Goal: Task Accomplishment & Management: Manage account settings

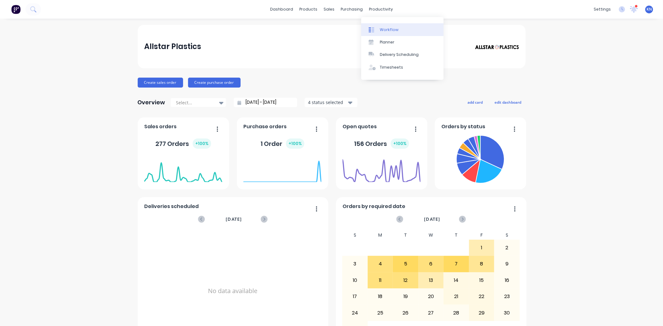
click at [391, 30] on div "Workflow" at bounding box center [389, 30] width 19 height 6
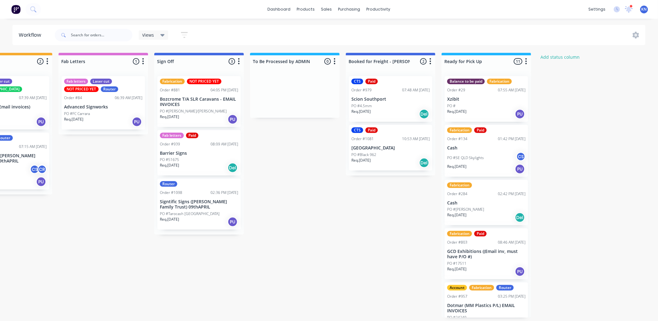
scroll to position [0, 830]
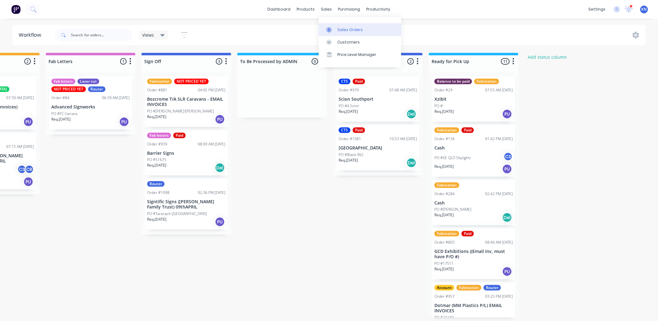
click at [349, 27] on div "Sales Orders" at bounding box center [349, 30] width 25 height 6
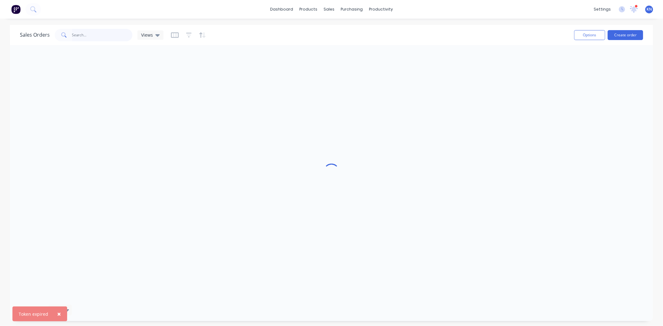
click at [93, 33] on input "text" at bounding box center [102, 35] width 61 height 12
click at [650, 8] on span "KN" at bounding box center [649, 10] width 5 height 6
click at [598, 79] on div "Sign out" at bounding box center [596, 78] width 17 height 6
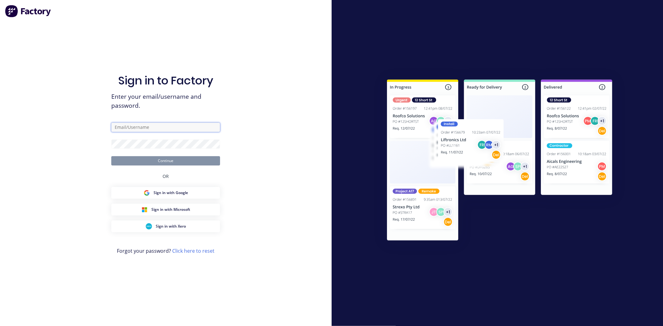
click at [151, 126] on input "text" at bounding box center [165, 127] width 109 height 9
type input "accounts@allstarplastics.com.au"
click at [164, 161] on button "Continue" at bounding box center [165, 160] width 109 height 9
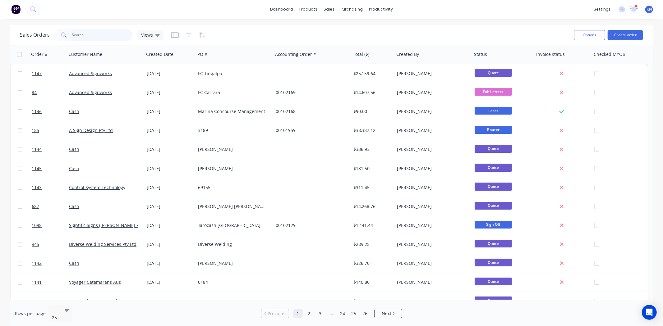
click at [82, 34] on input "text" at bounding box center [102, 35] width 61 height 12
type input "1132"
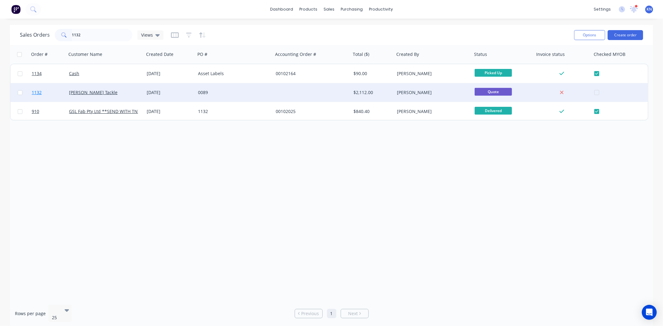
click at [37, 91] on span "1132" at bounding box center [37, 93] width 10 height 6
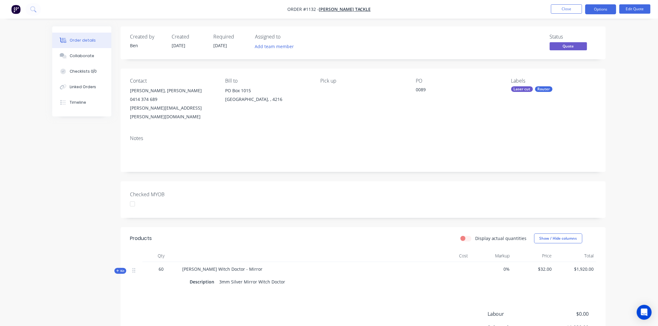
click at [133, 198] on div at bounding box center [132, 204] width 12 height 12
click at [604, 9] on button "Options" at bounding box center [600, 9] width 31 height 10
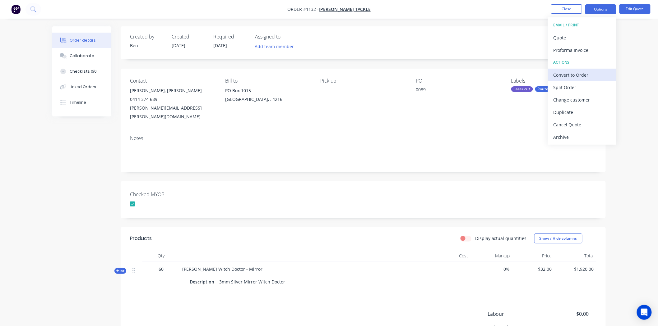
click at [567, 75] on div "Convert to Order" at bounding box center [581, 75] width 57 height 9
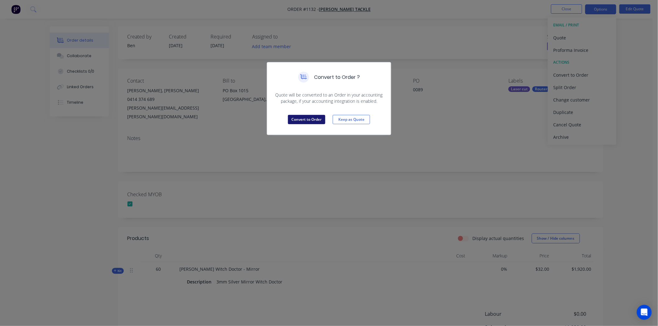
click at [311, 119] on button "Convert to Order" at bounding box center [306, 119] width 37 height 9
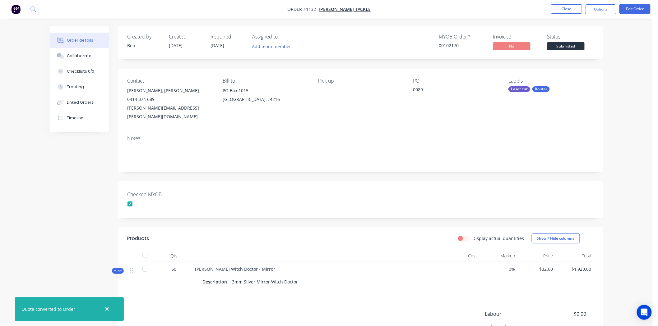
click at [566, 47] on span "Submitted" at bounding box center [565, 46] width 37 height 8
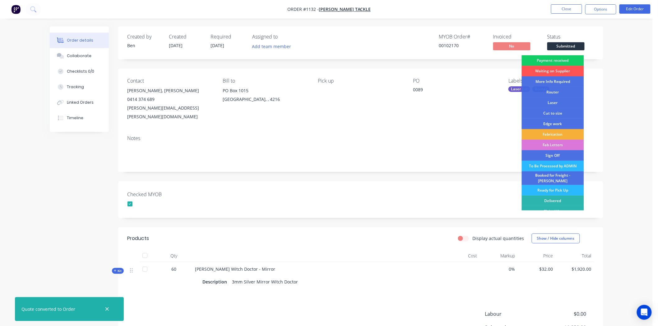
click at [560, 60] on div "Payment received" at bounding box center [553, 60] width 62 height 11
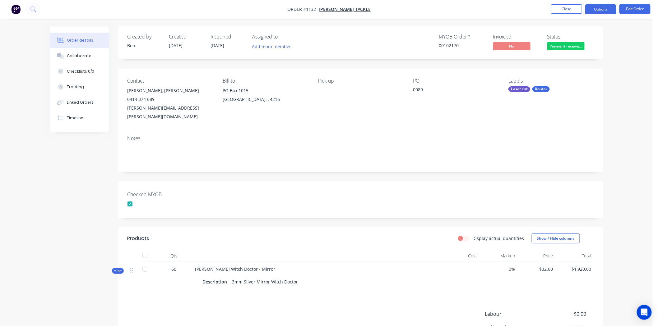
click at [604, 7] on button "Options" at bounding box center [600, 9] width 31 height 10
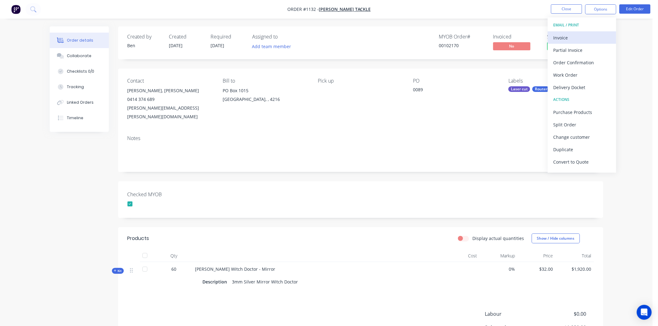
click at [560, 37] on div "Invoice" at bounding box center [581, 37] width 57 height 9
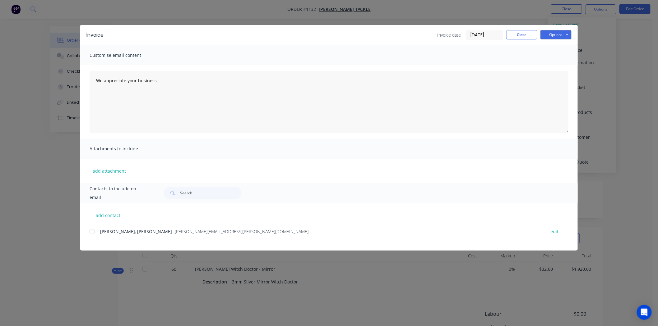
click at [486, 35] on input "[DATE]" at bounding box center [484, 34] width 37 height 9
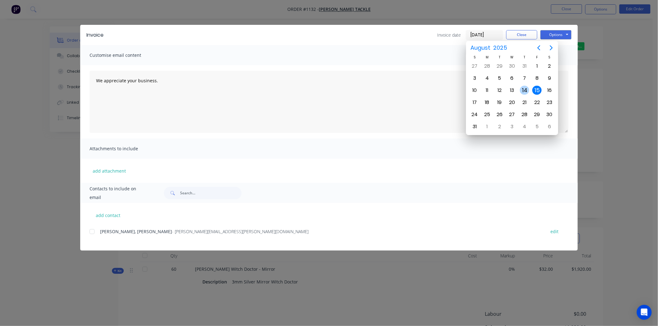
click at [524, 88] on div "14" at bounding box center [524, 90] width 9 height 9
type input "[DATE]"
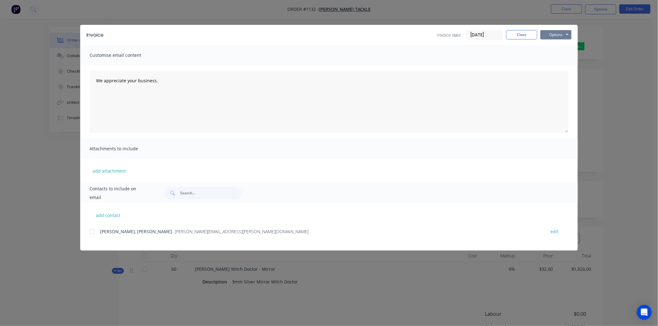
click at [557, 30] on button "Options" at bounding box center [555, 34] width 31 height 9
click at [556, 58] on button "Print" at bounding box center [560, 56] width 40 height 10
click at [517, 35] on button "Close" at bounding box center [521, 34] width 31 height 9
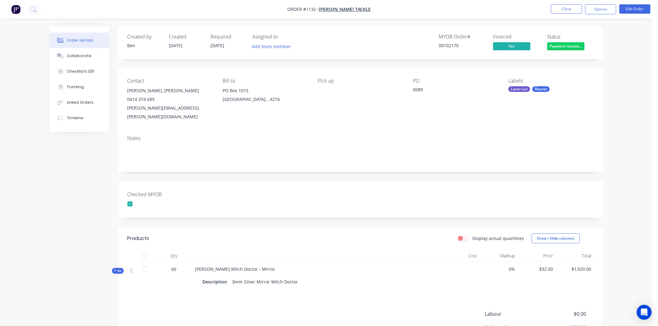
drag, startPoint x: 523, startPoint y: 90, endPoint x: 519, endPoint y: 110, distance: 20.0
click at [517, 113] on div "Labels Laser cut Router" at bounding box center [550, 99] width 85 height 43
click at [524, 89] on div "Laser cut" at bounding box center [519, 89] width 22 height 6
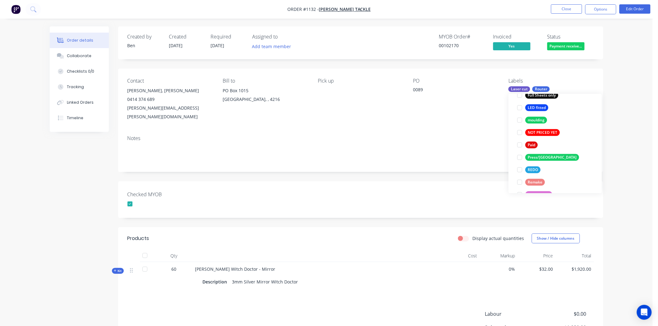
scroll to position [207, 0]
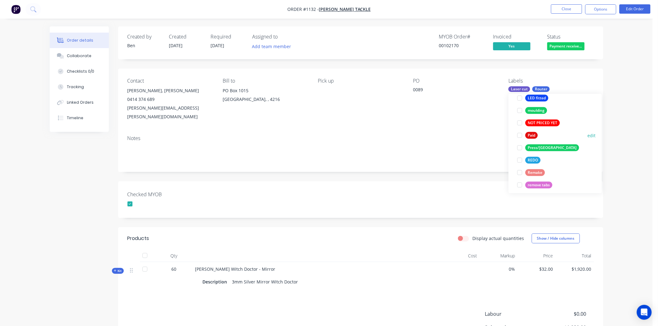
click at [518, 135] on div at bounding box center [520, 135] width 12 height 12
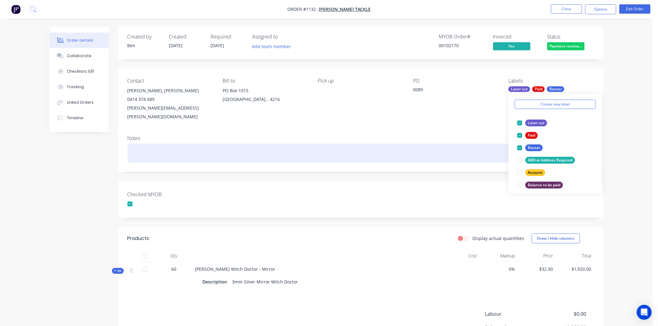
click at [476, 154] on div at bounding box center [360, 153] width 466 height 19
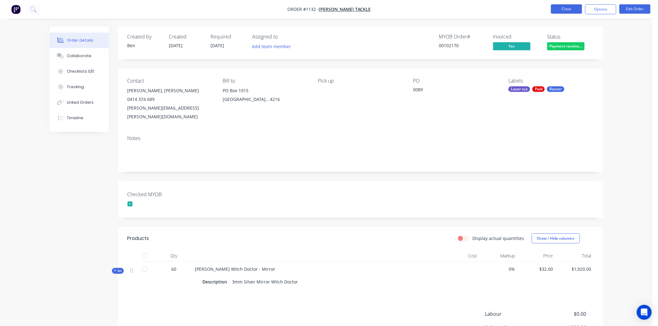
click at [570, 8] on button "Close" at bounding box center [566, 8] width 31 height 9
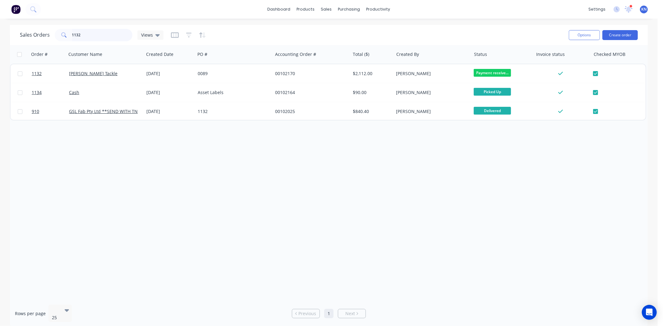
click at [99, 31] on input "1132" at bounding box center [102, 35] width 61 height 12
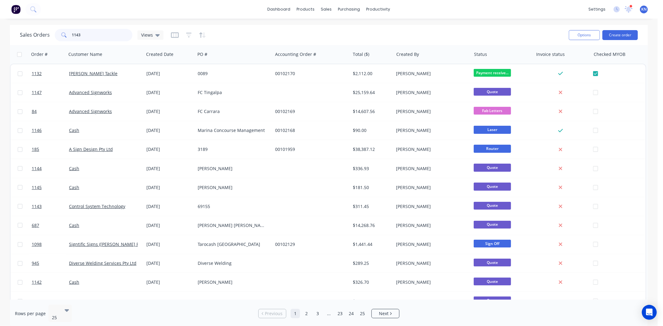
type input "1143"
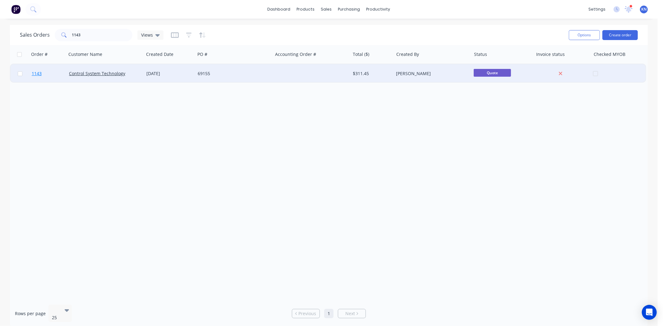
click at [35, 73] on span "1143" at bounding box center [37, 74] width 10 height 6
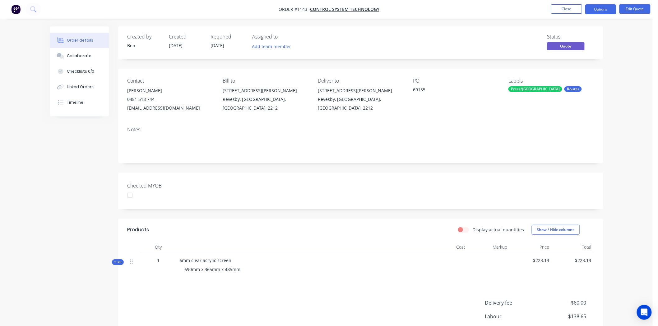
click at [131, 197] on div at bounding box center [130, 195] width 12 height 12
click at [530, 91] on div "Press/[GEOGRAPHIC_DATA]" at bounding box center [535, 89] width 54 height 6
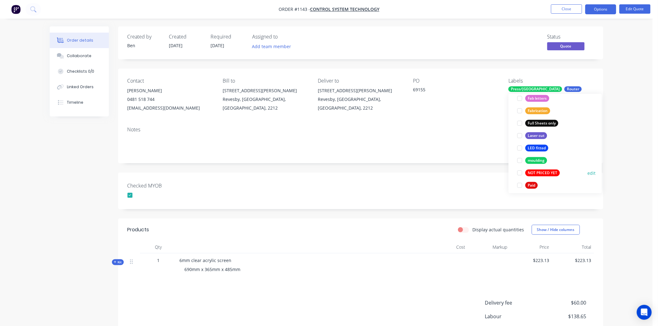
scroll to position [236, 0]
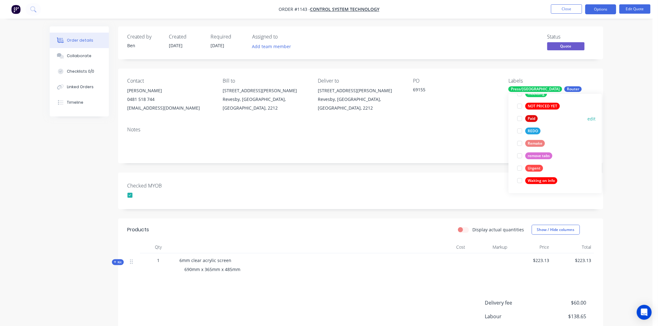
click at [521, 118] on div at bounding box center [520, 119] width 12 height 12
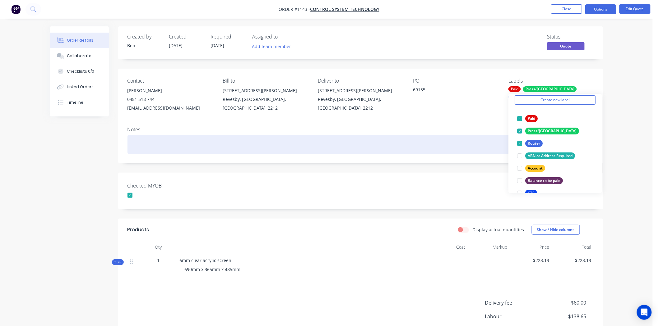
click at [474, 140] on div at bounding box center [360, 144] width 466 height 19
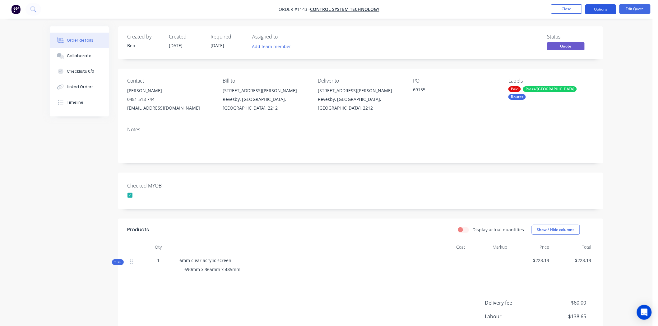
click at [608, 12] on button "Options" at bounding box center [600, 9] width 31 height 10
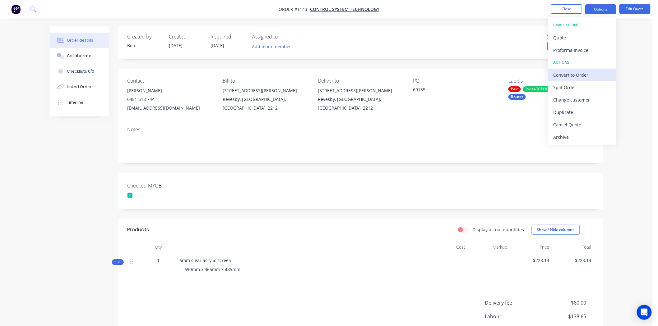
click at [577, 74] on div "Convert to Order" at bounding box center [581, 75] width 57 height 9
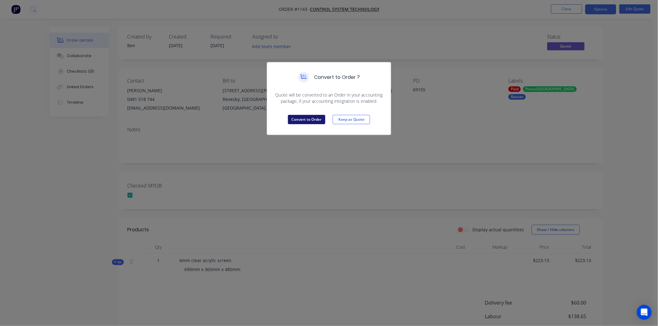
click at [296, 119] on button "Convert to Order" at bounding box center [306, 119] width 37 height 9
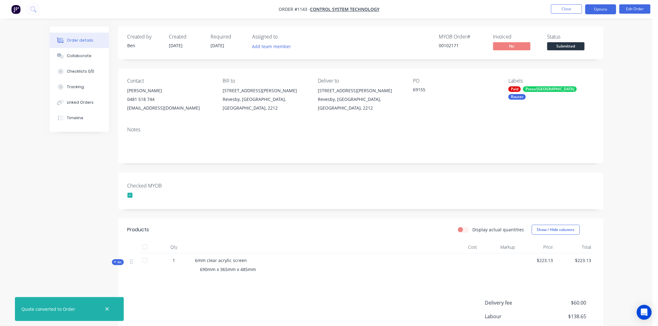
click at [596, 9] on button "Options" at bounding box center [600, 9] width 31 height 10
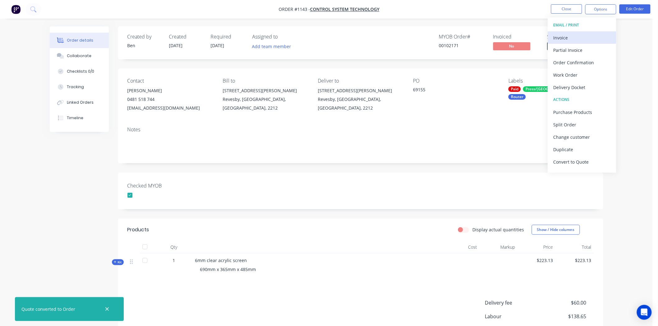
click at [568, 36] on div "Invoice" at bounding box center [581, 37] width 57 height 9
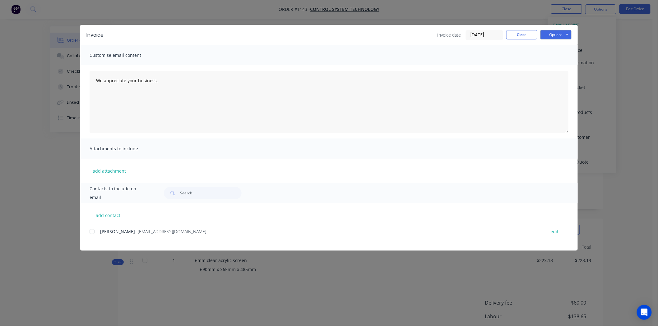
click at [484, 35] on input "[DATE]" at bounding box center [484, 34] width 37 height 9
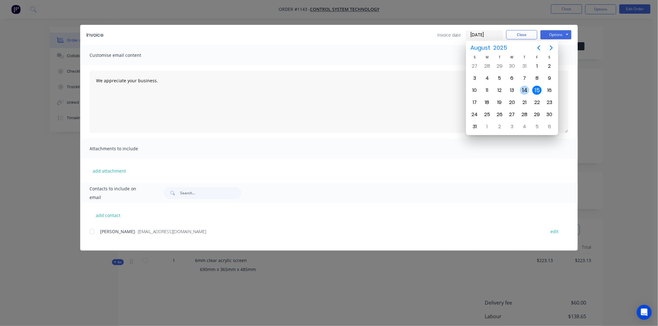
click at [524, 89] on div "14" at bounding box center [524, 90] width 9 height 9
type input "[DATE]"
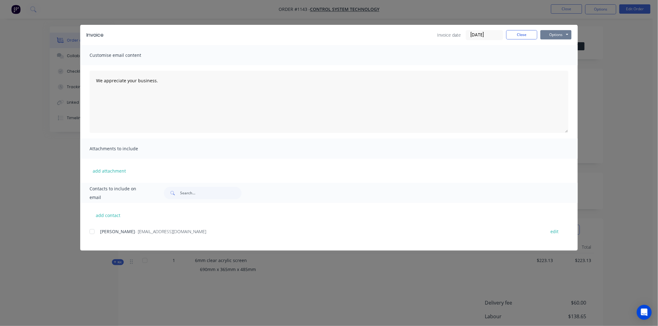
click at [555, 33] on button "Options" at bounding box center [555, 34] width 31 height 9
click at [559, 55] on button "Print" at bounding box center [560, 56] width 40 height 10
click at [521, 33] on button "Close" at bounding box center [521, 34] width 31 height 9
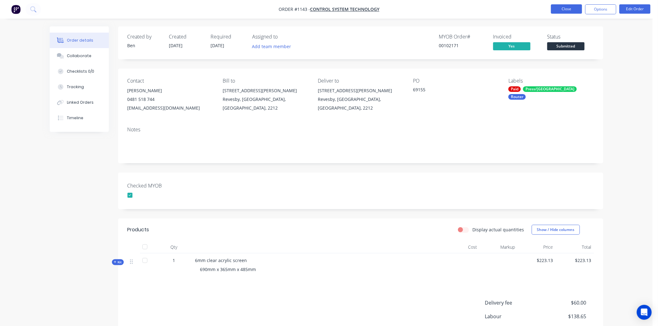
click at [575, 9] on button "Close" at bounding box center [566, 8] width 31 height 9
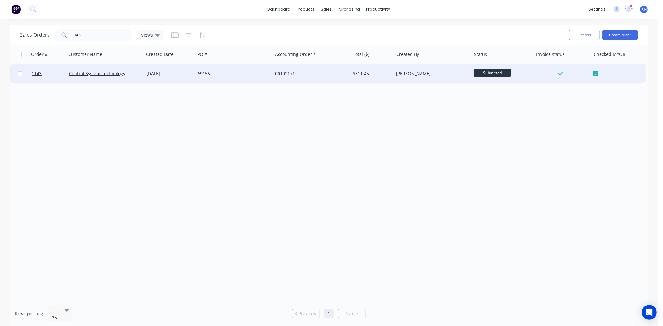
click at [321, 73] on div "00102171" at bounding box center [309, 74] width 69 height 6
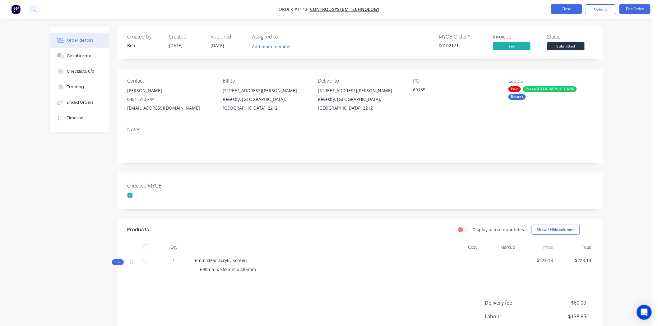
click at [569, 8] on button "Close" at bounding box center [566, 8] width 31 height 9
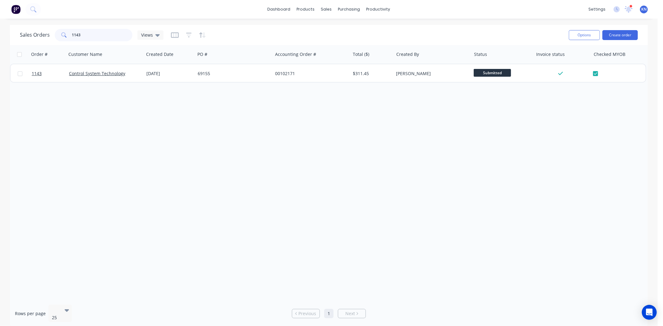
click at [96, 33] on input "1143" at bounding box center [102, 35] width 61 height 12
click at [630, 8] on icon at bounding box center [629, 8] width 6 height 5
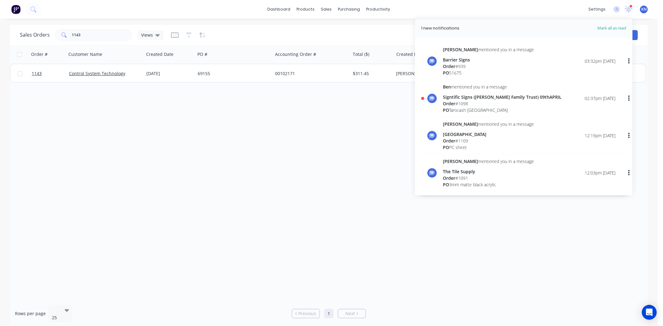
click at [463, 99] on div "Signtific Signs ([PERSON_NAME] Family Trust) 09thAPRIL" at bounding box center [502, 97] width 119 height 7
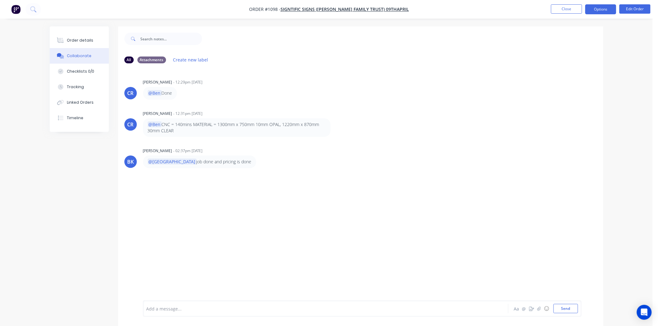
click at [593, 10] on button "Options" at bounding box center [600, 9] width 31 height 10
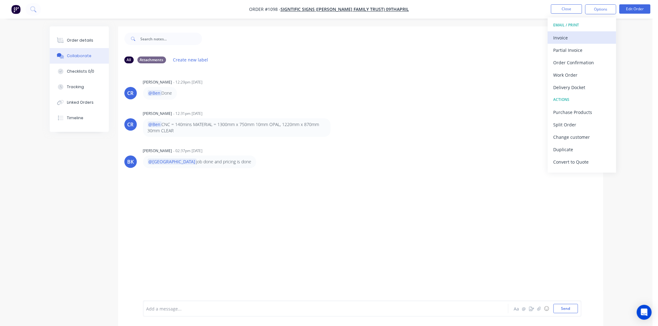
click at [565, 36] on div "Invoice" at bounding box center [581, 37] width 57 height 9
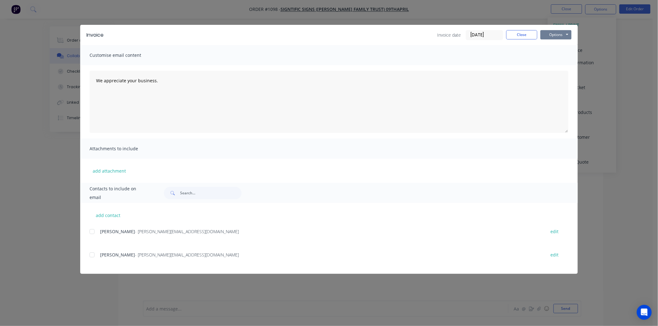
click at [560, 35] on button "Options" at bounding box center [555, 34] width 31 height 9
click at [558, 55] on button "Print" at bounding box center [560, 56] width 40 height 10
click at [523, 34] on button "Close" at bounding box center [521, 34] width 31 height 9
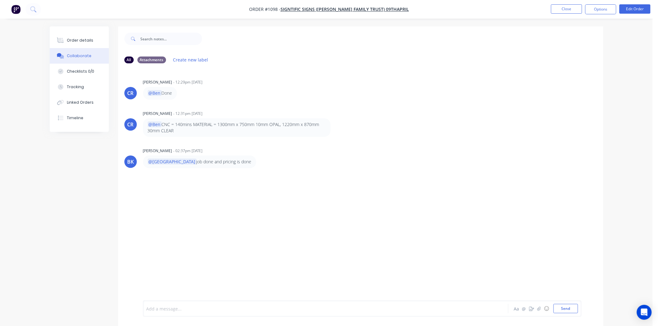
click at [170, 309] on div at bounding box center [308, 309] width 323 height 7
click at [564, 307] on button "Send" at bounding box center [565, 308] width 25 height 9
click at [73, 38] on div "Order details" at bounding box center [80, 41] width 26 height 6
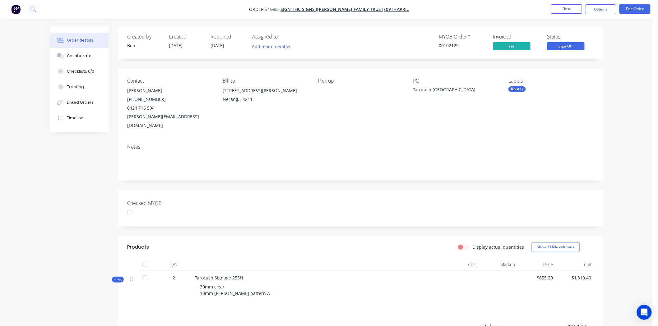
click at [131, 207] on div at bounding box center [130, 213] width 12 height 12
click at [571, 47] on span "Sign Off" at bounding box center [565, 46] width 37 height 8
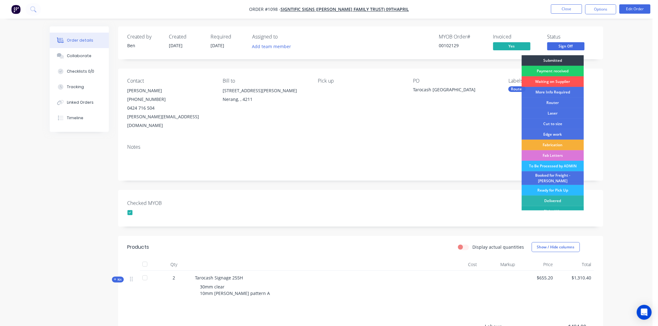
click at [552, 207] on div "Picked Up" at bounding box center [553, 211] width 62 height 11
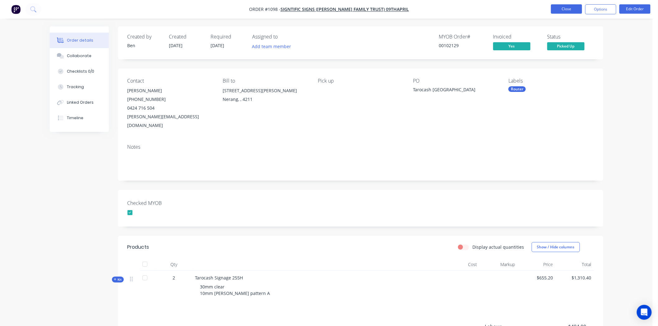
click at [571, 8] on button "Close" at bounding box center [566, 8] width 31 height 9
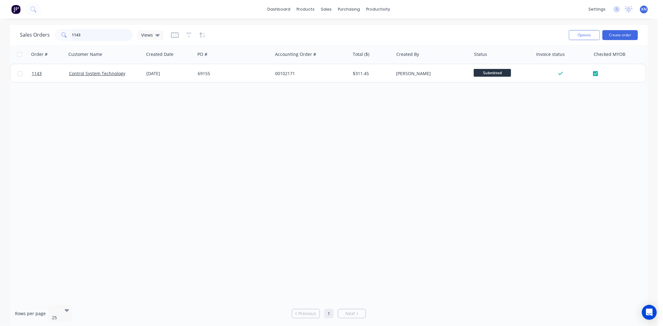
click at [98, 33] on input "1143" at bounding box center [102, 35] width 61 height 12
type input "1"
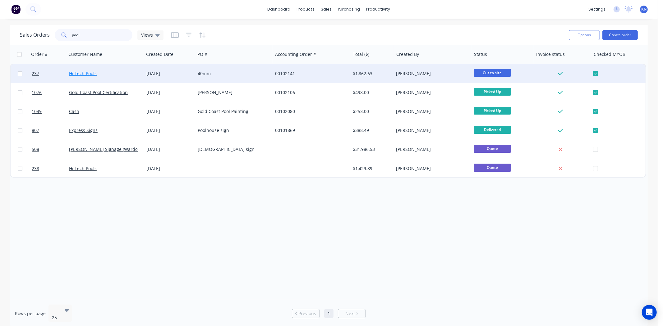
type input "pool"
click at [82, 72] on link "Hi Tech Pools" at bounding box center [83, 74] width 28 height 6
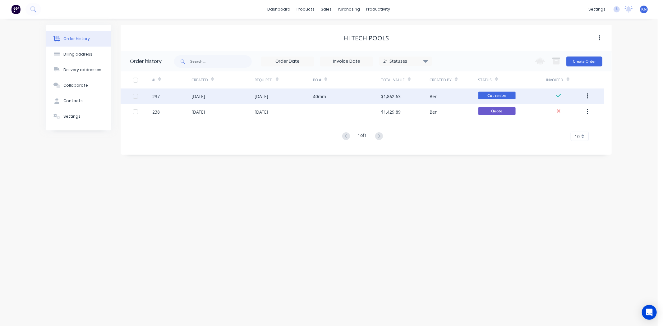
click at [198, 95] on div "13 Aug 2025" at bounding box center [199, 96] width 14 height 7
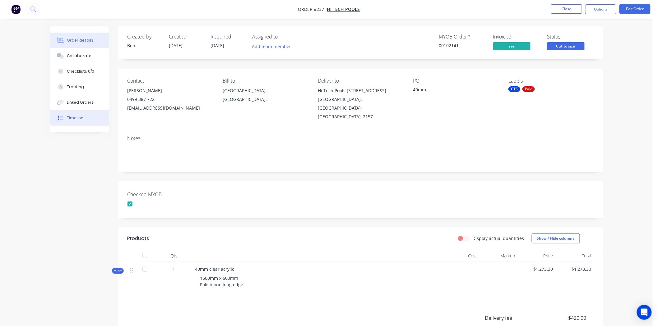
click at [76, 118] on div "Timeline" at bounding box center [75, 118] width 16 height 6
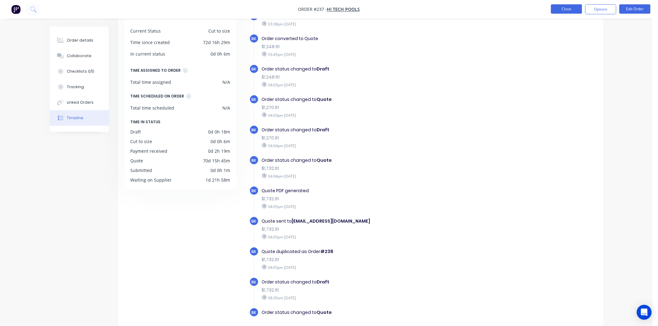
click at [563, 8] on button "Close" at bounding box center [566, 8] width 31 height 9
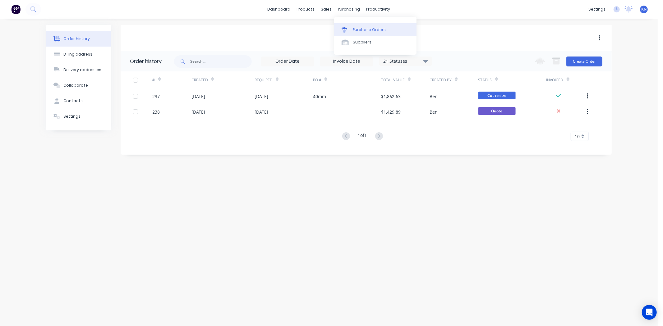
click at [350, 29] on div at bounding box center [346, 30] width 9 height 6
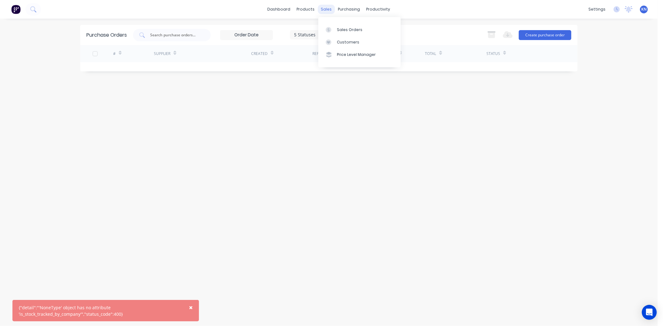
click at [327, 9] on div "sales" at bounding box center [326, 9] width 17 height 9
click at [340, 29] on div "Sales Orders" at bounding box center [349, 30] width 25 height 6
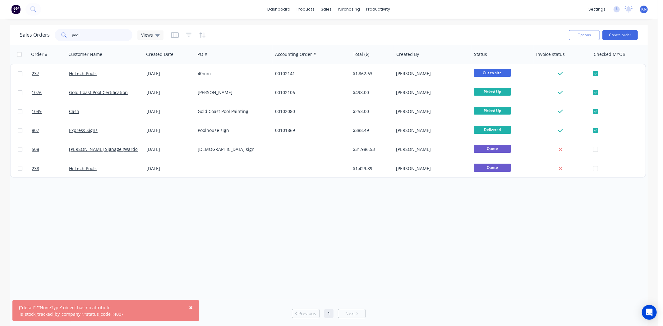
click at [113, 35] on input "pool" at bounding box center [102, 35] width 61 height 12
type input "p"
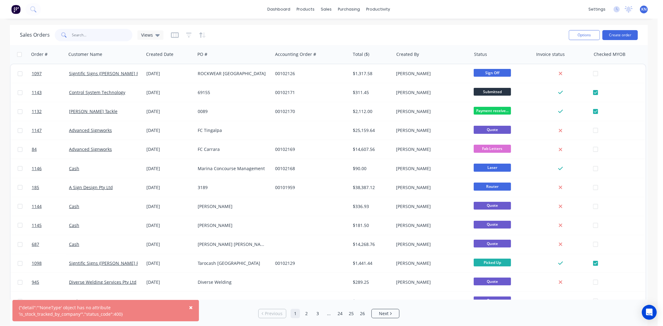
click at [95, 32] on input "text" at bounding box center [102, 35] width 61 height 12
type input "1115"
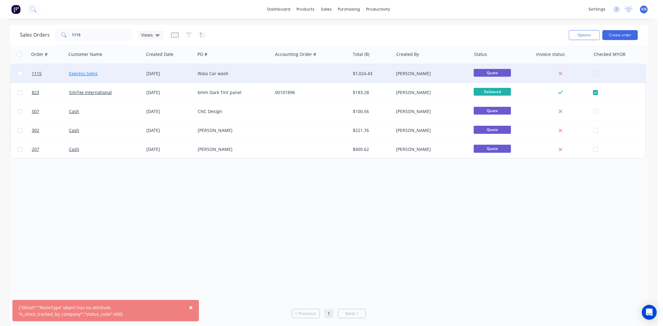
click at [76, 72] on link "Express Signs" at bounding box center [83, 74] width 29 height 6
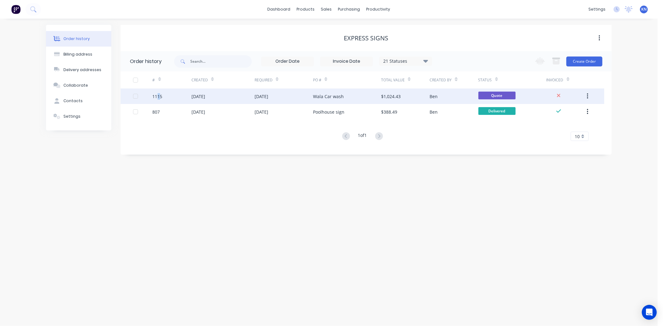
click at [159, 95] on div "1115" at bounding box center [158, 96] width 10 height 7
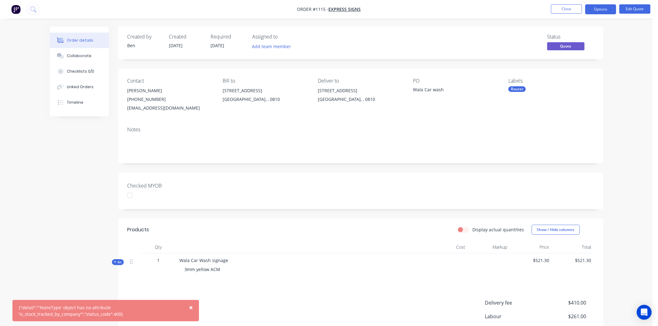
click at [190, 309] on span "×" at bounding box center [191, 307] width 4 height 9
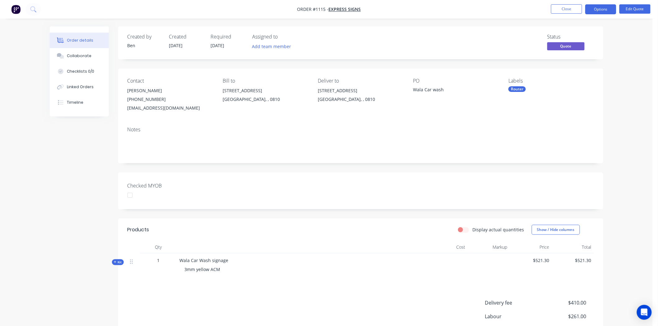
click at [127, 197] on div at bounding box center [130, 195] width 12 height 12
click at [606, 8] on button "Options" at bounding box center [600, 9] width 31 height 10
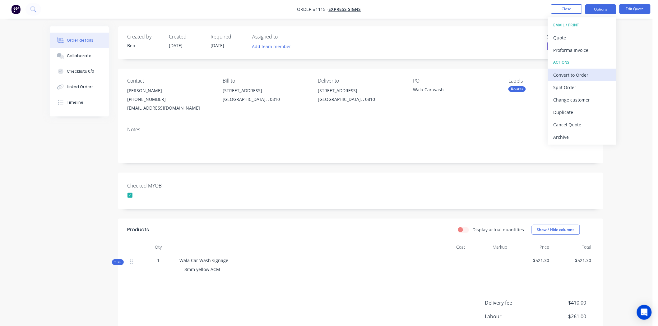
click at [584, 73] on div "Convert to Order" at bounding box center [581, 75] width 57 height 9
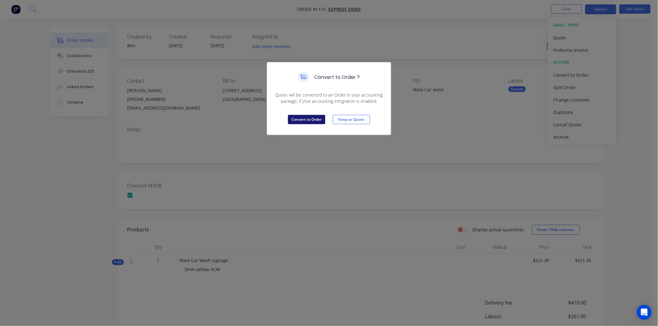
click at [307, 121] on button "Convert to Order" at bounding box center [306, 119] width 37 height 9
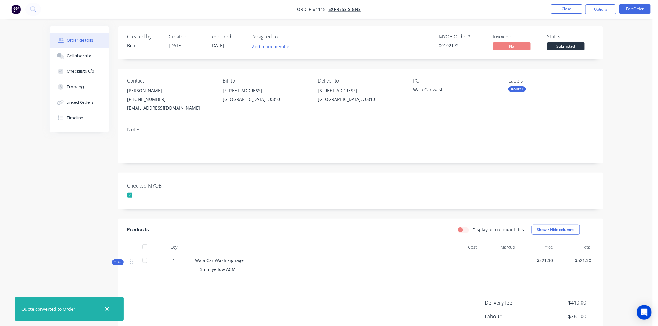
click at [513, 89] on div "Router" at bounding box center [516, 89] width 17 height 6
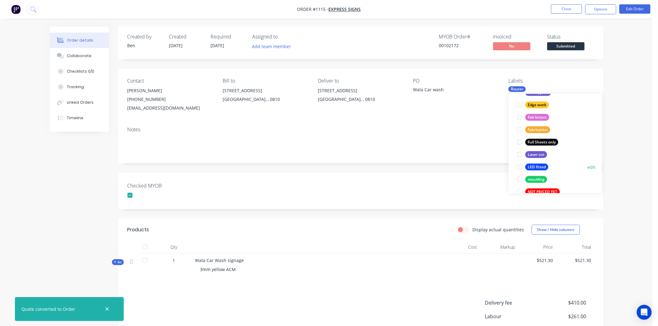
scroll to position [173, 0]
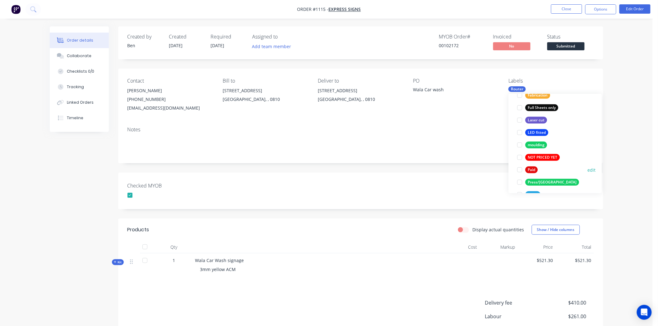
click at [521, 171] on div at bounding box center [520, 170] width 12 height 12
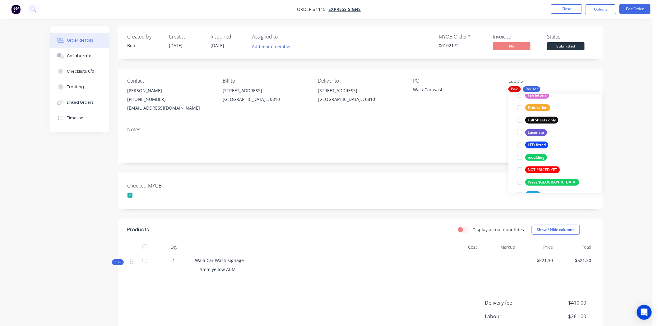
scroll to position [0, 0]
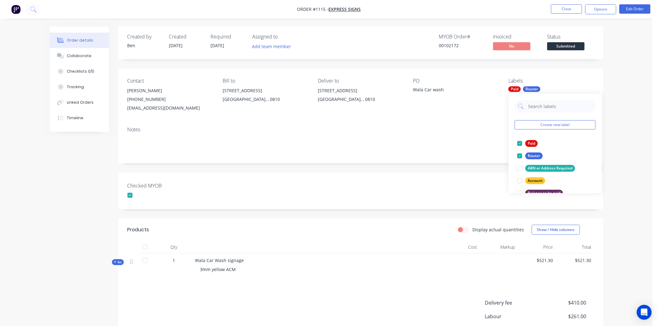
click at [435, 155] on div "Notes" at bounding box center [360, 143] width 485 height 42
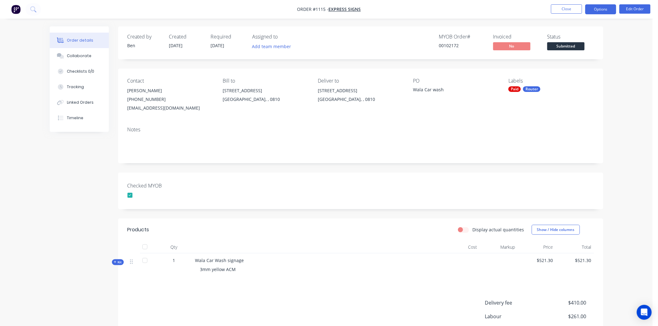
click at [602, 10] on button "Options" at bounding box center [600, 9] width 31 height 10
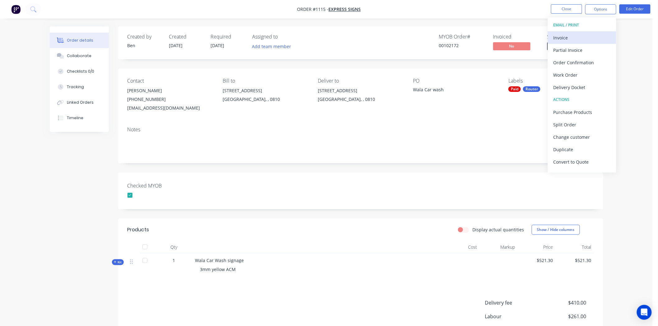
click at [563, 38] on div "Invoice" at bounding box center [581, 37] width 57 height 9
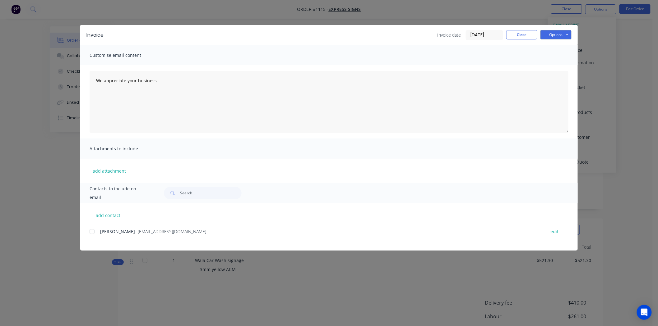
click at [479, 33] on input "[DATE]" at bounding box center [484, 34] width 37 height 9
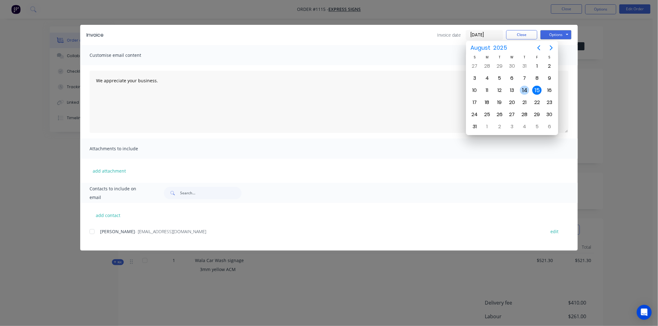
click at [524, 88] on div "14" at bounding box center [524, 90] width 9 height 9
type input "[DATE]"
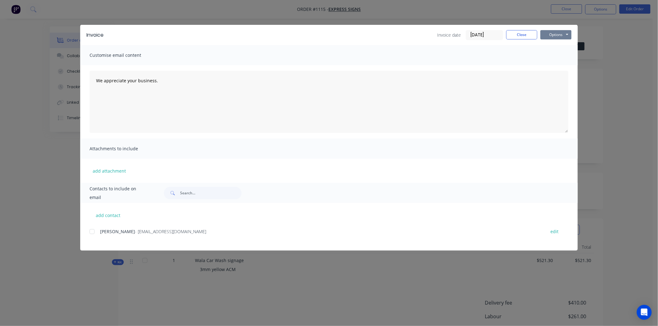
click at [561, 33] on button "Options" at bounding box center [555, 34] width 31 height 9
click at [563, 54] on button "Print" at bounding box center [560, 56] width 40 height 10
click at [527, 35] on button "Close" at bounding box center [521, 34] width 31 height 9
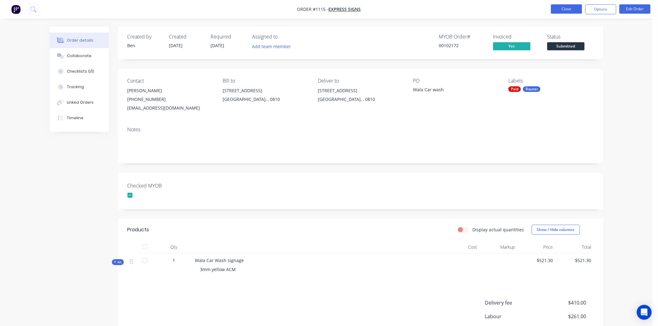
click at [573, 8] on button "Close" at bounding box center [566, 8] width 31 height 9
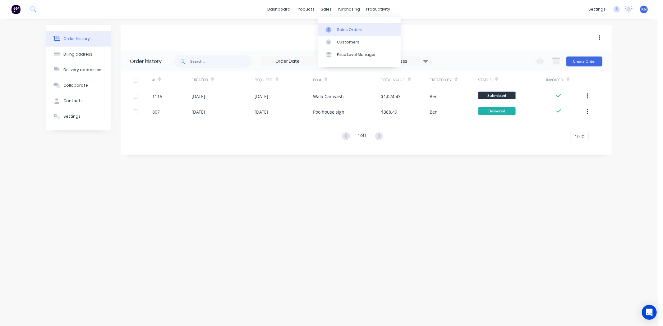
click at [342, 27] on div "Sales Orders" at bounding box center [349, 30] width 25 height 6
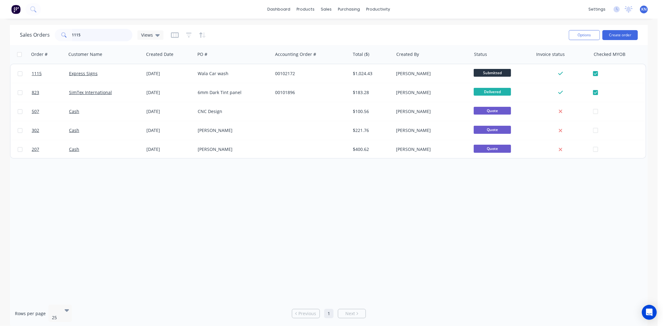
click at [89, 37] on input "1115" at bounding box center [102, 35] width 61 height 12
type input "1127"
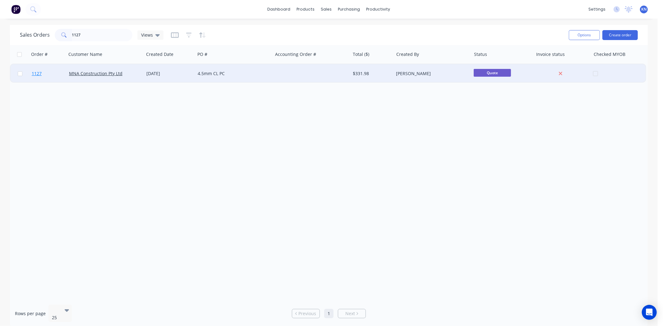
click at [38, 73] on span "1127" at bounding box center [37, 74] width 10 height 6
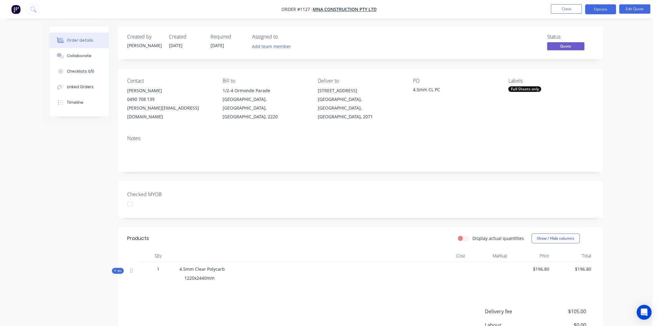
click at [131, 198] on div at bounding box center [130, 204] width 12 height 12
click at [535, 88] on div "Full Sheets only" at bounding box center [524, 89] width 33 height 6
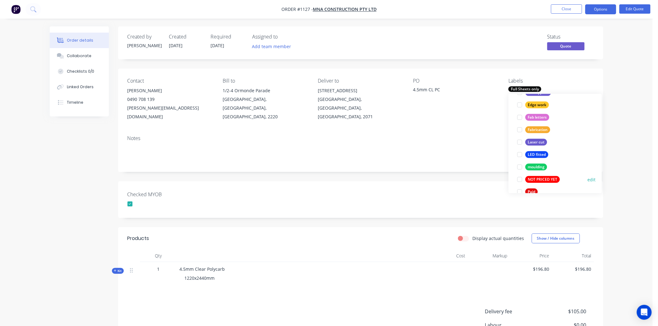
scroll to position [173, 0]
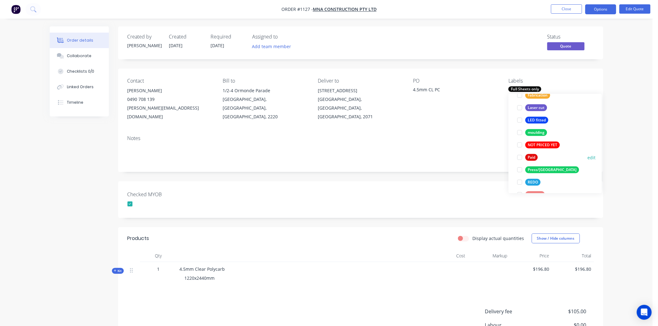
click at [520, 157] on div at bounding box center [520, 157] width 12 height 12
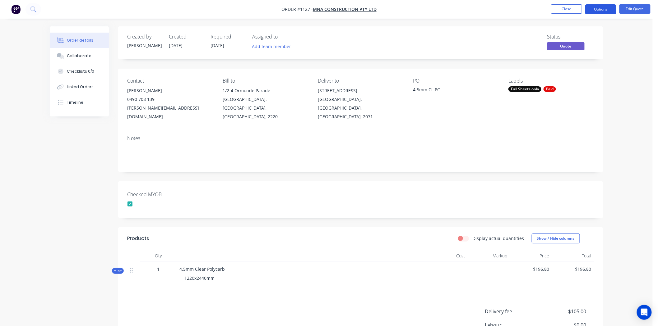
click at [595, 9] on button "Options" at bounding box center [600, 9] width 31 height 10
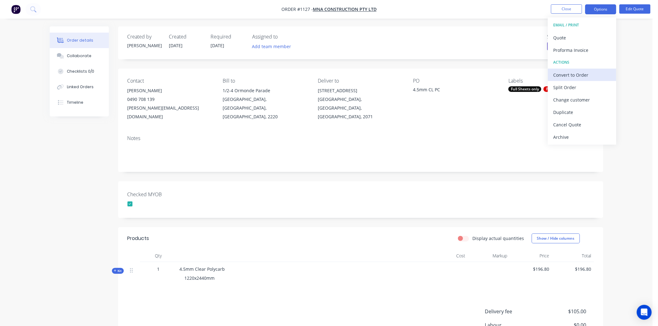
click at [574, 74] on div "Convert to Order" at bounding box center [581, 75] width 57 height 9
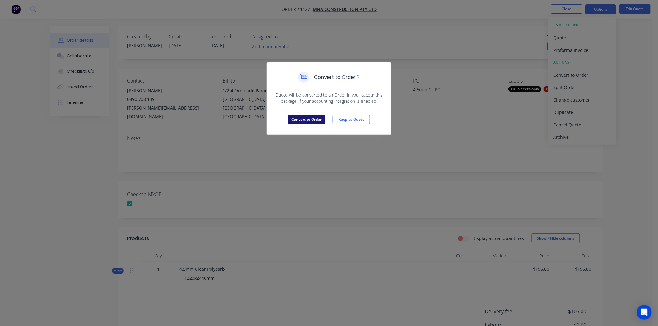
click at [310, 117] on button "Convert to Order" at bounding box center [306, 119] width 37 height 9
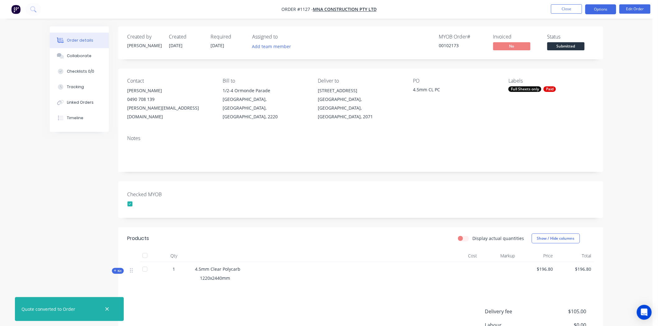
click at [602, 8] on button "Options" at bounding box center [600, 9] width 31 height 10
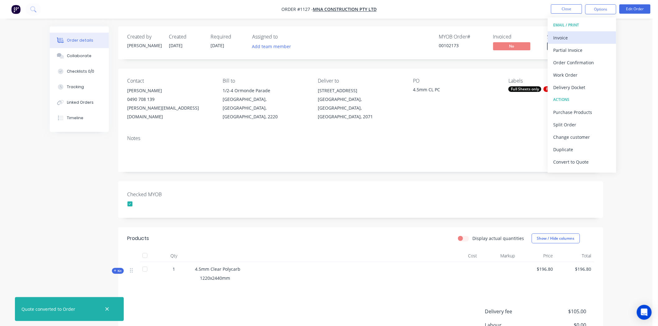
click at [571, 38] on div "Invoice" at bounding box center [581, 37] width 57 height 9
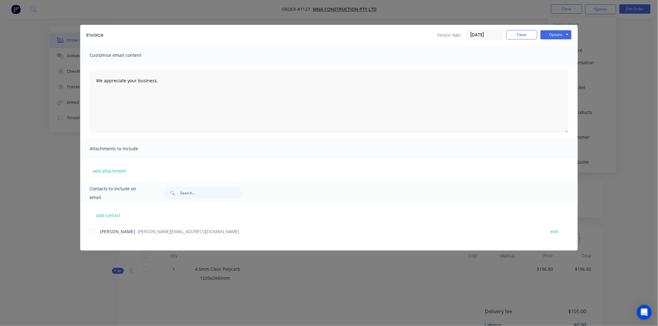
click at [490, 35] on input "[DATE]" at bounding box center [484, 34] width 37 height 9
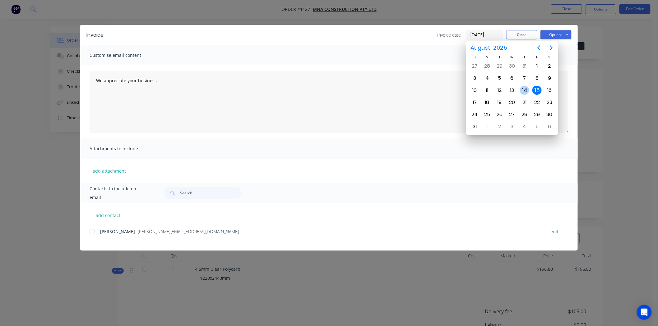
click at [526, 88] on div "14" at bounding box center [524, 90] width 9 height 9
type input "[DATE]"
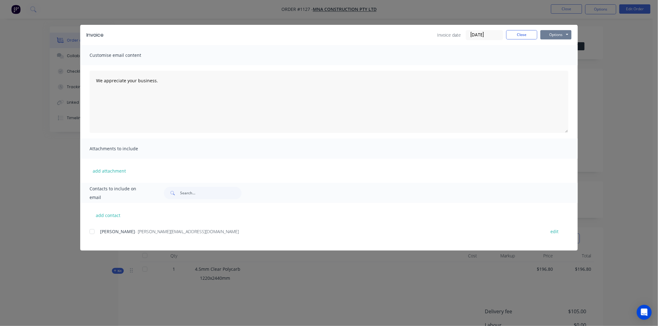
click at [555, 33] on button "Options" at bounding box center [555, 34] width 31 height 9
click at [555, 55] on button "Print" at bounding box center [560, 56] width 40 height 10
click at [521, 35] on button "Close" at bounding box center [521, 34] width 31 height 9
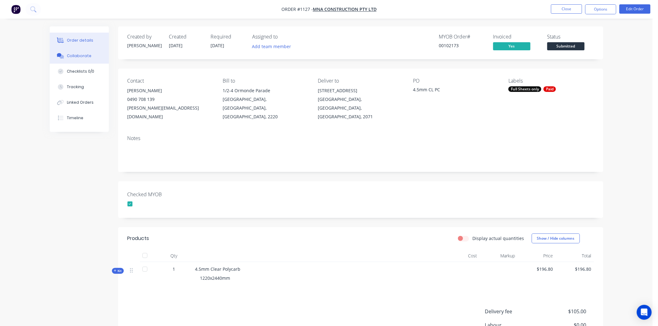
click at [80, 56] on div "Collaborate" at bounding box center [79, 56] width 25 height 6
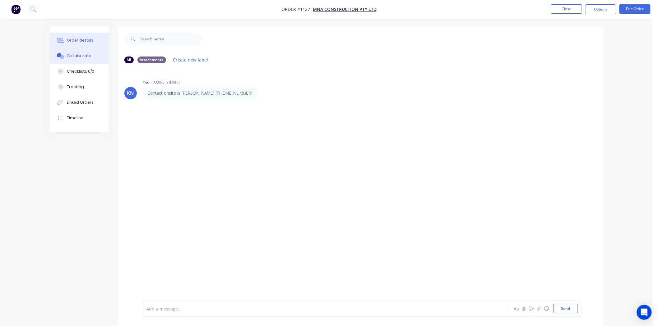
click at [73, 38] on div "Order details" at bounding box center [80, 41] width 26 height 6
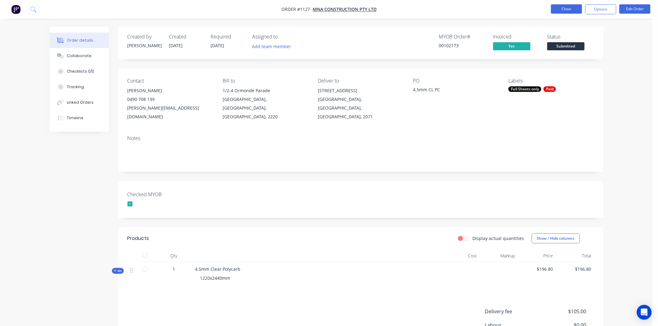
click at [565, 9] on button "Close" at bounding box center [566, 8] width 31 height 9
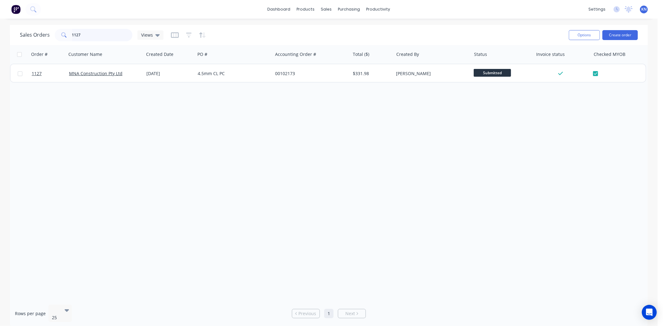
click at [106, 33] on input "1127" at bounding box center [102, 35] width 61 height 12
type input "1"
type input "express"
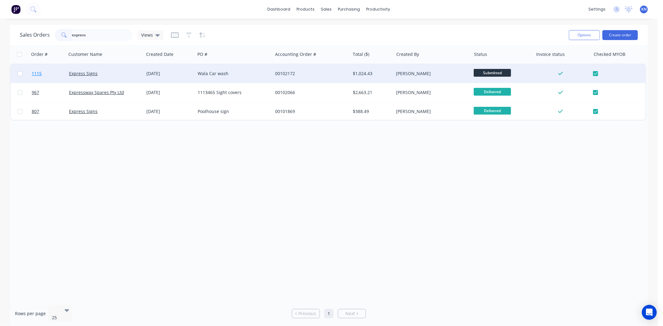
click at [37, 72] on span "1115" at bounding box center [37, 74] width 10 height 6
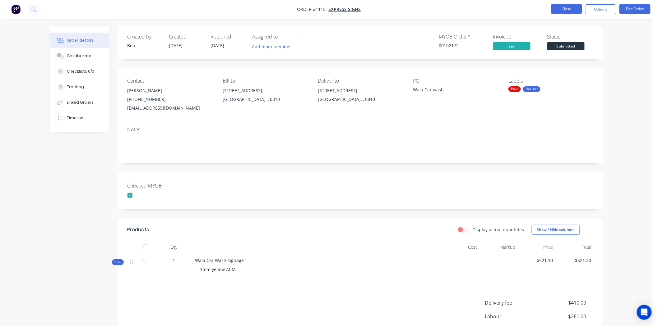
click at [566, 8] on button "Close" at bounding box center [566, 8] width 31 height 9
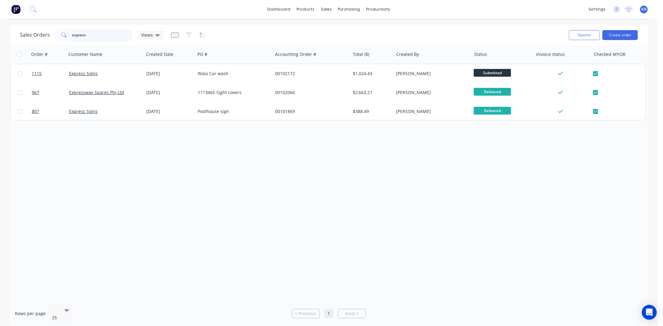
drag, startPoint x: 87, startPoint y: 36, endPoint x: 95, endPoint y: 35, distance: 7.3
click at [89, 36] on input "express" at bounding box center [102, 35] width 61 height 12
type input "e"
type input "control"
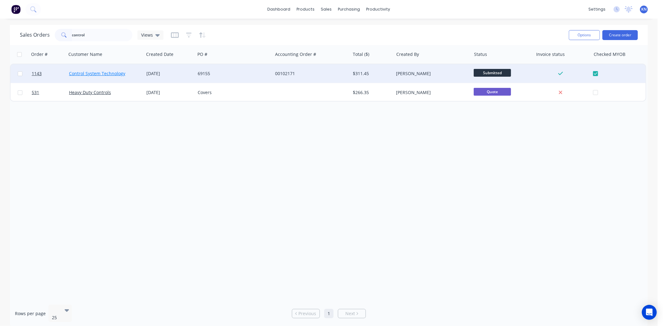
click at [94, 72] on link "Control System Technology" at bounding box center [97, 74] width 56 height 6
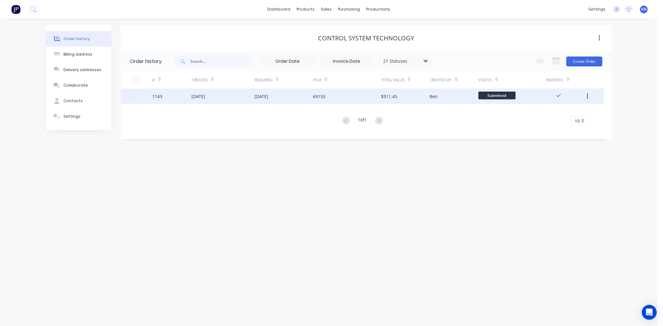
click at [160, 96] on div "1143" at bounding box center [158, 96] width 10 height 7
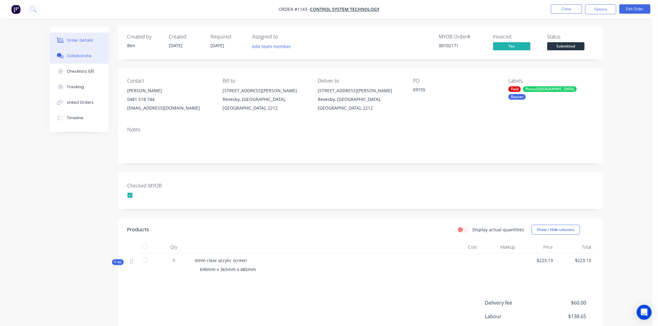
click at [66, 53] on button "Collaborate" at bounding box center [79, 56] width 59 height 16
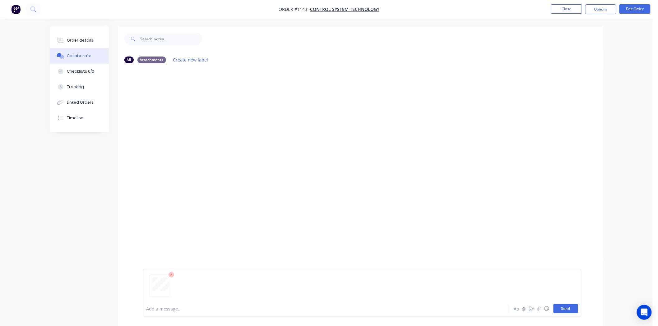
click at [571, 309] on button "Send" at bounding box center [565, 308] width 25 height 9
click at [75, 39] on div "Order details" at bounding box center [80, 41] width 26 height 6
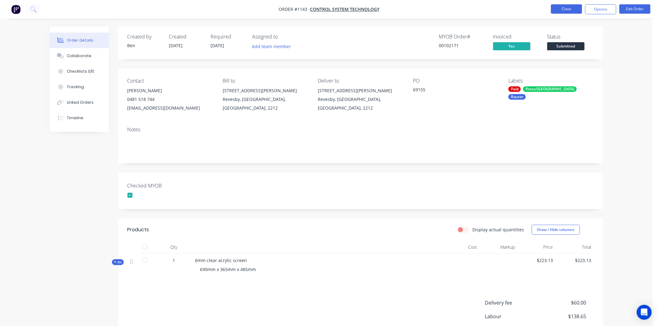
click at [568, 7] on button "Close" at bounding box center [566, 8] width 31 height 9
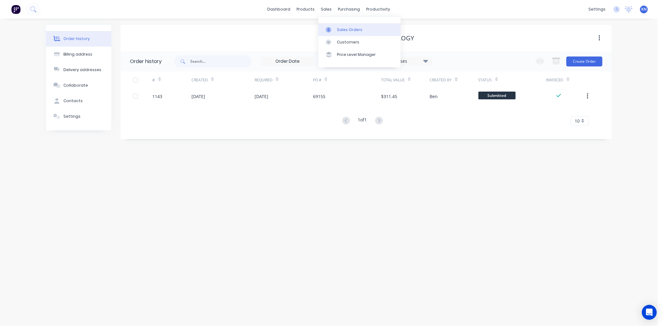
click at [355, 29] on div "Sales Orders" at bounding box center [349, 30] width 25 height 6
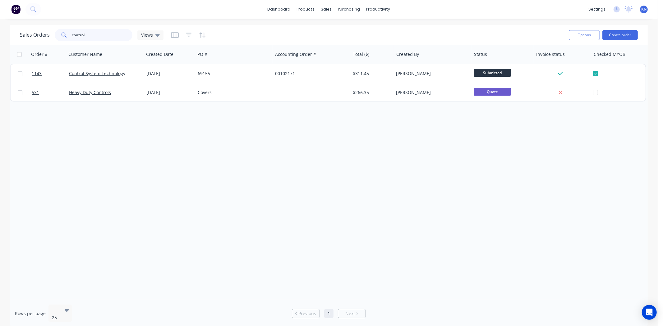
drag, startPoint x: 99, startPoint y: 37, endPoint x: 48, endPoint y: 38, distance: 51.0
click at [48, 38] on div "Sales Orders control Views" at bounding box center [92, 35] width 144 height 12
type input "mna"
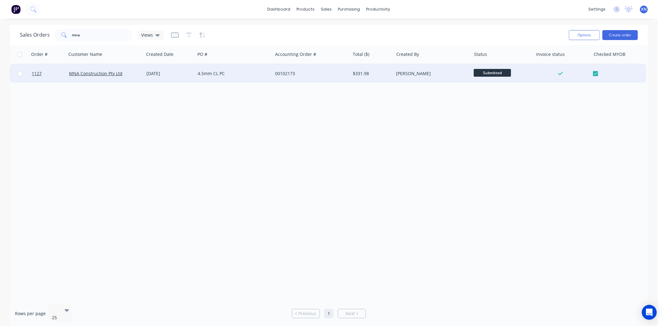
click at [87, 70] on div "MNA Construction Pty Ltd" at bounding box center [105, 73] width 77 height 19
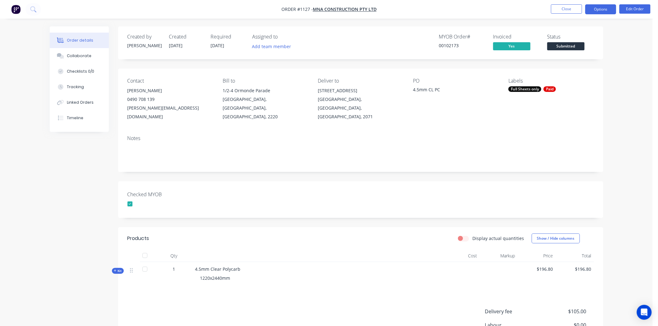
click at [599, 8] on button "Options" at bounding box center [600, 9] width 31 height 10
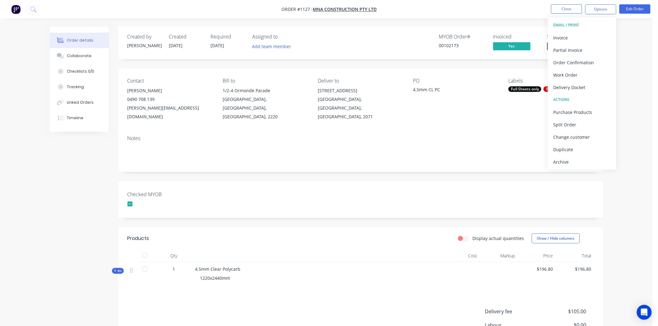
click at [638, 55] on div "Order details Collaborate Checklists 0/0 Tracking Linked Orders Timeline Order …" at bounding box center [326, 206] width 653 height 413
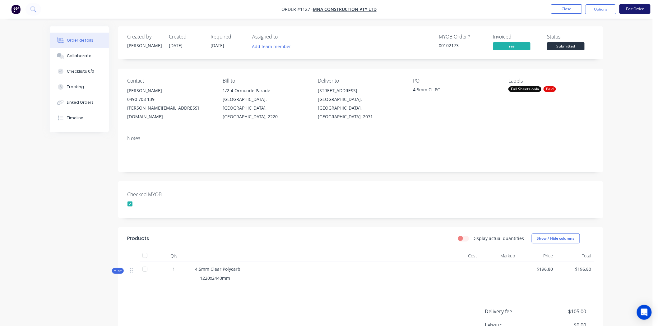
click at [633, 12] on button "Edit Order" at bounding box center [634, 8] width 31 height 9
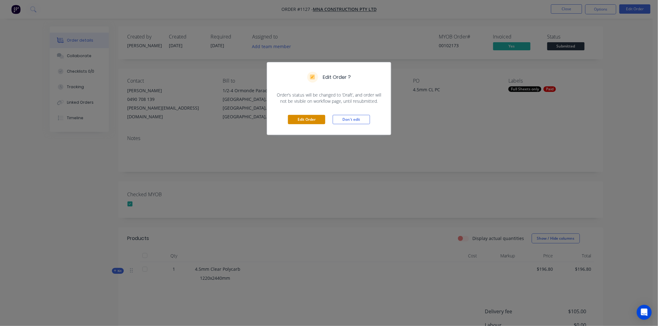
click at [316, 121] on button "Edit Order" at bounding box center [306, 119] width 37 height 9
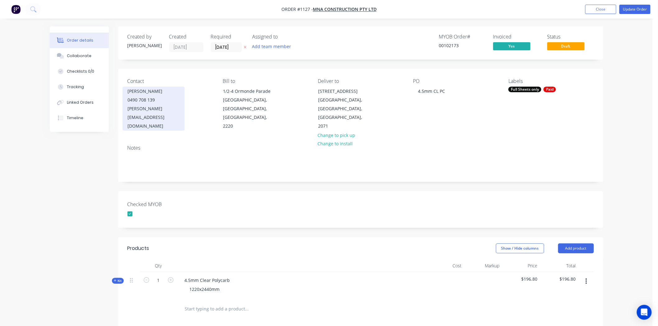
click at [178, 108] on div "vicky@mnaconstructions.com.au" at bounding box center [154, 117] width 52 height 26
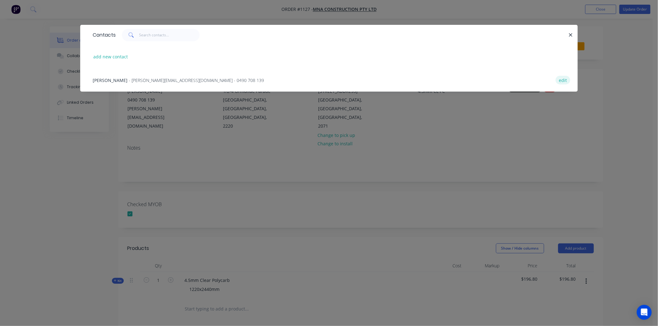
click at [564, 81] on button "edit" at bounding box center [563, 80] width 15 height 8
select select "AU"
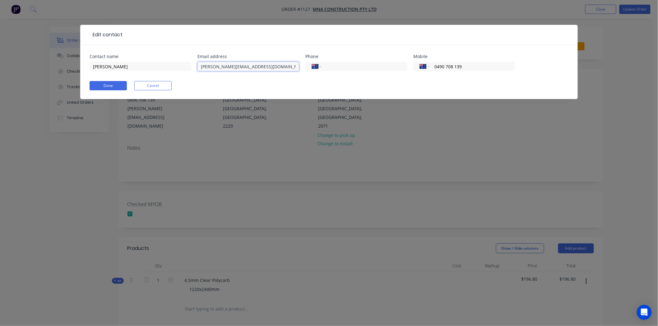
click at [250, 66] on input "vicky@mnaconstructions.com.au" at bounding box center [248, 66] width 102 height 9
type input "vicky@mnaconstruction.com.au"
click at [368, 64] on input "tel" at bounding box center [363, 66] width 75 height 7
click at [110, 82] on button "Done" at bounding box center [108, 85] width 37 height 9
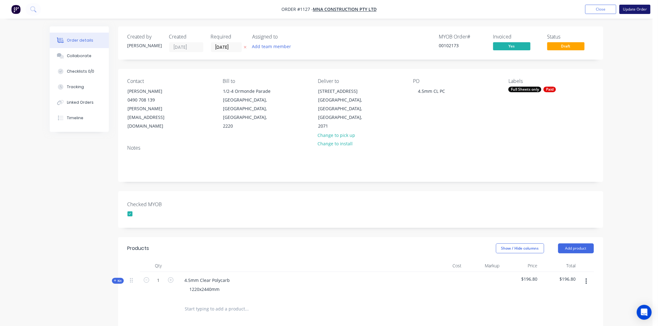
click at [632, 10] on button "Update Order" at bounding box center [634, 9] width 31 height 9
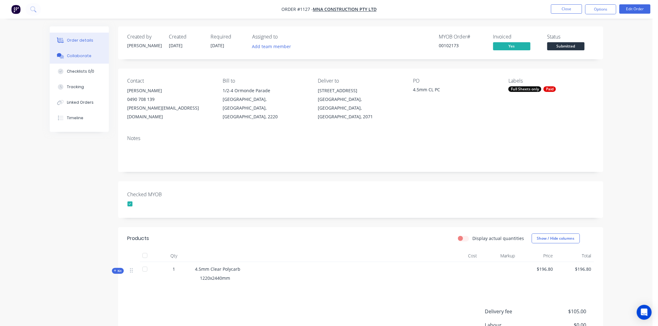
click at [76, 56] on div "Collaborate" at bounding box center [79, 56] width 25 height 6
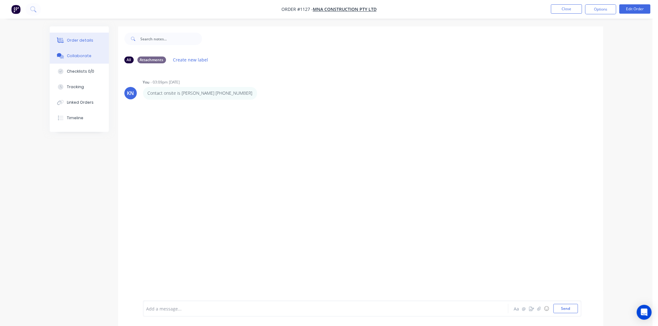
click at [78, 38] on div "Order details" at bounding box center [80, 41] width 26 height 6
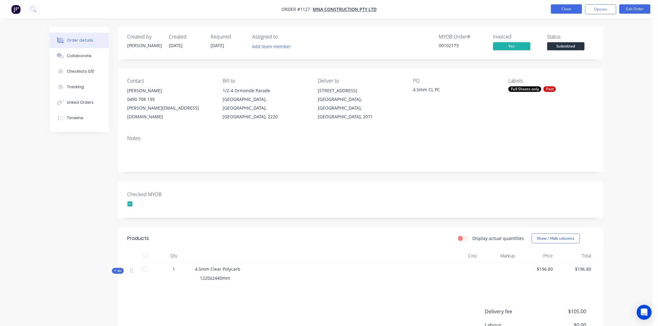
click at [574, 7] on button "Close" at bounding box center [566, 8] width 31 height 9
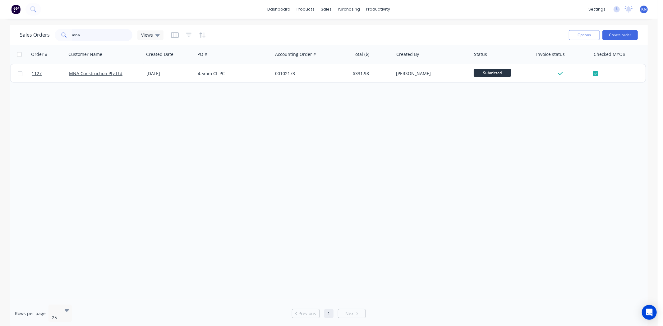
click at [87, 38] on input "mna" at bounding box center [102, 35] width 61 height 12
type input "m"
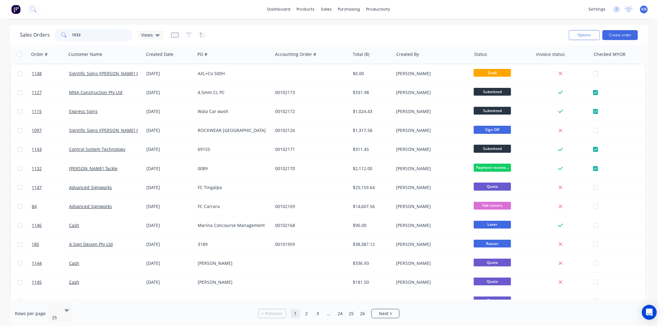
type input "1033"
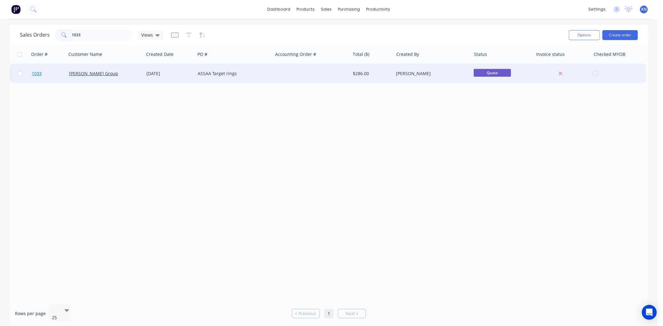
click at [39, 72] on span "1033" at bounding box center [37, 74] width 10 height 6
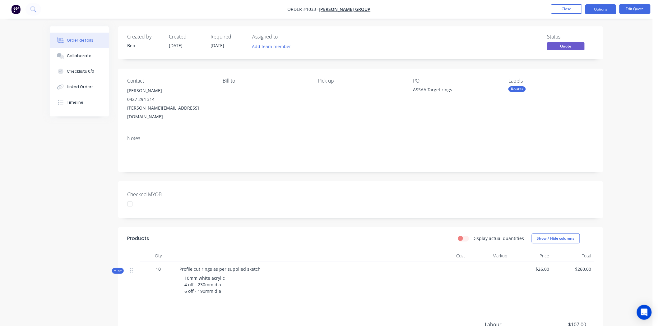
click at [132, 198] on div at bounding box center [130, 204] width 12 height 12
click at [600, 7] on button "Options" at bounding box center [600, 9] width 31 height 10
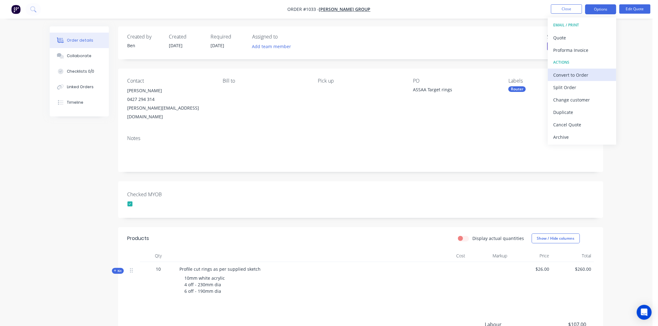
click at [572, 73] on div "Convert to Order" at bounding box center [581, 75] width 57 height 9
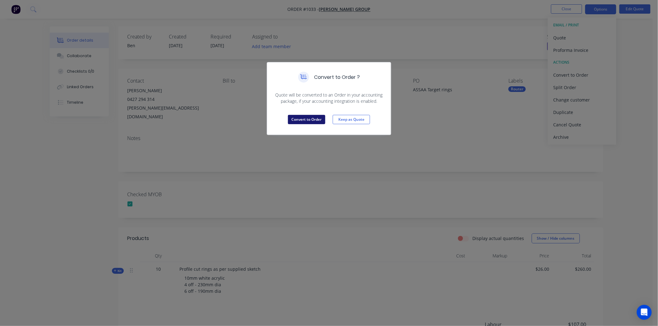
click at [311, 118] on button "Convert to Order" at bounding box center [306, 119] width 37 height 9
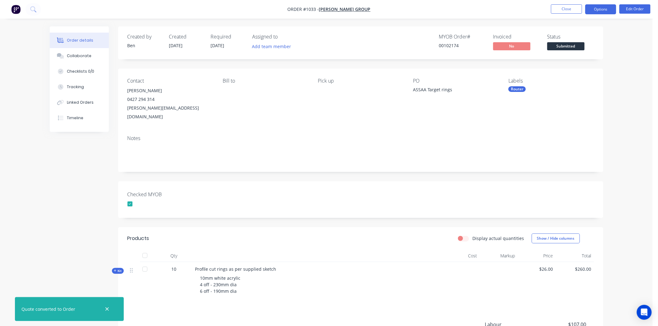
click at [599, 10] on button "Options" at bounding box center [600, 9] width 31 height 10
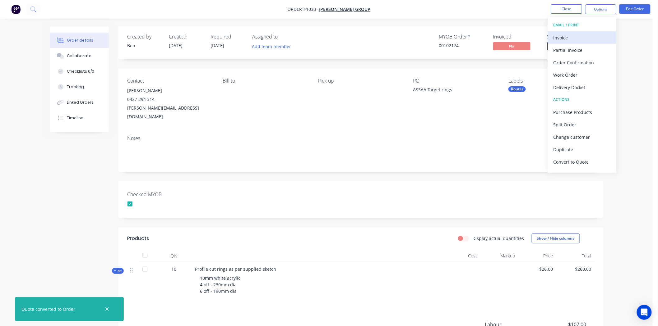
click at [578, 36] on div "Invoice" at bounding box center [581, 37] width 57 height 9
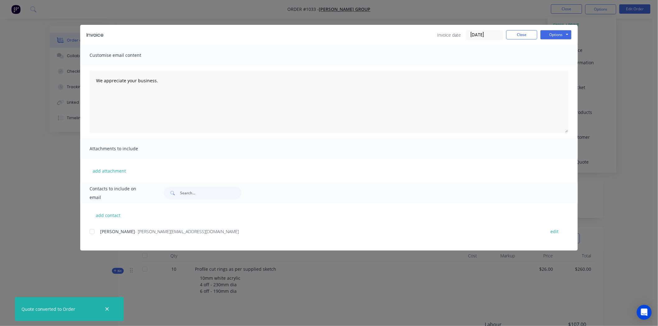
click at [485, 35] on input "[DATE]" at bounding box center [484, 34] width 37 height 9
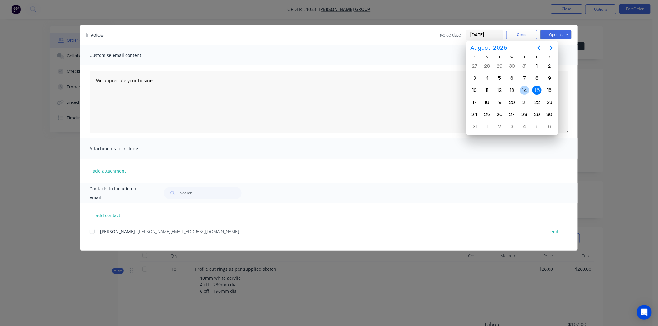
click at [524, 87] on div "14" at bounding box center [524, 90] width 9 height 9
type input "[DATE]"
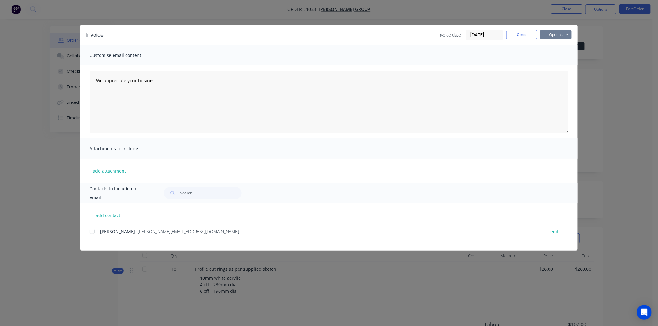
click at [554, 34] on button "Options" at bounding box center [555, 34] width 31 height 9
click at [557, 55] on button "Print" at bounding box center [560, 56] width 40 height 10
click at [529, 33] on button "Close" at bounding box center [521, 34] width 31 height 9
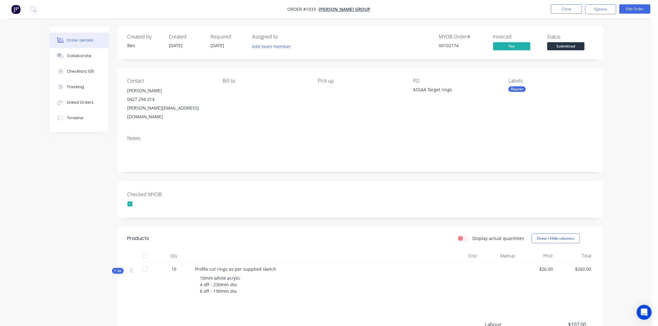
click at [511, 89] on div "Router" at bounding box center [516, 89] width 17 height 6
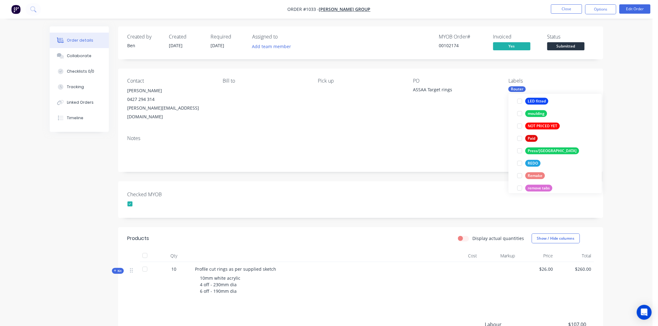
scroll to position [207, 0]
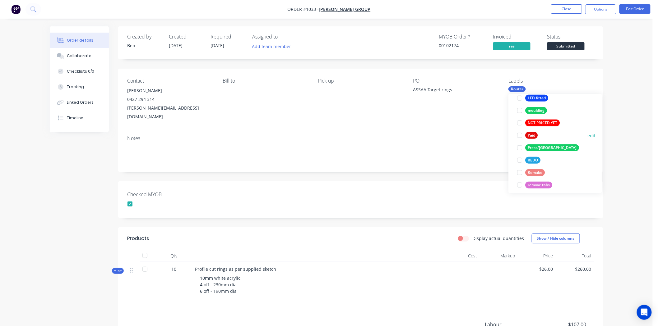
click at [518, 136] on div at bounding box center [520, 135] width 12 height 12
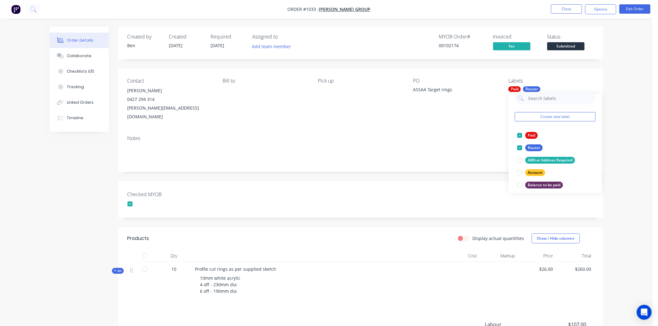
click at [413, 182] on div "Checked MYOB" at bounding box center [360, 200] width 485 height 37
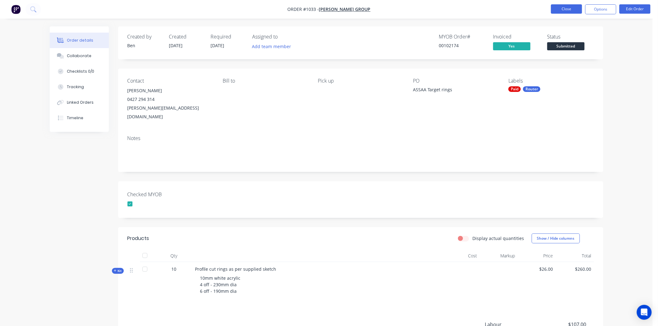
click at [572, 10] on button "Close" at bounding box center [566, 8] width 31 height 9
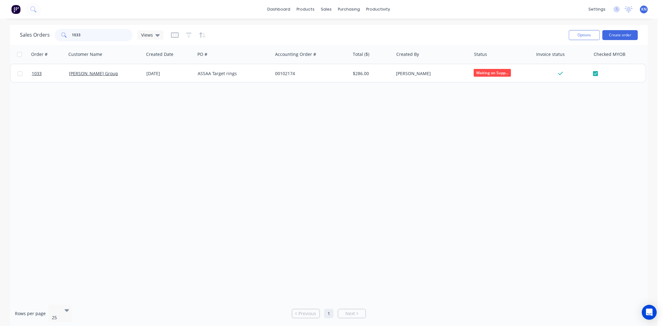
click at [100, 35] on input "1033" at bounding box center [102, 35] width 61 height 12
type input "1"
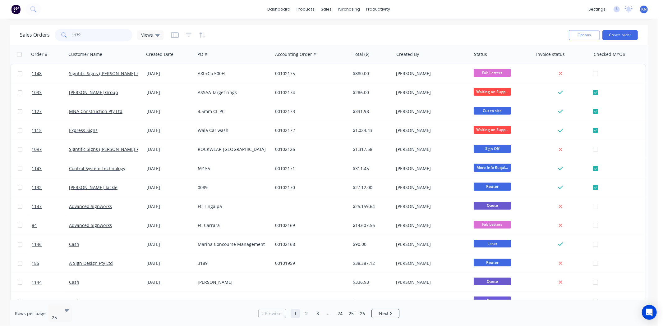
type input "1139"
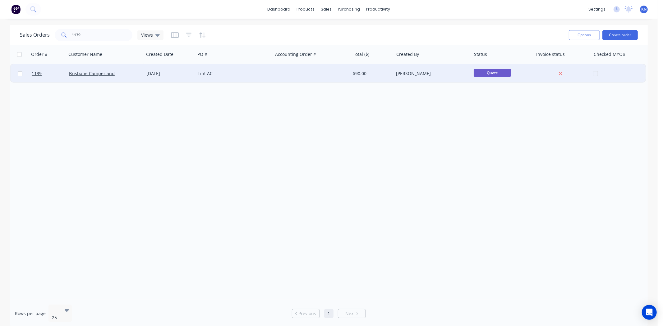
click at [242, 75] on div "Tint AC" at bounding box center [232, 74] width 69 height 6
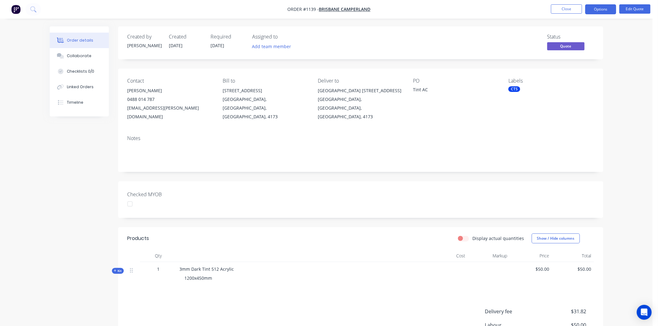
drag, startPoint x: 129, startPoint y: 196, endPoint x: 328, endPoint y: 132, distance: 208.9
click at [129, 198] on div at bounding box center [130, 204] width 12 height 12
click at [514, 89] on div "CTS" at bounding box center [514, 89] width 12 height 6
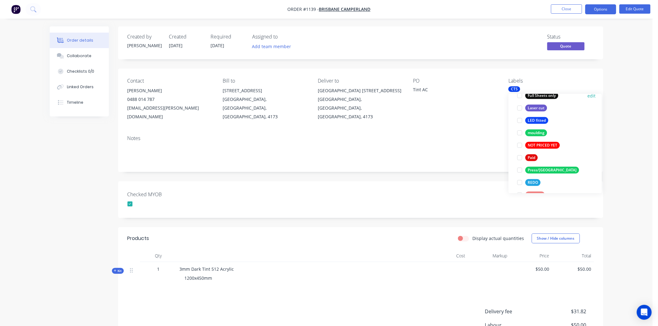
scroll to position [173, 0]
click at [521, 158] on div at bounding box center [520, 157] width 12 height 12
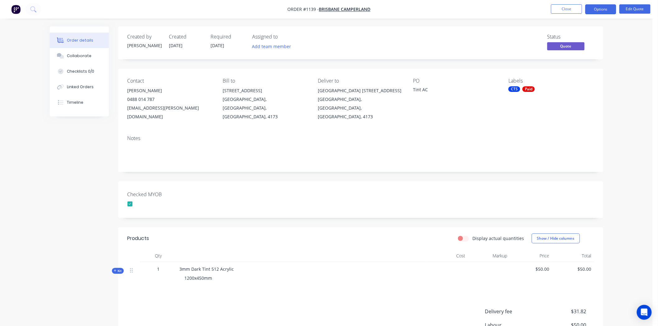
click at [458, 171] on div "Created by Kimberley Created 14/08/25 Required 14/08/25 Assigned to Add team me…" at bounding box center [360, 214] width 485 height 377
click at [598, 6] on button "Options" at bounding box center [600, 9] width 31 height 10
click at [572, 75] on div "Convert to Order" at bounding box center [581, 75] width 57 height 9
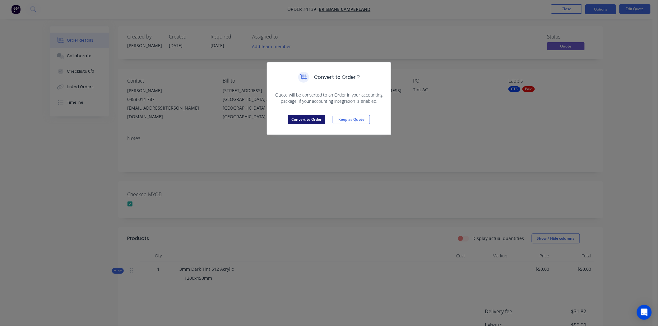
click at [312, 118] on button "Convert to Order" at bounding box center [306, 119] width 37 height 9
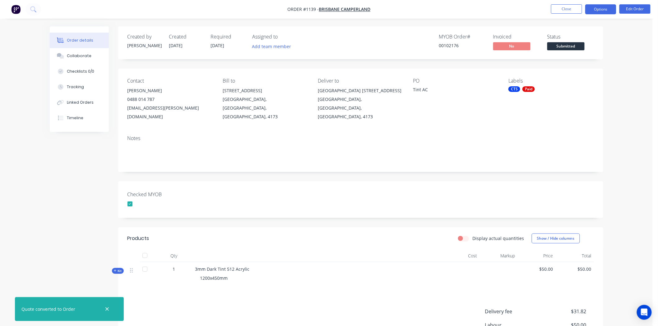
click at [607, 8] on button "Options" at bounding box center [600, 9] width 31 height 10
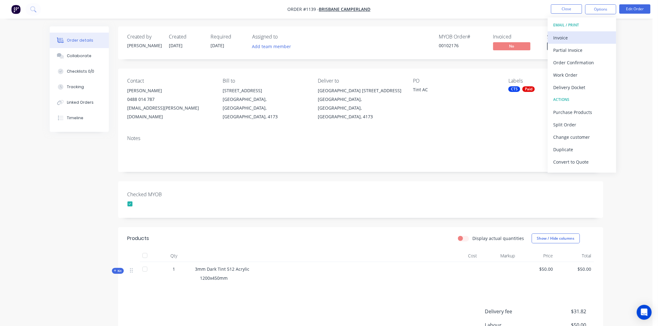
click at [578, 35] on div "Invoice" at bounding box center [581, 37] width 57 height 9
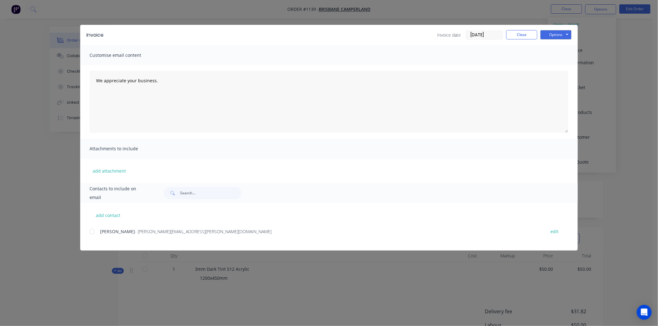
click at [477, 31] on input "[DATE]" at bounding box center [484, 34] width 37 height 9
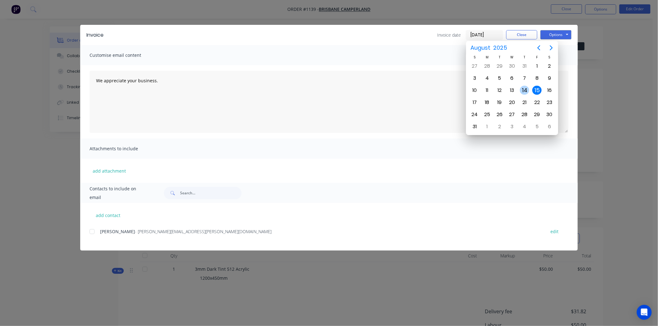
click at [526, 86] on div "14" at bounding box center [524, 90] width 9 height 9
type input "[DATE]"
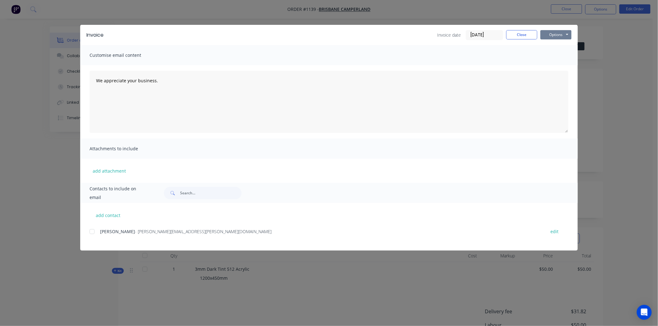
click at [557, 34] on button "Options" at bounding box center [555, 34] width 31 height 9
click at [556, 55] on button "Print" at bounding box center [560, 56] width 40 height 10
click at [526, 33] on button "Close" at bounding box center [521, 34] width 31 height 9
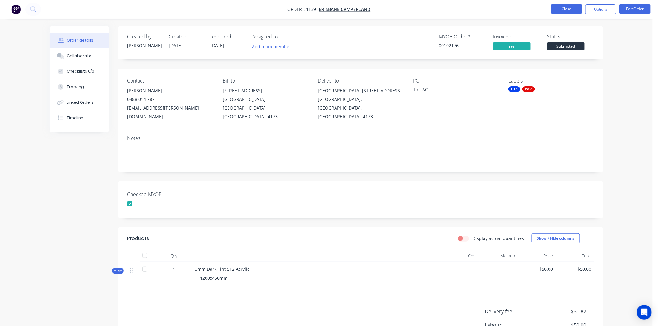
click at [564, 7] on button "Close" at bounding box center [566, 8] width 31 height 9
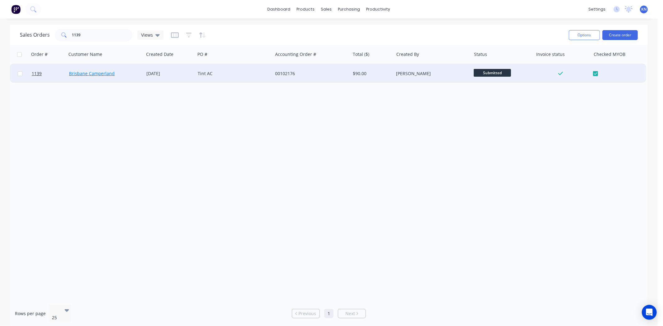
click at [101, 73] on link "Brisbane Camperland" at bounding box center [92, 74] width 46 height 6
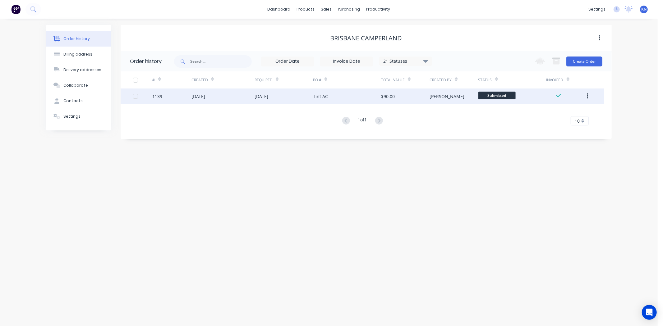
click at [156, 95] on div "1139" at bounding box center [158, 96] width 10 height 7
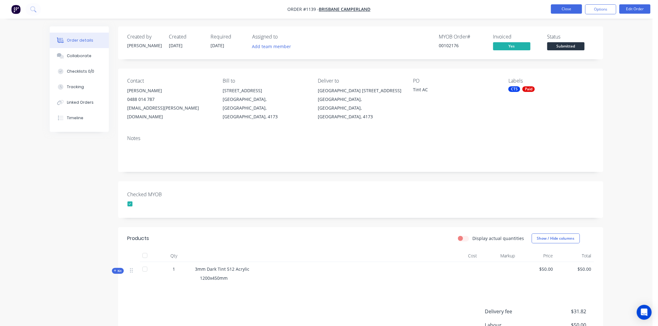
click at [565, 10] on button "Close" at bounding box center [566, 8] width 31 height 9
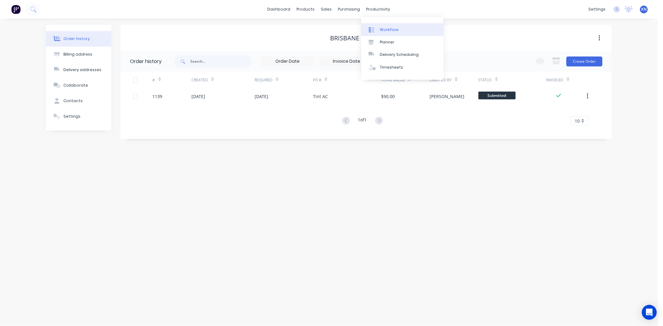
click at [387, 30] on div "Workflow" at bounding box center [389, 30] width 19 height 6
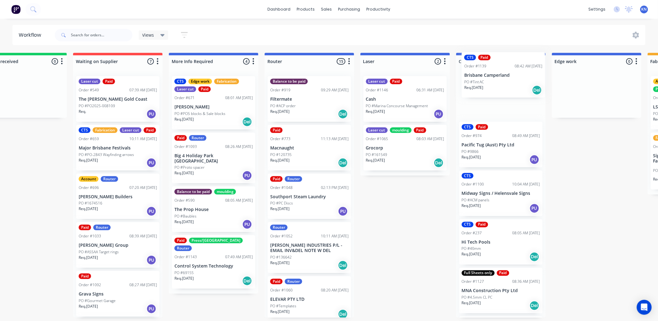
drag, startPoint x: 41, startPoint y: 102, endPoint x: 490, endPoint y: 80, distance: 449.8
click at [490, 80] on div "Submitted 1 Status colour #273444 hex #273444 Save Cancel Summaries Total order…" at bounding box center [607, 185] width 1488 height 265
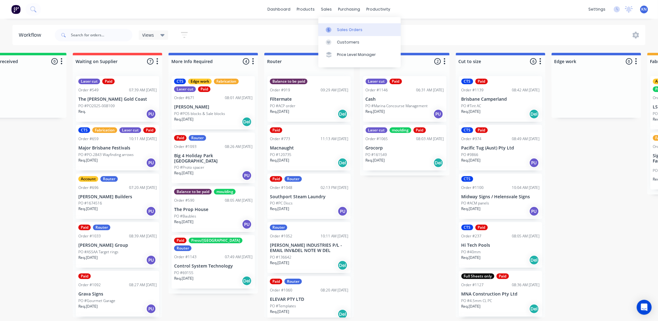
click at [343, 27] on div "Sales Orders" at bounding box center [349, 30] width 25 height 6
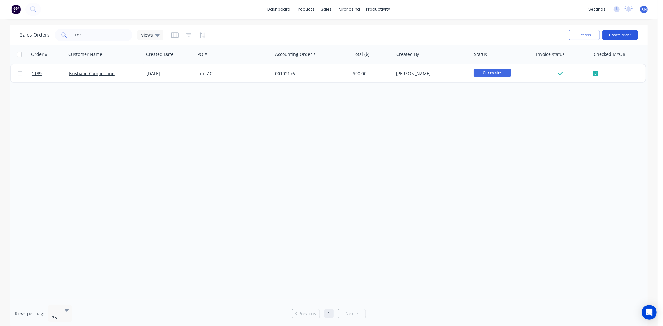
click at [618, 38] on button "Create order" at bounding box center [620, 35] width 35 height 10
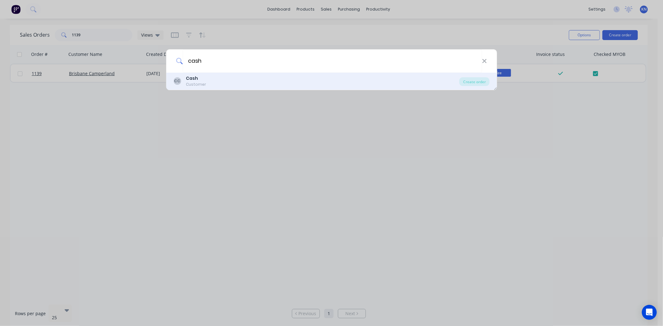
type input "cash"
click at [211, 88] on div "CC Cash Customer Create order" at bounding box center [331, 81] width 331 height 17
click at [207, 81] on div "CC Cash Customer" at bounding box center [317, 81] width 286 height 12
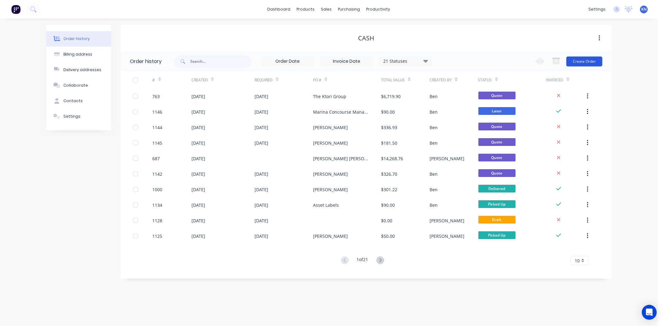
click at [582, 61] on button "Create Order" at bounding box center [585, 62] width 36 height 10
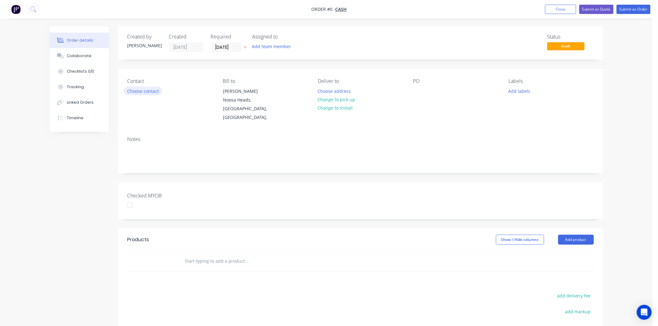
click at [150, 89] on button "Choose contact" at bounding box center [143, 91] width 38 height 8
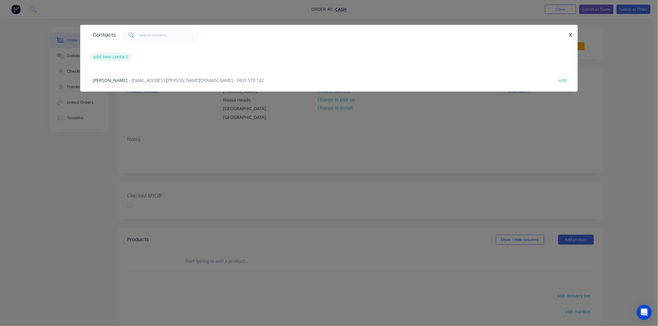
click at [109, 57] on button "add new contact" at bounding box center [110, 57] width 41 height 8
select select "AU"
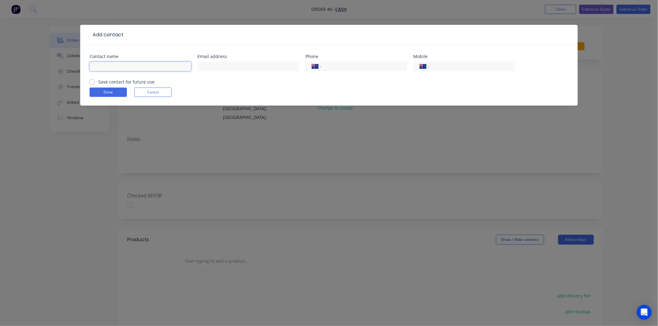
click at [104, 66] on input "text" at bounding box center [141, 66] width 102 height 9
type input "[PERSON_NAME]"
type input "0473 151 892"
click at [114, 90] on button "Done" at bounding box center [108, 92] width 37 height 9
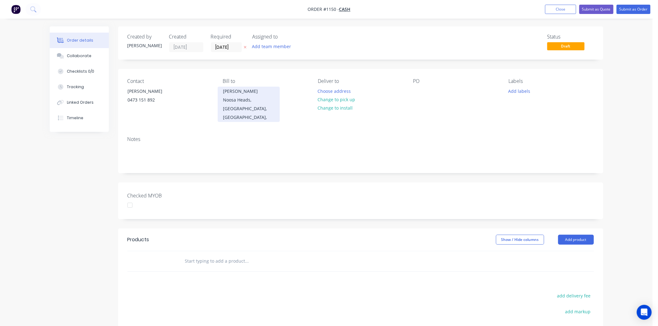
click at [252, 94] on div "Sarah Harris" at bounding box center [249, 91] width 52 height 9
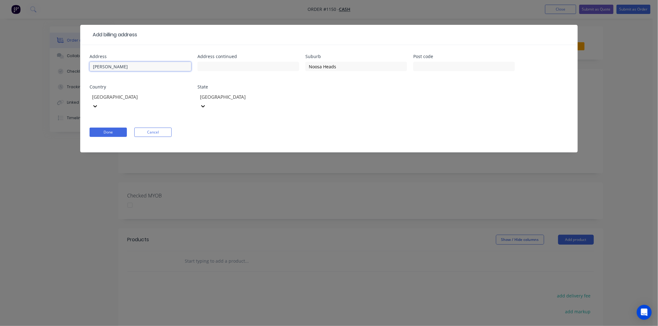
drag, startPoint x: 136, startPoint y: 66, endPoint x: -121, endPoint y: 80, distance: 257.5
click at [0, 80] on html "Order #1150 - Cash Add product Close Submit as Quote Submit as Order Order deta…" at bounding box center [329, 215] width 658 height 431
type input "[PERSON_NAME]"
type input "0473151892"
click at [111, 128] on button "Done" at bounding box center [108, 132] width 37 height 9
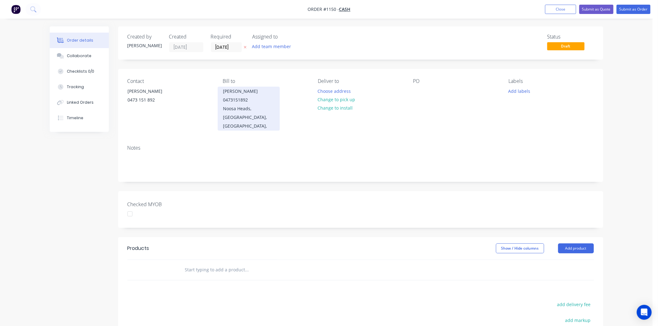
click at [252, 111] on div "Noosa Heads, Queensland, Australia," at bounding box center [249, 117] width 52 height 26
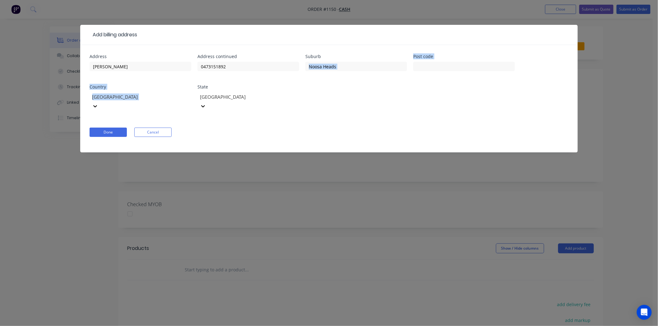
drag, startPoint x: 353, startPoint y: 61, endPoint x: 197, endPoint y: 84, distance: 158.0
click at [197, 84] on div "Address Daniel Revell Address continued 0473151892 Suburb Noosa Heads Post code…" at bounding box center [329, 86] width 479 height 64
click at [349, 67] on input "Noosa Heads" at bounding box center [356, 66] width 102 height 9
drag, startPoint x: 343, startPoint y: 66, endPoint x: 237, endPoint y: 55, distance: 107.3
click at [265, 63] on div "Address Daniel Revell Address continued 0473151892 Suburb Noosa Heads Post code…" at bounding box center [329, 86] width 479 height 64
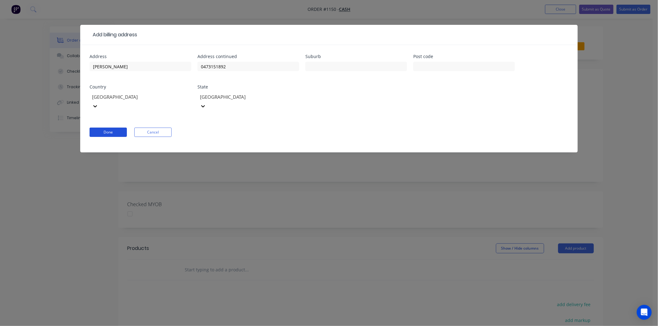
click at [112, 128] on button "Done" at bounding box center [108, 132] width 37 height 9
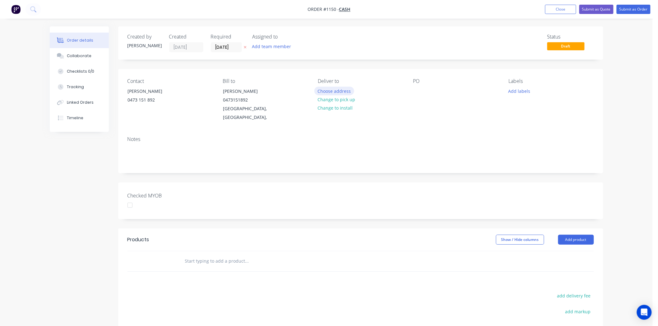
click at [342, 91] on button "Choose address" at bounding box center [334, 91] width 40 height 8
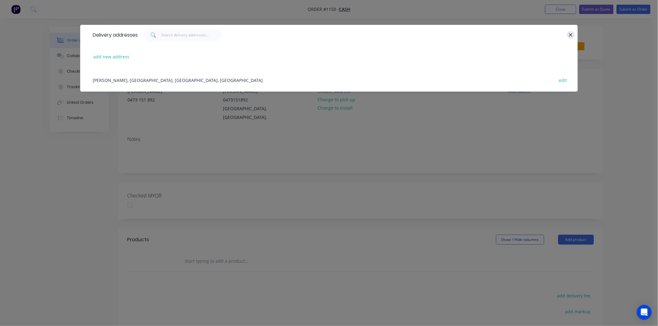
click at [572, 38] on button "button" at bounding box center [571, 35] width 8 height 8
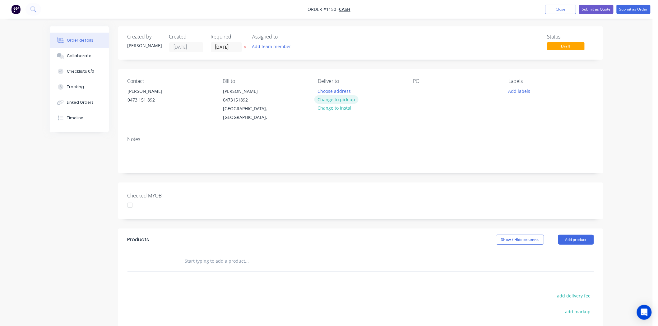
click at [347, 98] on button "Change to pick up" at bounding box center [336, 99] width 44 height 8
click at [342, 86] on div "Pick up Change to delivery Change to install" at bounding box center [360, 100] width 85 height 44
drag, startPoint x: 323, startPoint y: 90, endPoint x: 339, endPoint y: 83, distance: 17.7
click at [324, 90] on div at bounding box center [323, 91] width 10 height 9
click at [338, 79] on div "Pick up" at bounding box center [360, 81] width 85 height 6
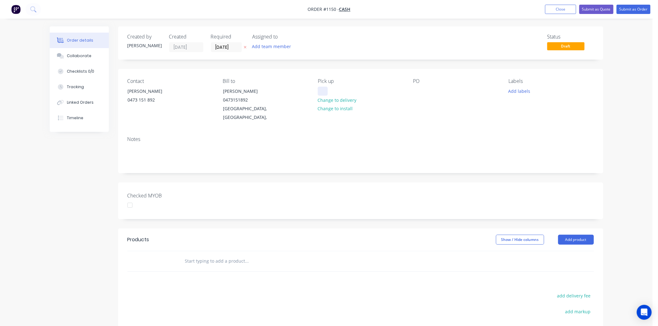
click at [325, 90] on div at bounding box center [323, 91] width 10 height 9
click at [422, 89] on div at bounding box center [418, 91] width 10 height 9
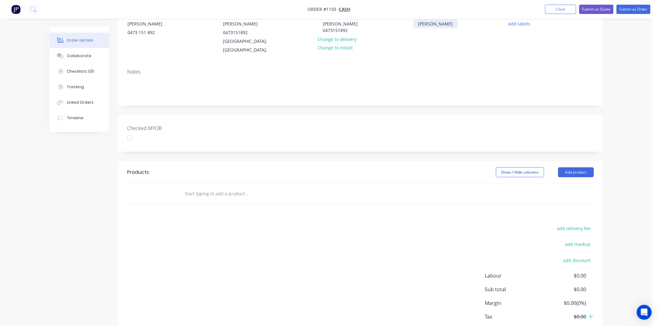
scroll to position [69, 0]
click at [201, 187] on input "text" at bounding box center [247, 192] width 124 height 12
type input "q"
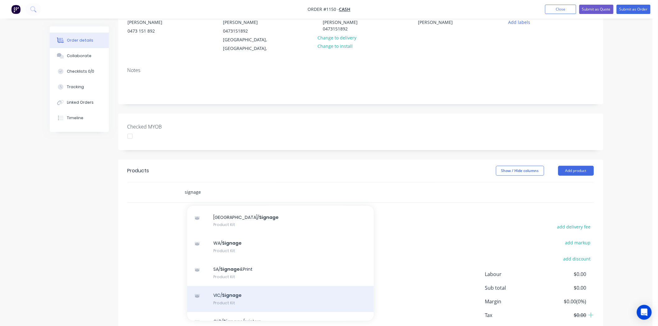
scroll to position [35, 0]
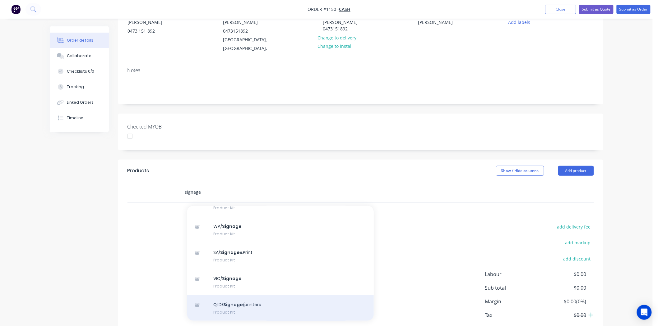
type input "signage"
click at [236, 301] on div "QLD/ Signage /printers Product Kit" at bounding box center [280, 309] width 187 height 26
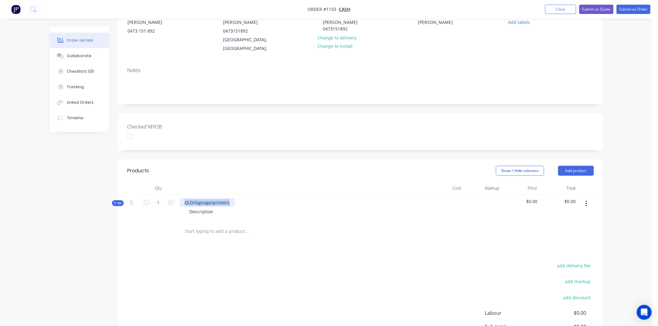
drag, startPoint x: 229, startPoint y: 195, endPoint x: 160, endPoint y: 183, distance: 69.9
click at [170, 195] on div "Kit 1 QLD/Signage/printers Description $0.00 $0.00" at bounding box center [360, 208] width 466 height 27
click at [223, 198] on div "QLD/Signage/printers" at bounding box center [207, 202] width 55 height 9
paste div
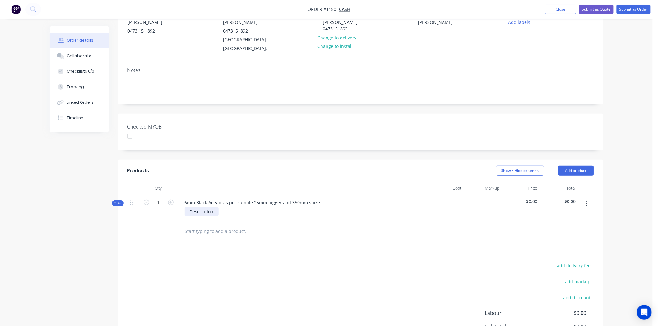
click at [198, 207] on div "Description" at bounding box center [202, 211] width 34 height 9
click at [197, 207] on div "Description" at bounding box center [202, 211] width 34 height 9
click at [121, 201] on span "Kit" at bounding box center [118, 203] width 8 height 5
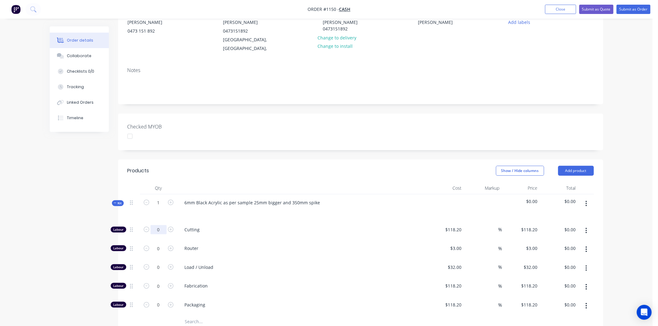
click at [160, 225] on input "0" at bounding box center [158, 229] width 16 height 9
type input "1"
type input "$118.20"
click at [456, 225] on input "118.2" at bounding box center [457, 229] width 14 height 9
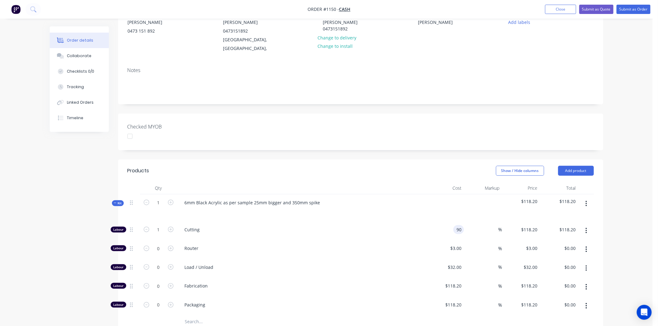
type input "$90.00"
click at [456, 225] on input "90" at bounding box center [455, 229] width 17 height 9
click at [456, 225] on input "90" at bounding box center [460, 229] width 8 height 9
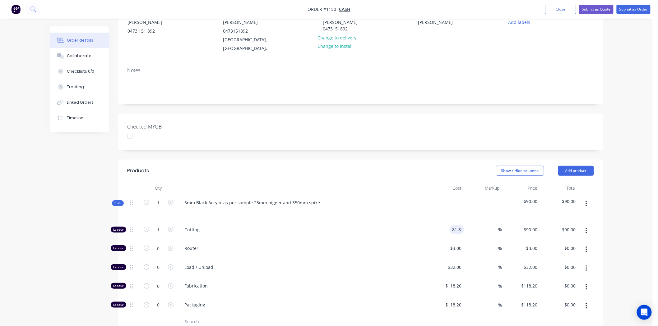
type input "$81.82"
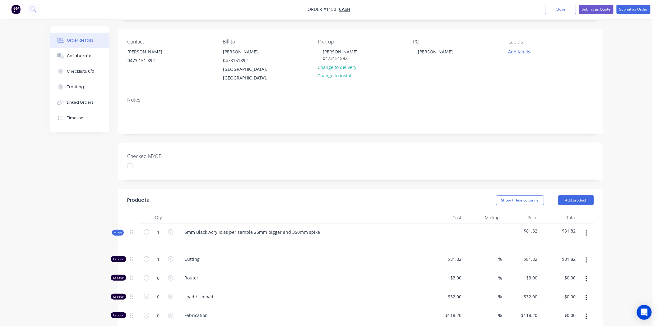
scroll to position [0, 0]
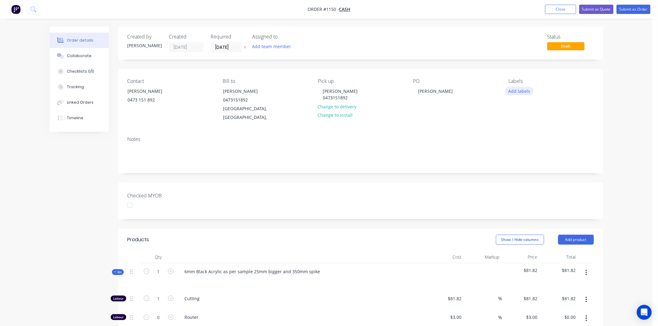
click at [525, 90] on button "Add labels" at bounding box center [519, 91] width 29 height 8
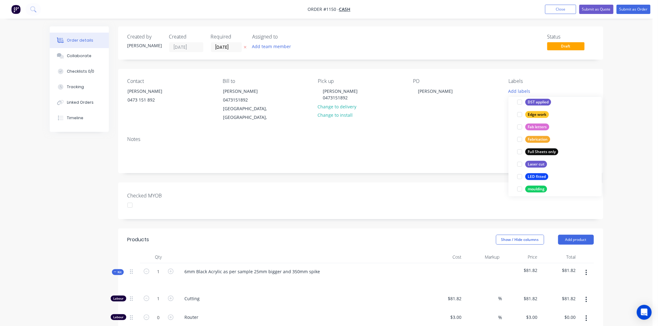
scroll to position [138, 0]
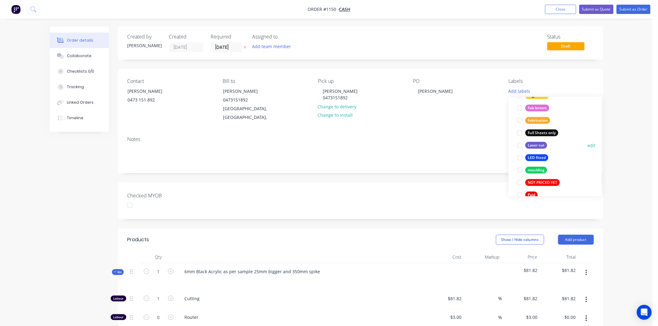
click at [522, 144] on div at bounding box center [520, 145] width 12 height 12
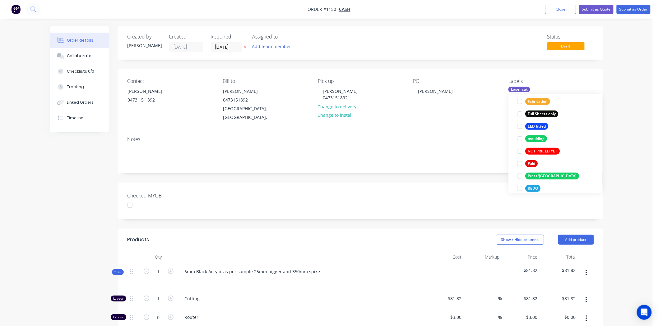
scroll to position [209, 0]
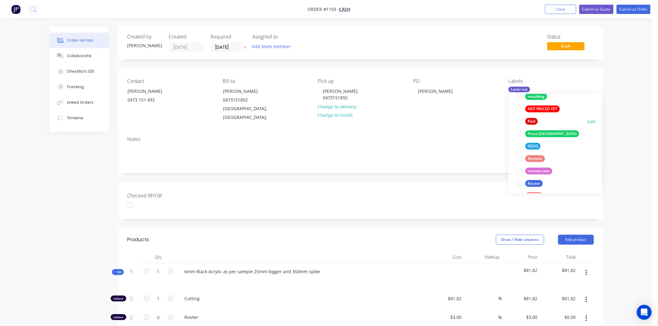
click at [520, 121] on div at bounding box center [520, 121] width 12 height 12
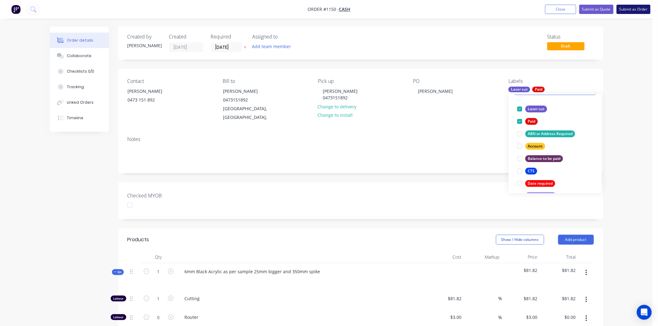
click at [633, 10] on button "Submit as Order" at bounding box center [634, 9] width 34 height 9
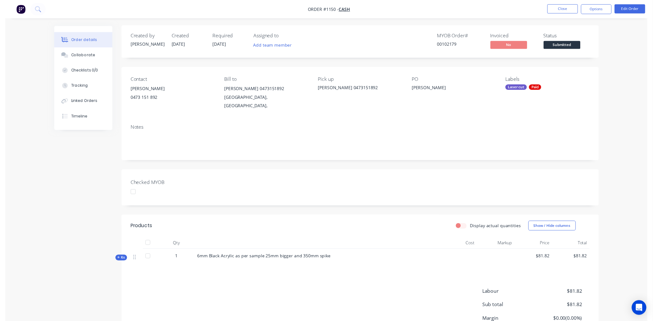
scroll to position [0, 0]
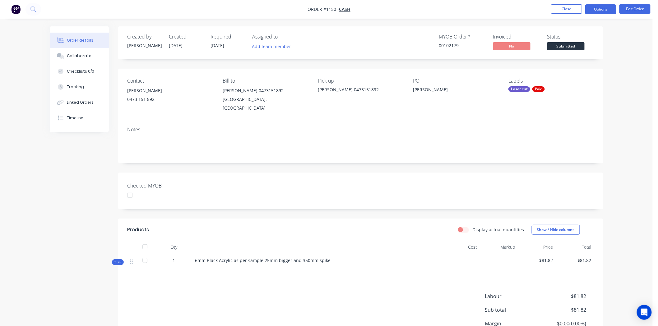
click at [607, 7] on button "Options" at bounding box center [600, 9] width 31 height 10
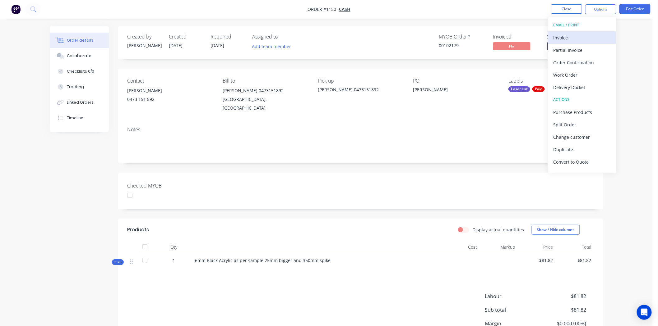
click at [579, 34] on div "Invoice" at bounding box center [581, 37] width 57 height 9
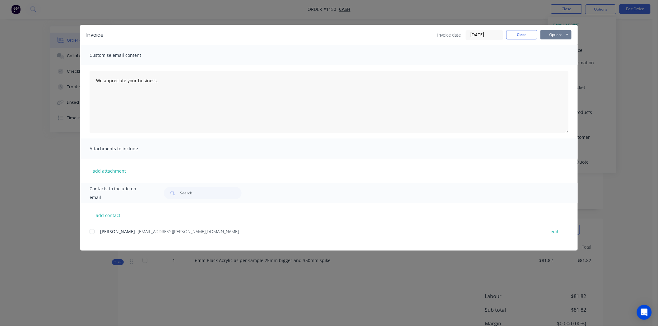
click at [561, 35] on button "Options" at bounding box center [555, 34] width 31 height 9
click at [564, 55] on button "Print" at bounding box center [560, 56] width 40 height 10
click at [515, 33] on button "Close" at bounding box center [521, 34] width 31 height 9
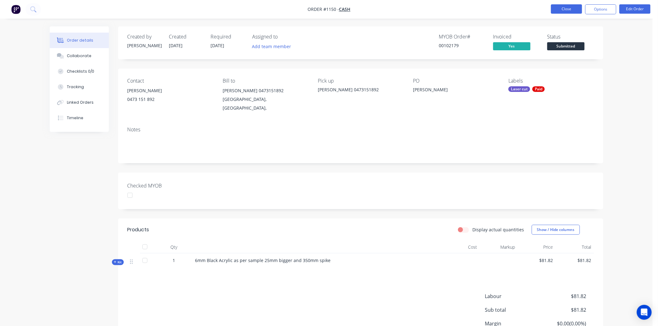
click at [574, 7] on button "Close" at bounding box center [566, 8] width 31 height 9
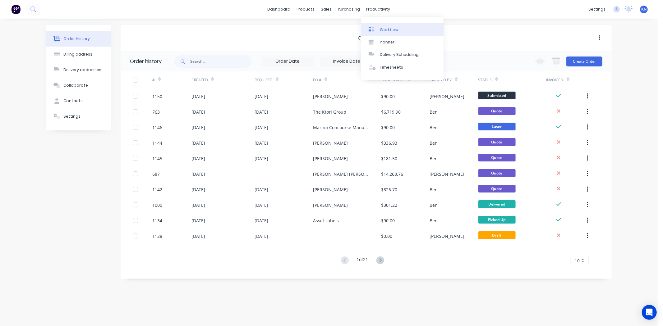
click at [399, 27] on link "Workflow" at bounding box center [402, 29] width 82 height 12
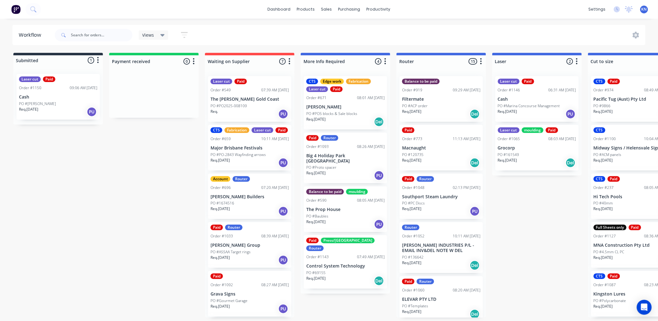
click at [70, 87] on div "09:06 AM 15/08/25" at bounding box center [84, 88] width 28 height 6
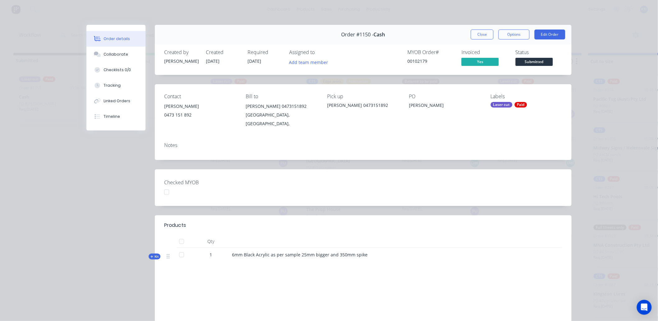
click at [508, 104] on div "Laser cut" at bounding box center [502, 105] width 22 height 6
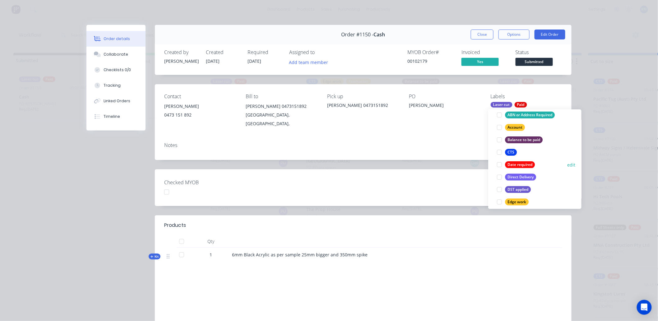
scroll to position [104, 0]
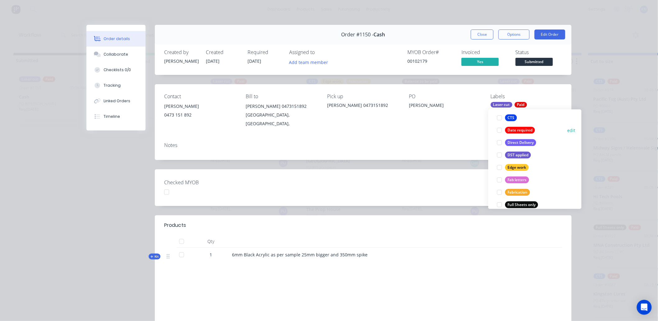
click at [500, 131] on div at bounding box center [499, 130] width 12 height 12
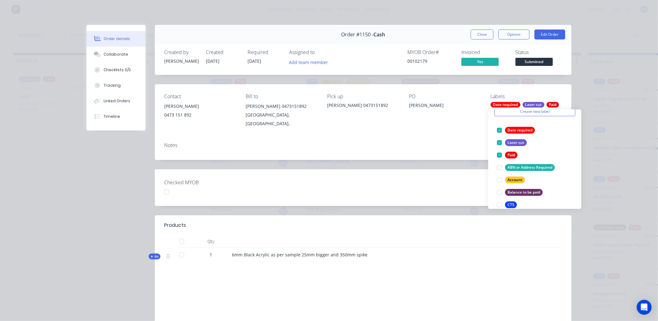
click at [255, 60] on span "[DATE]" at bounding box center [255, 61] width 14 height 6
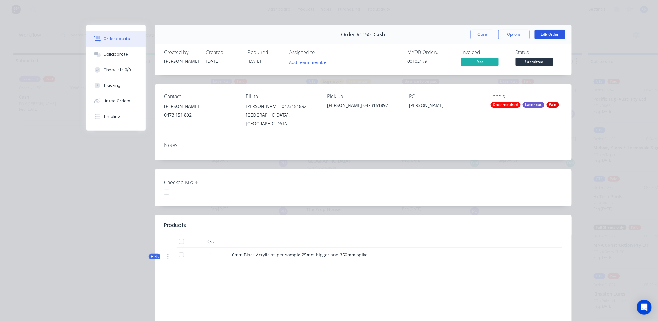
click at [539, 32] on button "Edit Order" at bounding box center [550, 35] width 31 height 10
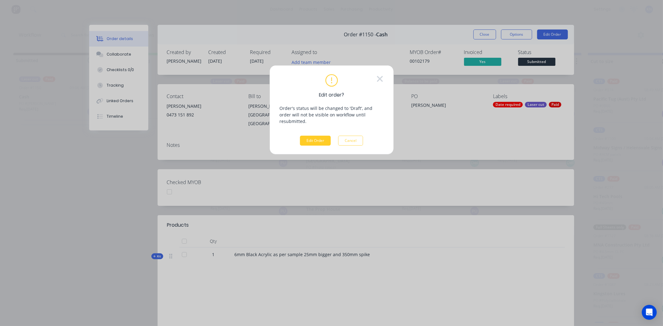
click at [323, 136] on button "Edit Order" at bounding box center [315, 141] width 31 height 10
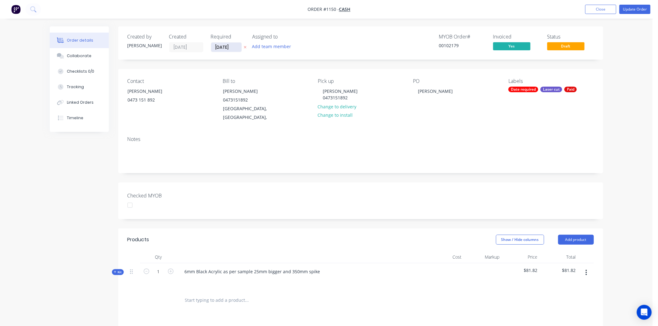
click at [222, 49] on input "[DATE]" at bounding box center [226, 47] width 30 height 9
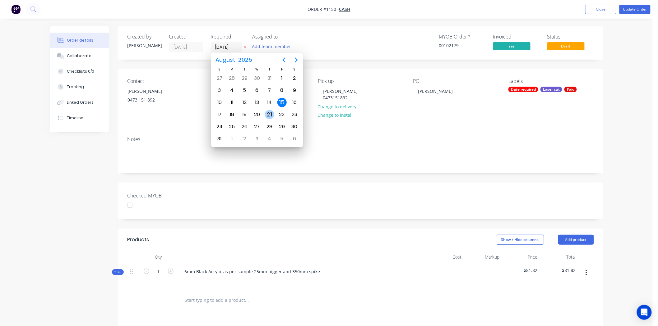
click at [271, 112] on div "21" at bounding box center [269, 114] width 9 height 9
type input "[DATE]"
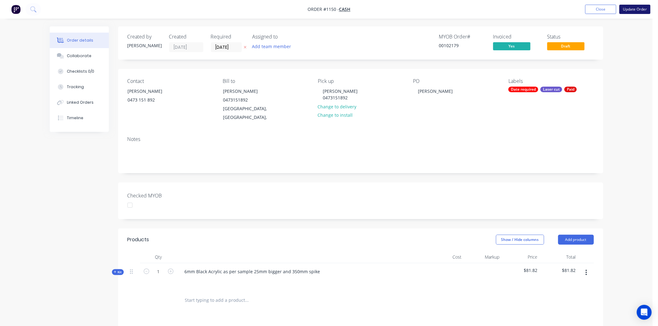
click at [632, 6] on button "Update Order" at bounding box center [634, 9] width 31 height 9
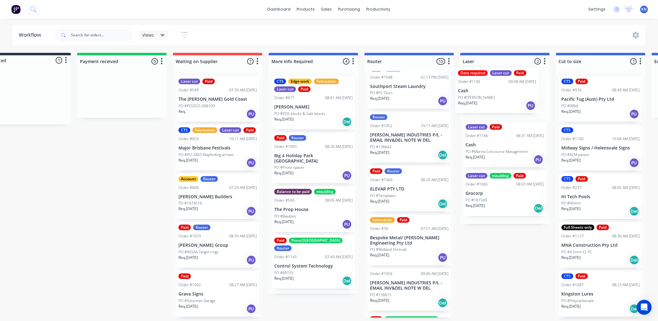
scroll to position [0, 34]
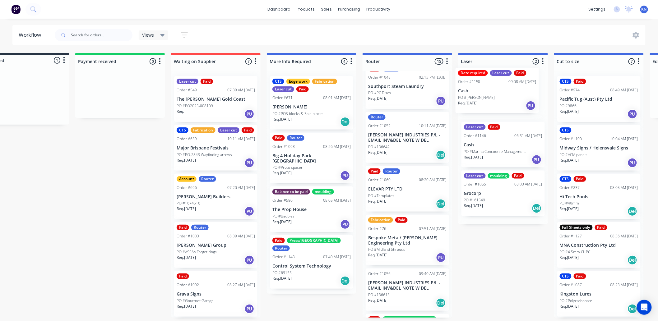
drag, startPoint x: 45, startPoint y: 104, endPoint x: 486, endPoint y: 97, distance: 441.0
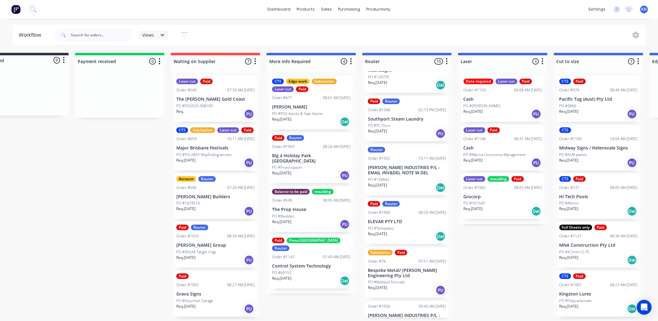
scroll to position [0, 0]
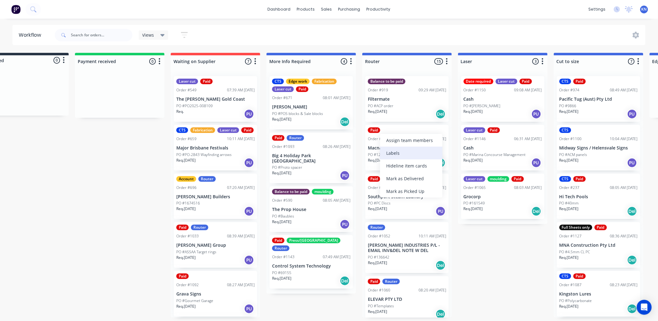
click at [397, 150] on div "Labels" at bounding box center [411, 153] width 62 height 13
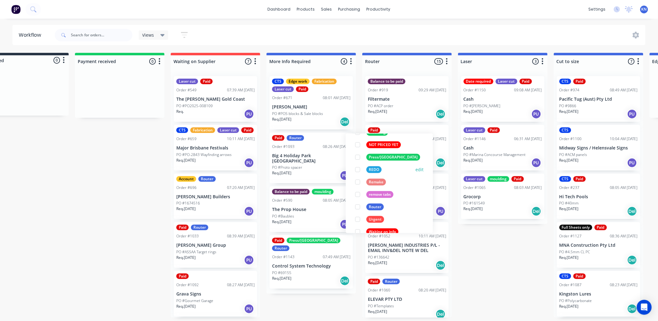
scroll to position [236, 0]
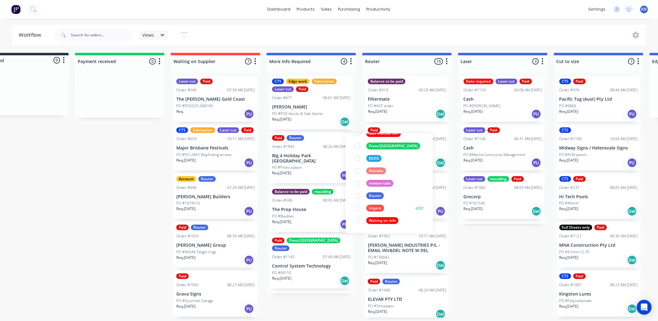
click at [358, 209] on div at bounding box center [357, 208] width 12 height 12
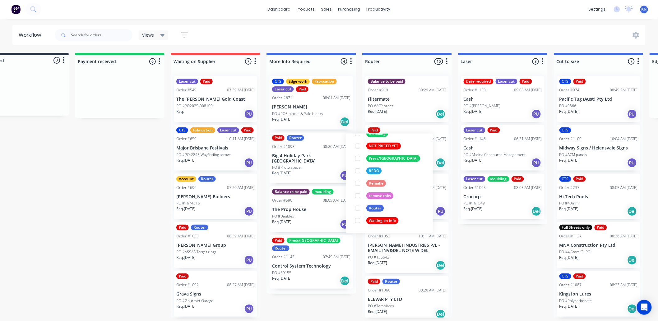
scroll to position [0, 0]
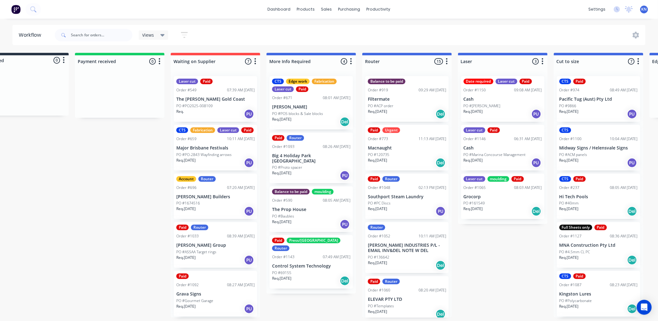
click at [95, 33] on input "text" at bounding box center [102, 35] width 62 height 12
type input "mna"
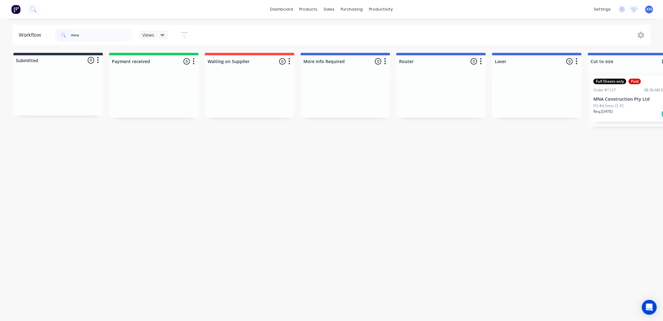
click at [607, 101] on p "MNA Construction Pty Ltd" at bounding box center [633, 99] width 78 height 5
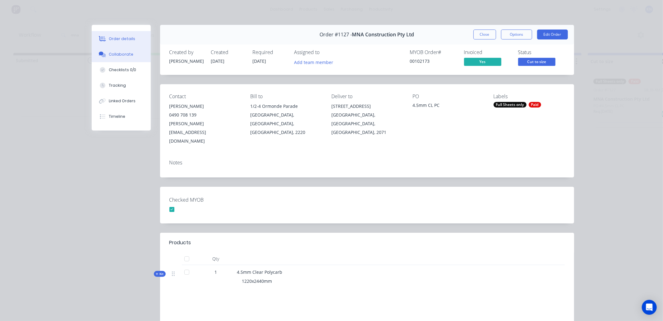
click at [123, 54] on div "Collaborate" at bounding box center [121, 55] width 25 height 6
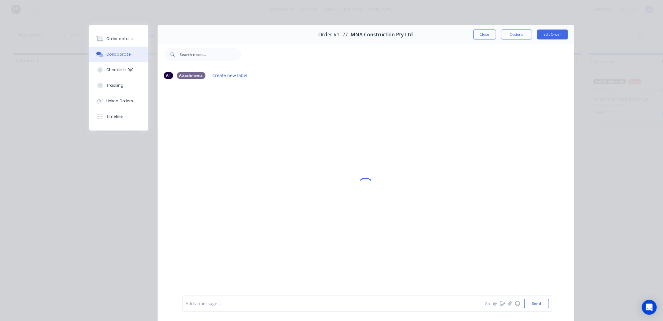
click at [213, 300] on div "Add a message..." at bounding box center [322, 303] width 272 height 9
click at [514, 303] on button "☺" at bounding box center [517, 303] width 7 height 7
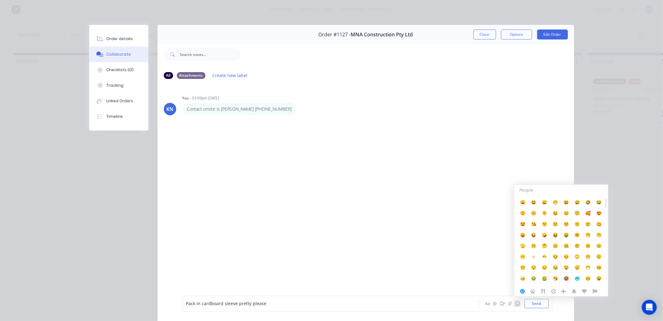
scroll to position [33, 0]
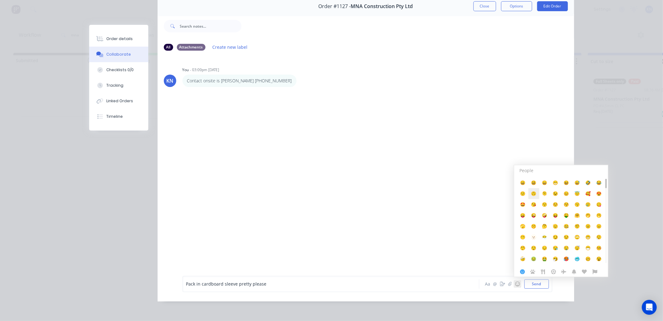
click at [532, 193] on span "🙃" at bounding box center [533, 194] width 5 height 6
click at [541, 285] on button "Send" at bounding box center [537, 284] width 25 height 9
click at [597, 135] on div "Order details Collaborate Checklists 0/0 Tracking Linked Orders Timeline Order …" at bounding box center [331, 160] width 663 height 321
drag, startPoint x: 116, startPoint y: 210, endPoint x: 134, endPoint y: 209, distance: 18.1
click at [120, 210] on div "Order #1127 - MNA Construction Pty Ltd Close Options Edit Order All Attachments…" at bounding box center [331, 149] width 485 height 305
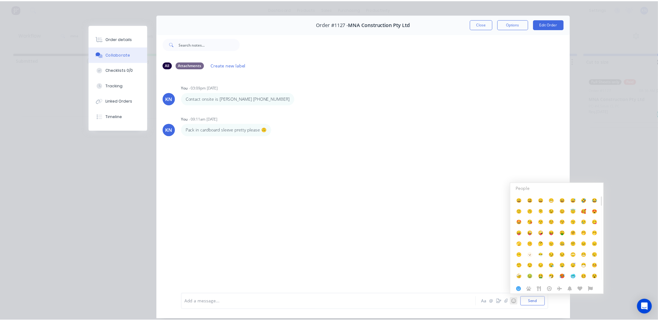
scroll to position [0, 0]
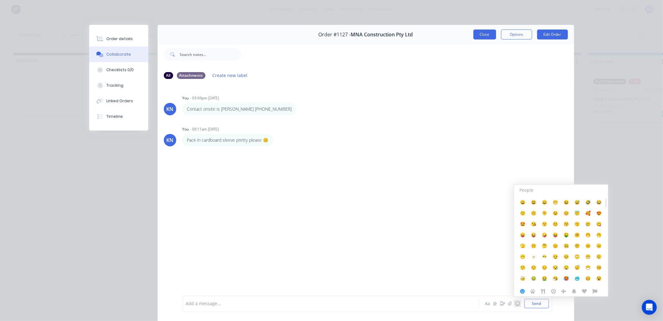
click at [487, 35] on button "Close" at bounding box center [485, 35] width 23 height 10
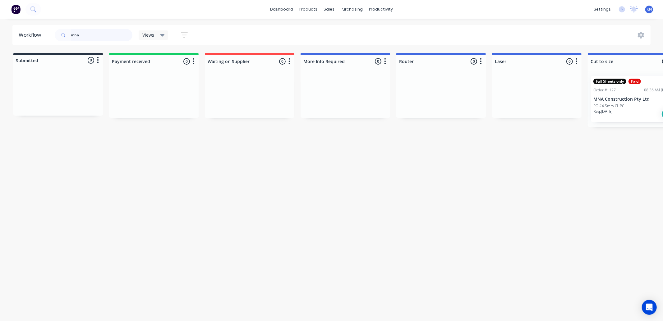
click at [104, 38] on input "mna" at bounding box center [102, 35] width 62 height 12
type input "m"
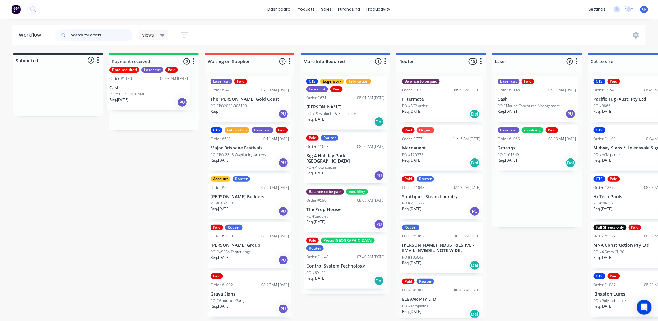
drag, startPoint x: 151, startPoint y: 146, endPoint x: 149, endPoint y: 86, distance: 60.4
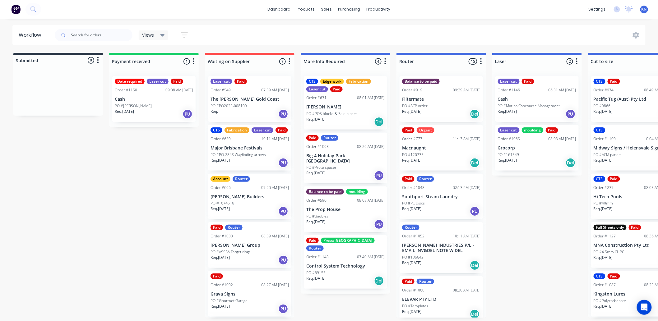
click at [131, 95] on div "Date required Laser cut Paid Order #1150 09:08 AM 15/08/25 Cash PO #Daniel Reve…" at bounding box center [153, 99] width 83 height 46
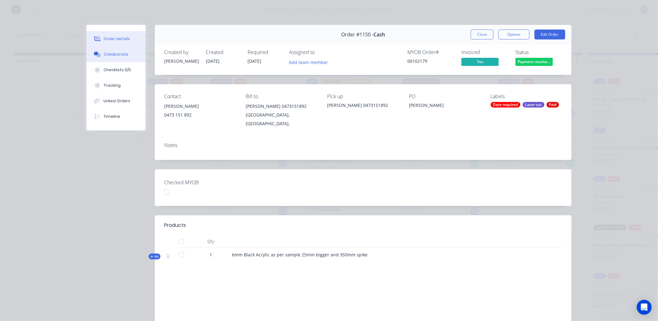
click at [108, 53] on div "Collaborate" at bounding box center [116, 55] width 25 height 6
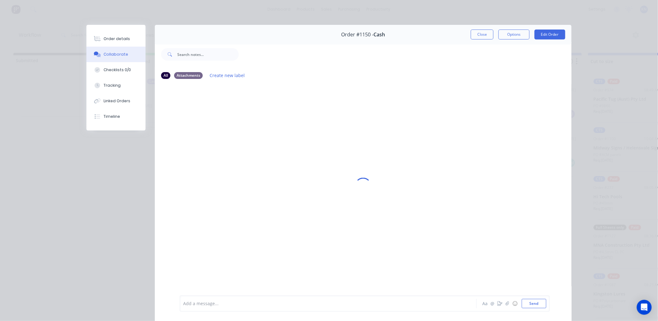
click at [216, 301] on div at bounding box center [319, 304] width 272 height 7
click at [227, 298] on span "As per sample, 25mm all way around rectangle." at bounding box center [232, 299] width 99 height 6
click at [300, 298] on div "As per sample, 25mm bigger all way around rectangle." at bounding box center [319, 298] width 272 height 7
click at [197, 306] on span "Spike 350mm long, with 5mm bigger each side" at bounding box center [231, 305] width 97 height 6
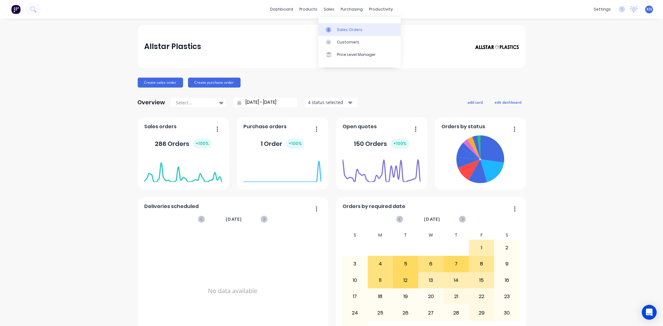
click at [342, 30] on div "Sales Orders" at bounding box center [349, 30] width 25 height 6
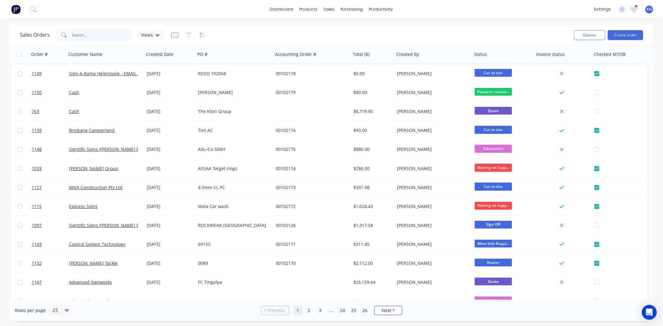
click at [90, 35] on input "text" at bounding box center [102, 35] width 61 height 12
type input "1145"
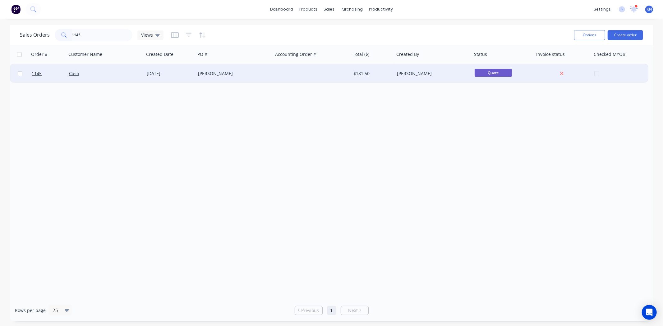
click at [121, 72] on div "Cash" at bounding box center [103, 74] width 69 height 6
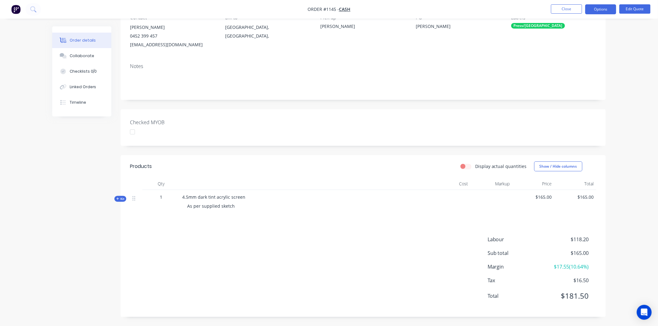
scroll to position [64, 0]
click at [86, 55] on div "Collaborate" at bounding box center [82, 56] width 25 height 6
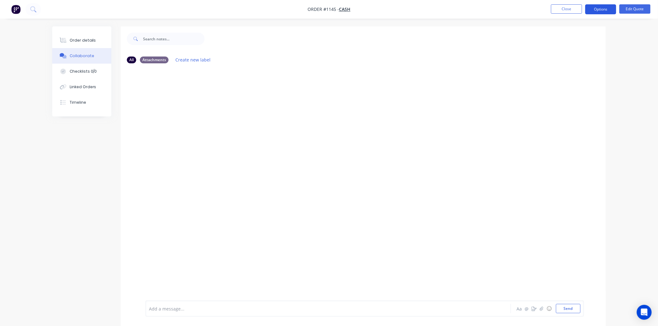
click at [601, 7] on button "Options" at bounding box center [600, 9] width 31 height 10
click at [589, 73] on div "Convert to Order" at bounding box center [581, 75] width 57 height 9
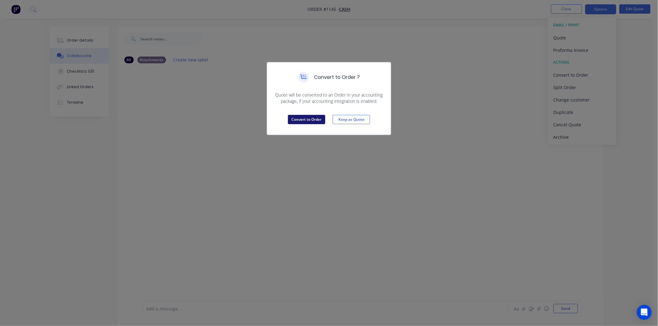
click at [302, 117] on button "Convert to Order" at bounding box center [306, 119] width 37 height 9
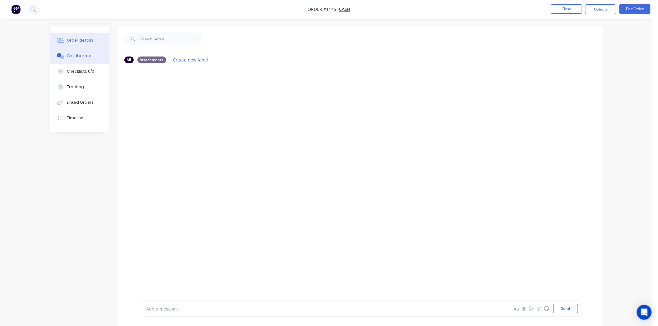
click at [76, 39] on div "Order details" at bounding box center [80, 41] width 26 height 6
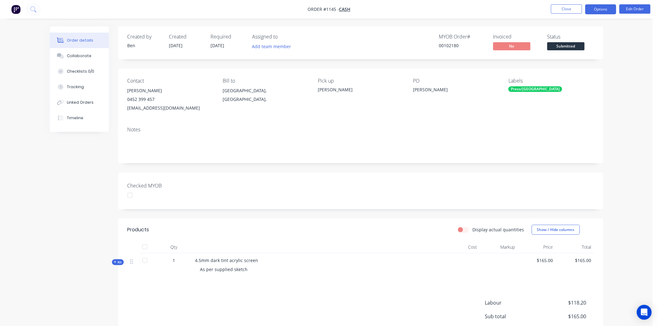
click at [603, 9] on button "Options" at bounding box center [600, 9] width 31 height 10
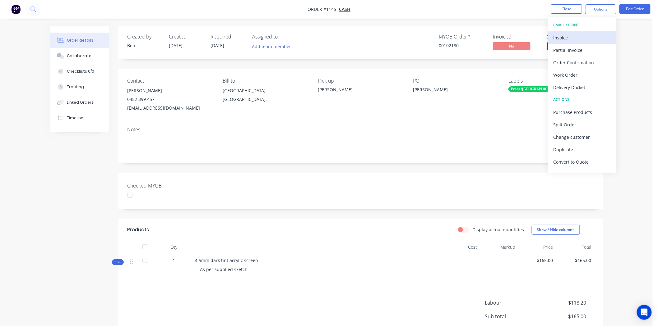
click at [573, 36] on div "Invoice" at bounding box center [581, 37] width 57 height 9
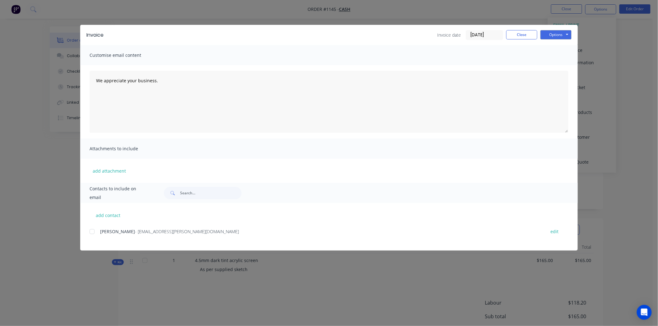
click at [482, 36] on input "[DATE]" at bounding box center [484, 34] width 37 height 9
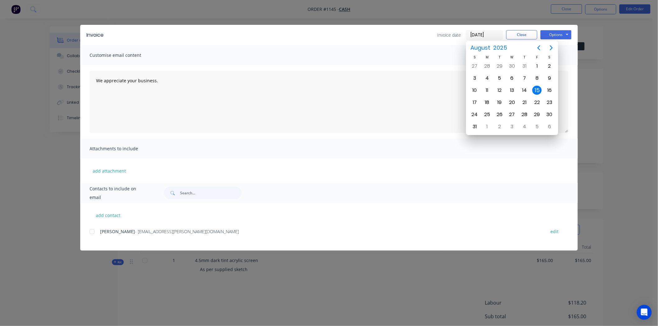
click at [536, 88] on div "15" at bounding box center [536, 90] width 9 height 9
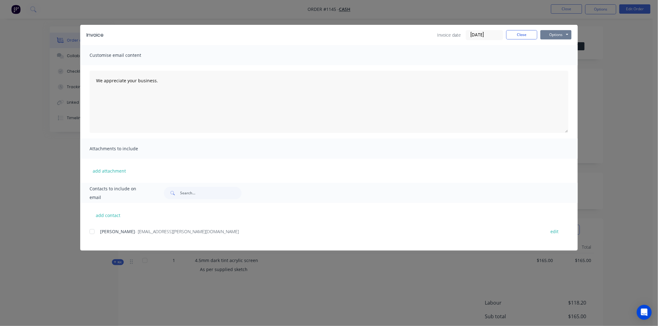
click at [553, 34] on button "Options" at bounding box center [555, 34] width 31 height 9
click at [563, 54] on button "Print" at bounding box center [560, 56] width 40 height 10
click at [520, 33] on button "Close" at bounding box center [521, 34] width 31 height 9
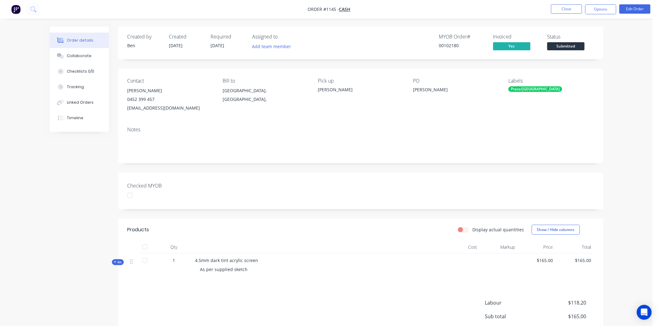
click at [131, 194] on div at bounding box center [130, 195] width 12 height 12
click at [518, 90] on div "Press/[GEOGRAPHIC_DATA]" at bounding box center [535, 89] width 54 height 6
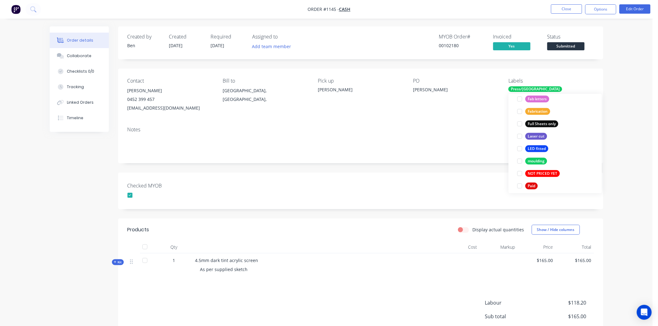
scroll to position [173, 0]
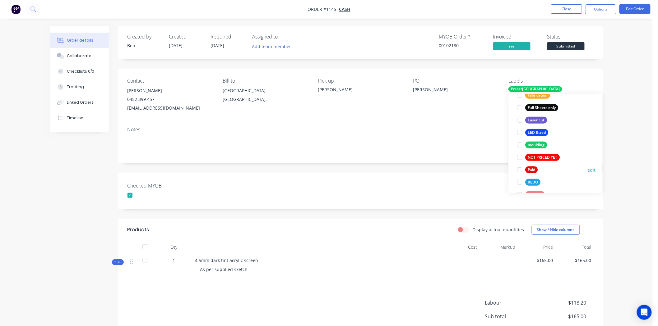
click at [518, 170] on div at bounding box center [520, 170] width 12 height 12
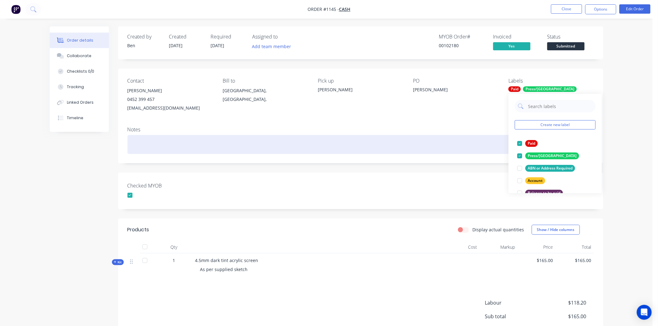
click at [448, 137] on div at bounding box center [360, 144] width 466 height 19
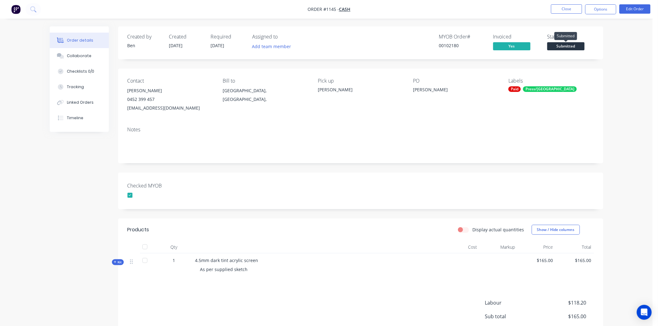
drag, startPoint x: 575, startPoint y: 43, endPoint x: 576, endPoint y: 46, distance: 3.3
click at [575, 43] on span "Submitted" at bounding box center [565, 46] width 37 height 8
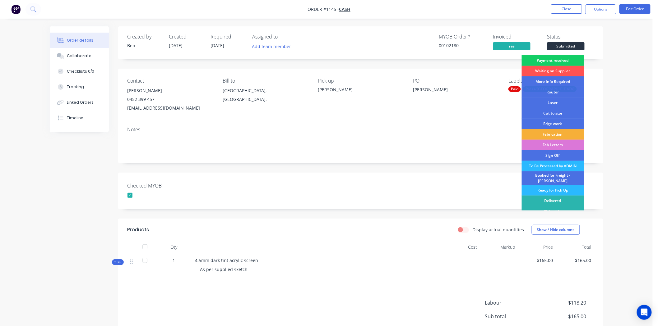
click at [566, 60] on div "Payment received" at bounding box center [553, 60] width 62 height 11
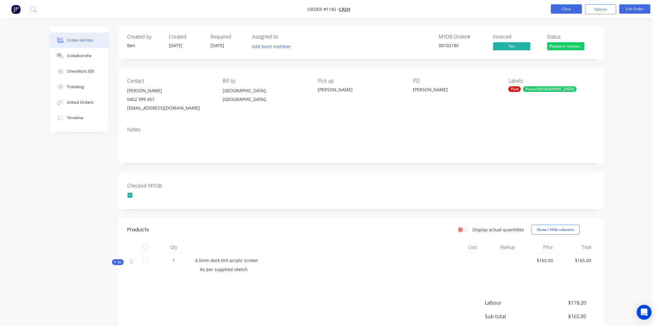
click at [566, 7] on button "Close" at bounding box center [566, 8] width 31 height 9
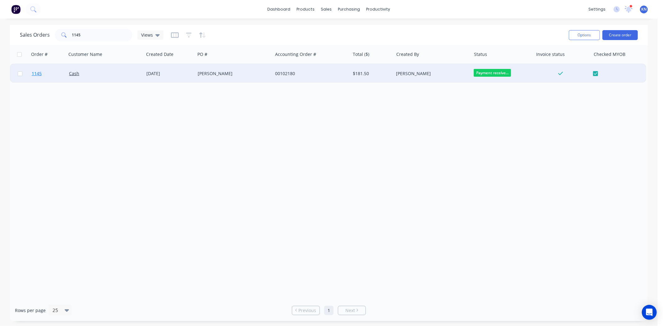
click at [37, 74] on span "1145" at bounding box center [37, 74] width 10 height 6
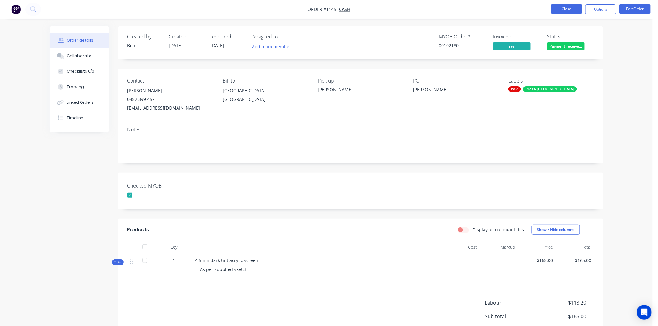
click at [568, 9] on button "Close" at bounding box center [566, 8] width 31 height 9
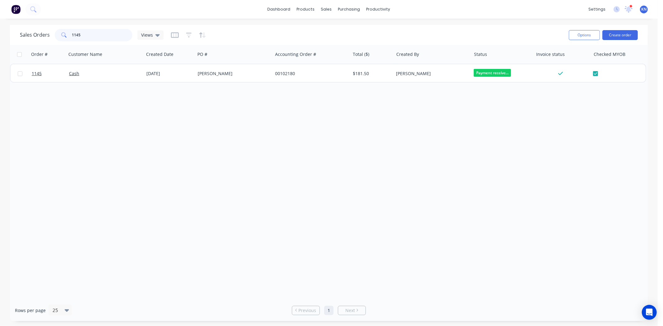
drag, startPoint x: 102, startPoint y: 33, endPoint x: 65, endPoint y: 32, distance: 36.7
click at [65, 32] on div "1145" at bounding box center [94, 35] width 78 height 12
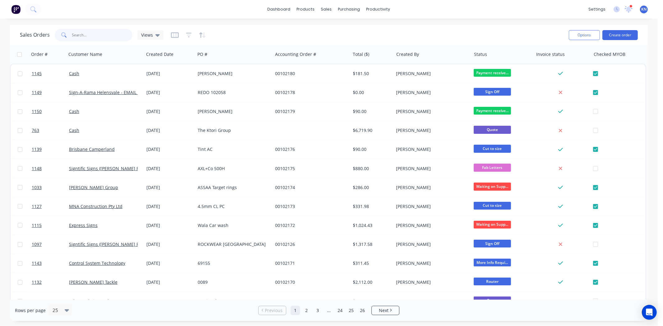
click at [89, 32] on input "text" at bounding box center [102, 35] width 61 height 12
type input "939"
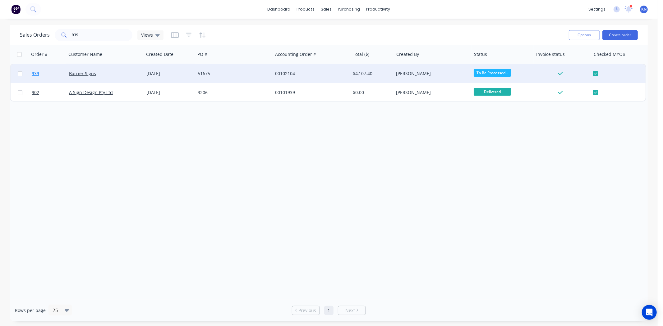
click at [36, 73] on span "939" at bounding box center [35, 74] width 7 height 6
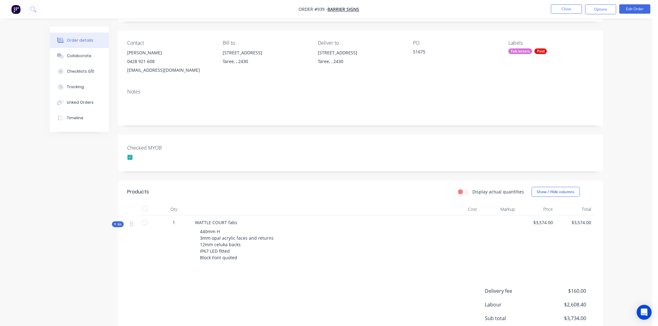
scroll to position [104, 0]
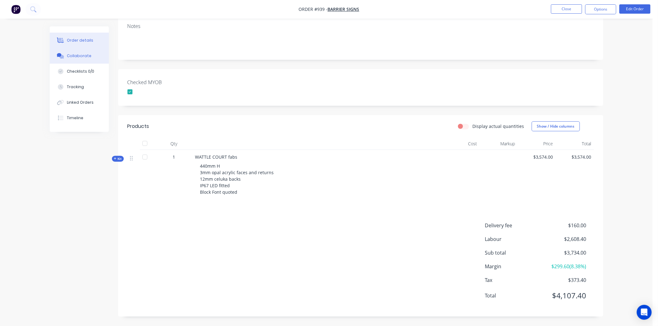
click at [89, 56] on button "Collaborate" at bounding box center [79, 56] width 59 height 16
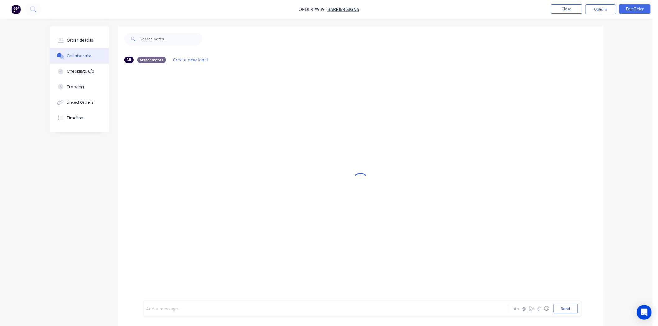
click at [199, 312] on div at bounding box center [308, 309] width 323 height 7
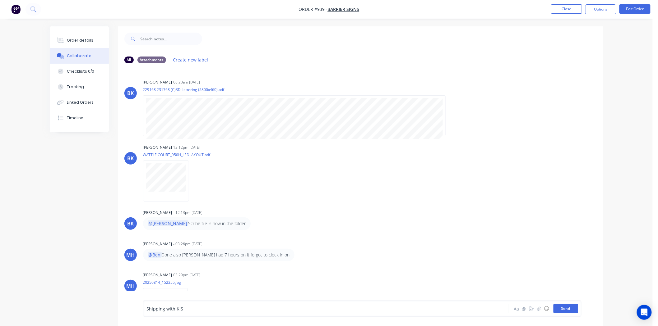
click at [572, 310] on button "Send" at bounding box center [565, 308] width 25 height 9
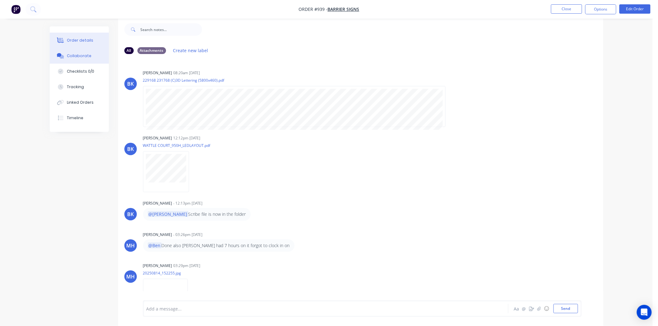
click at [73, 38] on div "Order details" at bounding box center [80, 41] width 26 height 6
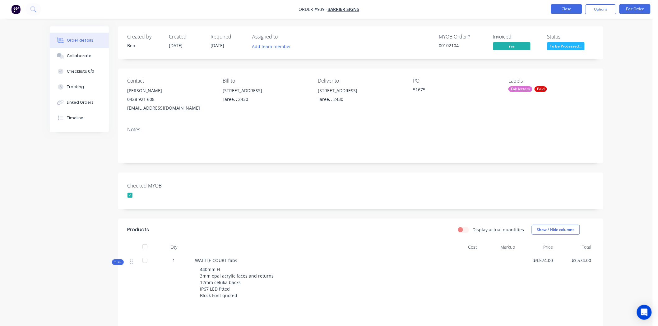
click at [567, 7] on button "Close" at bounding box center [566, 8] width 31 height 9
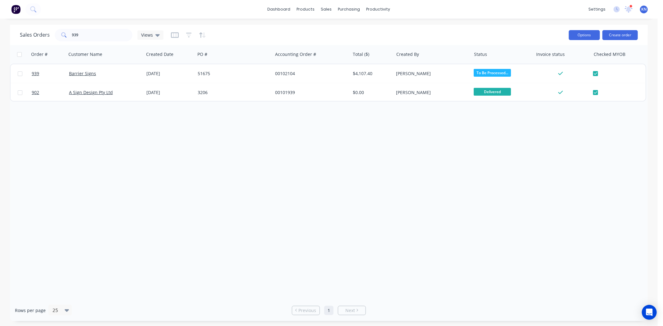
click at [587, 34] on button "Options" at bounding box center [584, 35] width 31 height 10
click at [518, 182] on div "Order # Customer Name Created Date PO # Accounting Order # Total ($) Created By…" at bounding box center [329, 172] width 638 height 255
click at [389, 30] on div "Workflow" at bounding box center [389, 30] width 19 height 6
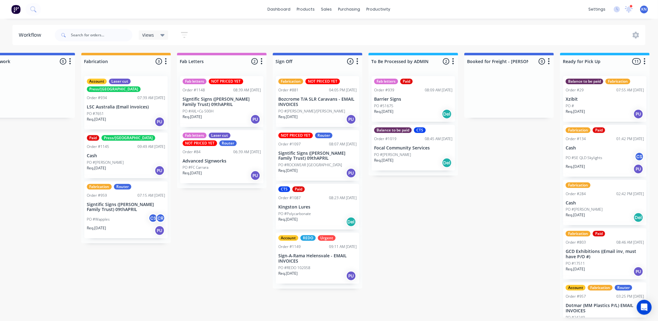
scroll to position [0, 830]
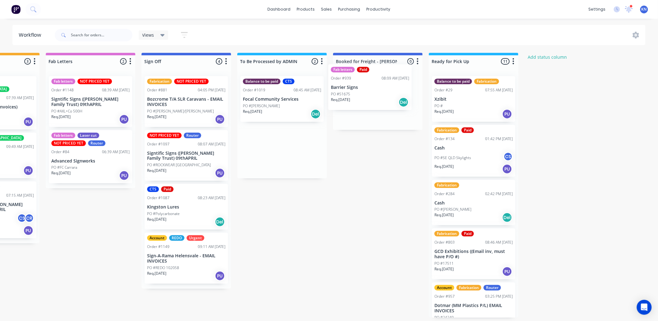
drag, startPoint x: 297, startPoint y: 94, endPoint x: 364, endPoint y: 84, distance: 67.5
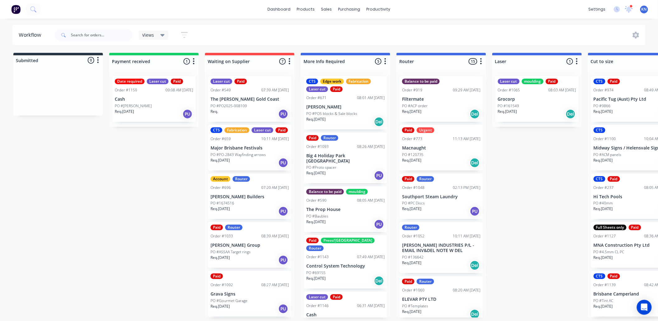
scroll to position [0, 0]
drag, startPoint x: 629, startPoint y: 10, endPoint x: 551, endPoint y: 61, distance: 93.3
click at [629, 10] on icon at bounding box center [629, 9] width 6 height 6
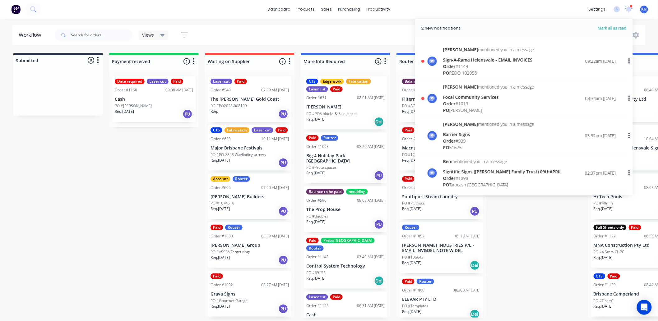
click at [452, 62] on div "Sign-A-Rama Helensvale - EMAIL INVOICES" at bounding box center [488, 60] width 91 height 7
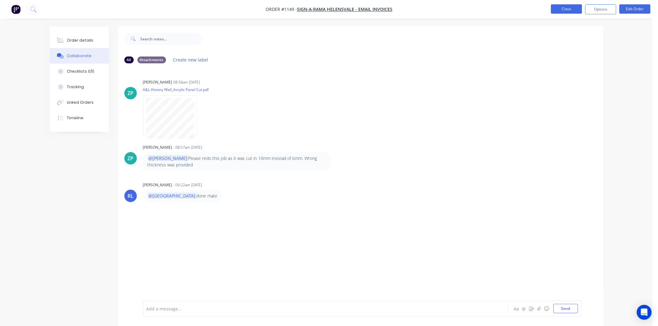
click at [565, 8] on button "Close" at bounding box center [566, 8] width 31 height 9
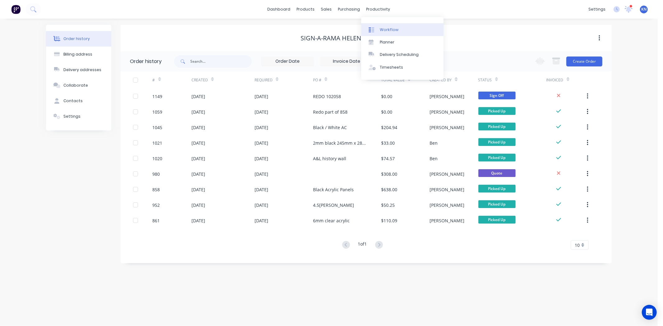
click at [386, 30] on div "Workflow" at bounding box center [389, 30] width 19 height 6
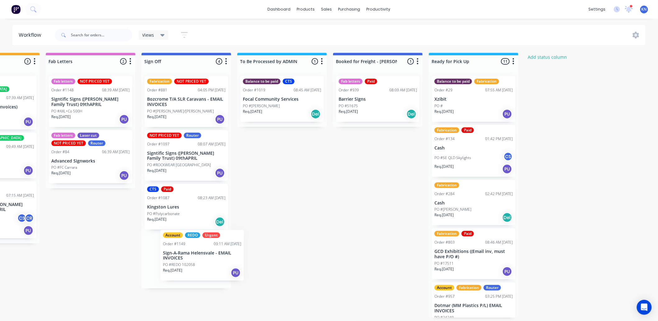
scroll to position [2, 830]
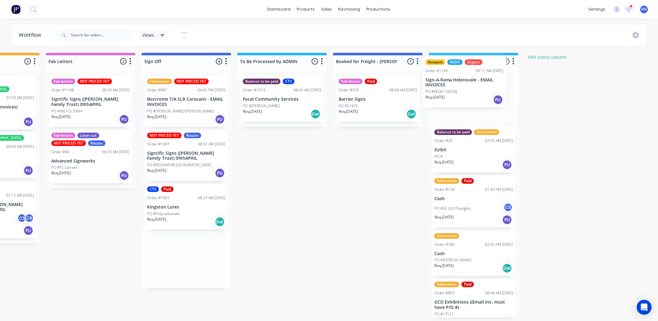
drag, startPoint x: 170, startPoint y: 254, endPoint x: 460, endPoint y: 76, distance: 340.4
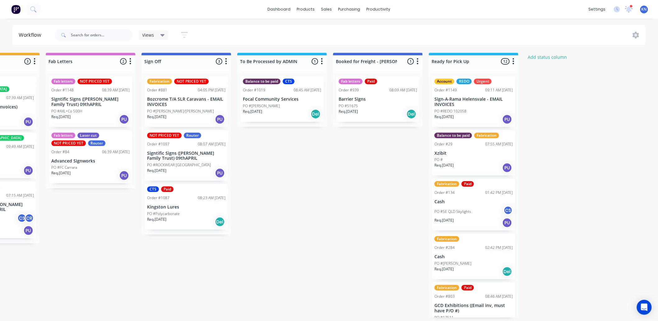
click at [470, 100] on p "Sign-A-Rama Helensvale - EMAIL INVOICES" at bounding box center [473, 102] width 78 height 11
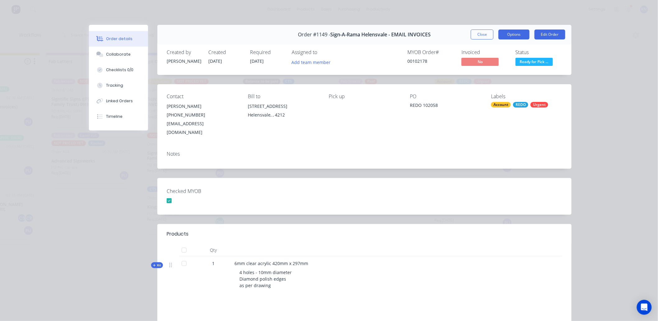
click at [519, 32] on button "Options" at bounding box center [513, 35] width 31 height 10
click at [517, 32] on button "Options" at bounding box center [513, 35] width 31 height 10
click at [479, 30] on button "Close" at bounding box center [482, 35] width 23 height 10
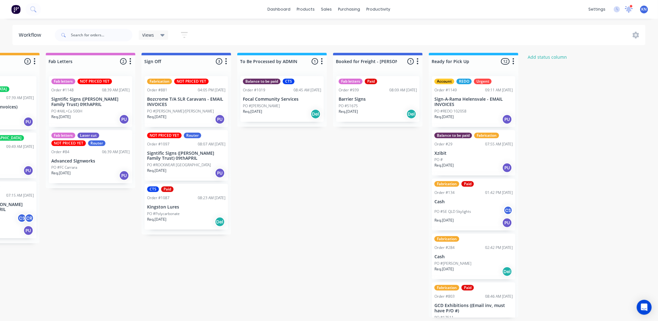
click at [628, 8] on icon at bounding box center [629, 8] width 6 height 5
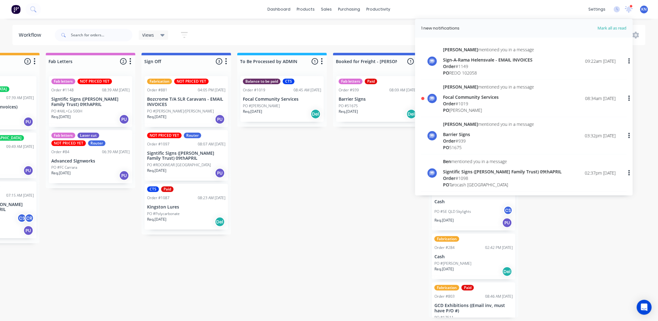
click at [461, 58] on div "Sign-A-Rama Helensvale - EMAIL INVOICES" at bounding box center [488, 60] width 91 height 7
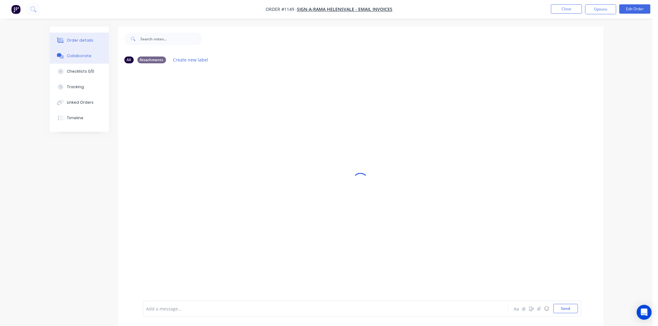
click at [82, 36] on button "Order details" at bounding box center [79, 41] width 59 height 16
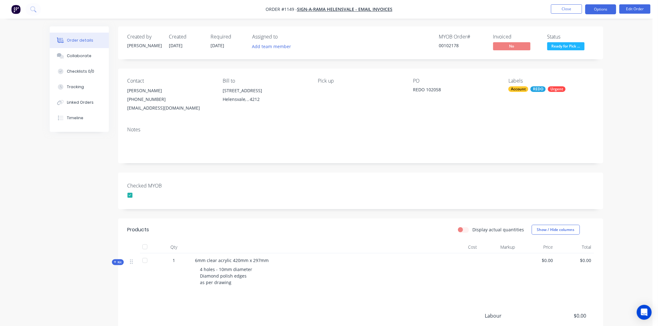
click at [599, 7] on button "Options" at bounding box center [600, 9] width 31 height 10
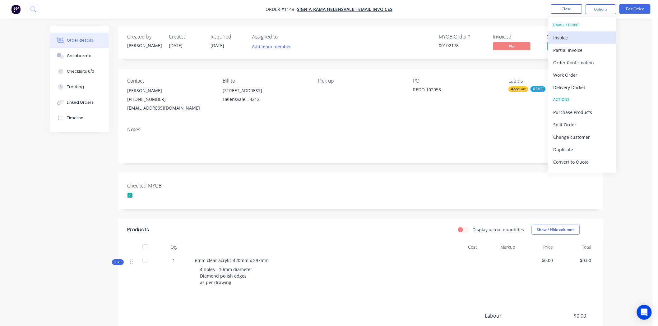
click at [572, 35] on div "Invoice" at bounding box center [581, 37] width 57 height 9
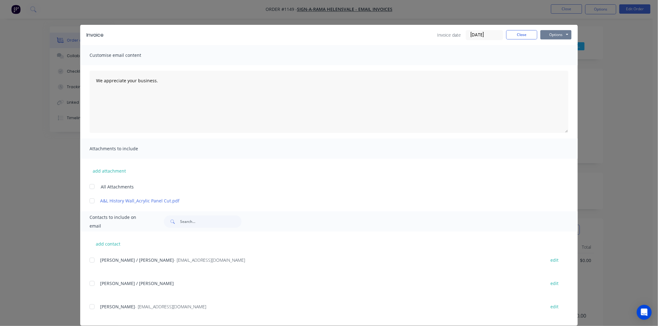
click at [550, 34] on button "Options" at bounding box center [555, 34] width 31 height 9
click at [551, 54] on button "Print" at bounding box center [560, 56] width 40 height 10
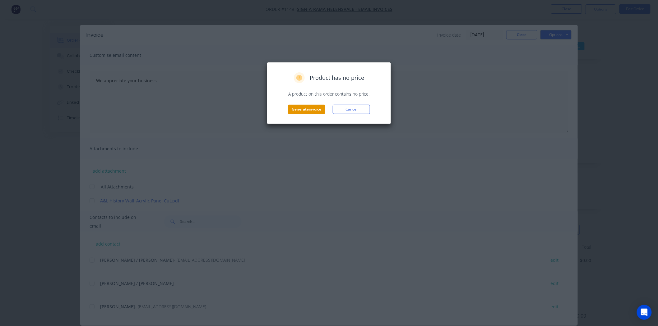
click at [308, 107] on button "Generate invoice" at bounding box center [306, 109] width 37 height 9
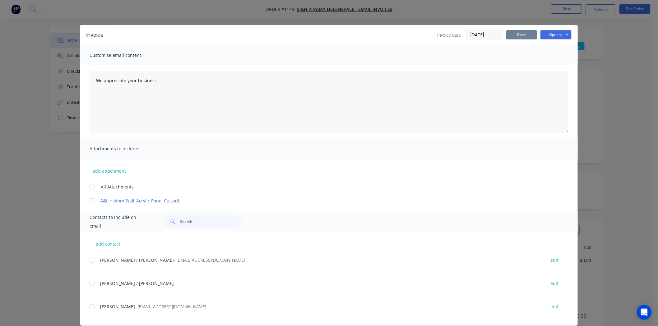
click at [517, 35] on button "Close" at bounding box center [521, 34] width 31 height 9
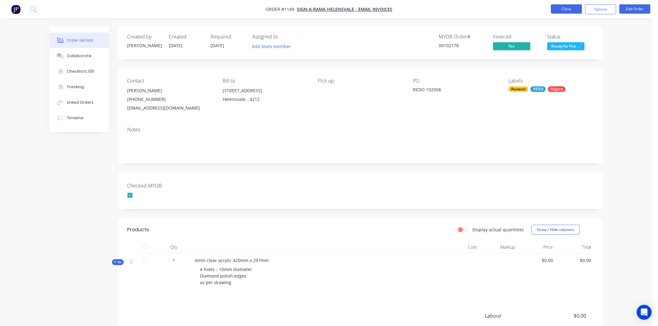
click at [563, 7] on button "Close" at bounding box center [566, 8] width 31 height 9
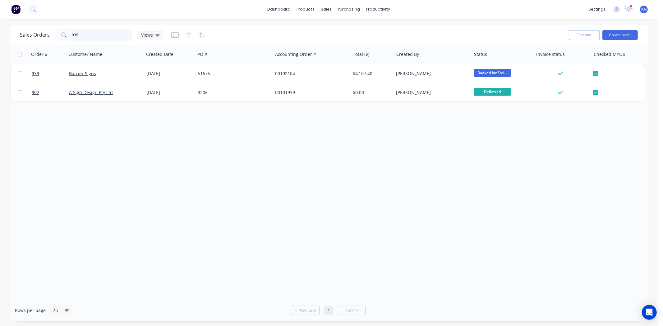
click at [104, 35] on input "939" at bounding box center [102, 35] width 61 height 12
type input "9"
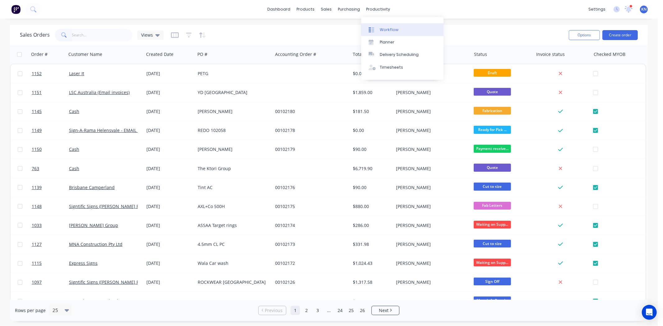
click at [389, 30] on div "Workflow" at bounding box center [389, 30] width 19 height 6
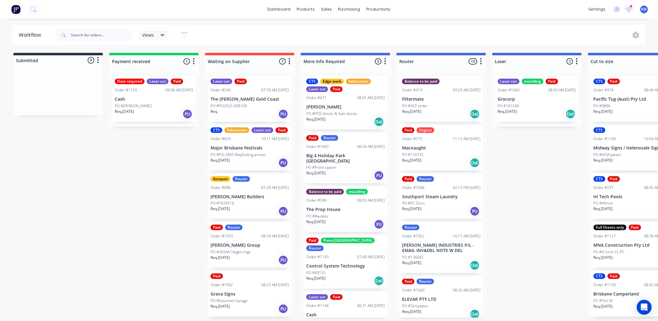
click at [137, 104] on p "PO #Daniel Revell" at bounding box center [133, 106] width 37 height 6
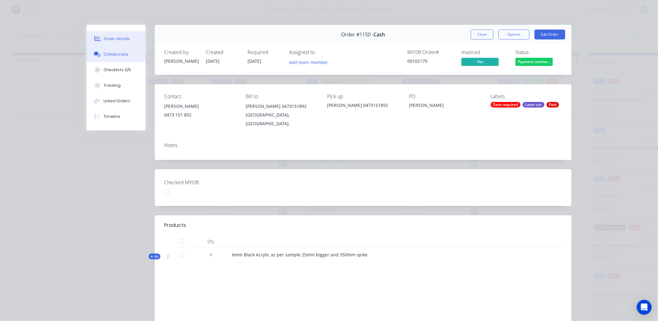
click at [125, 52] on button "Collaborate" at bounding box center [115, 55] width 59 height 16
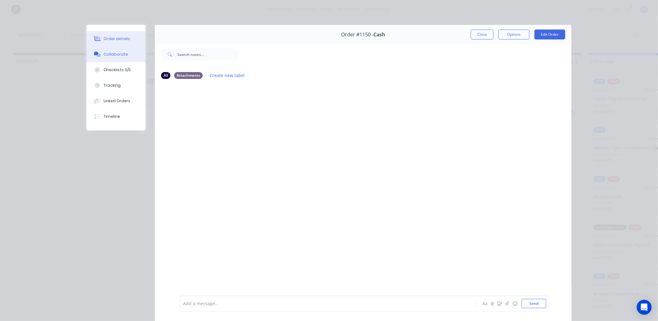
click at [118, 37] on div "Order details" at bounding box center [117, 39] width 26 height 6
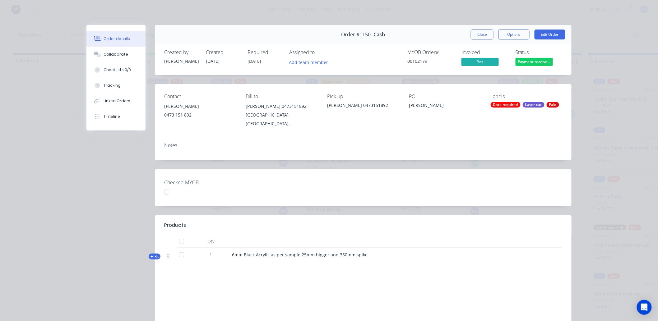
click at [162, 187] on div at bounding box center [166, 192] width 12 height 12
click at [89, 194] on div "Order #1150 - Cash Close Options Edit Order Created by Kimberley Created 15/08/…" at bounding box center [328, 201] width 485 height 353
click at [477, 33] on button "Close" at bounding box center [482, 35] width 23 height 10
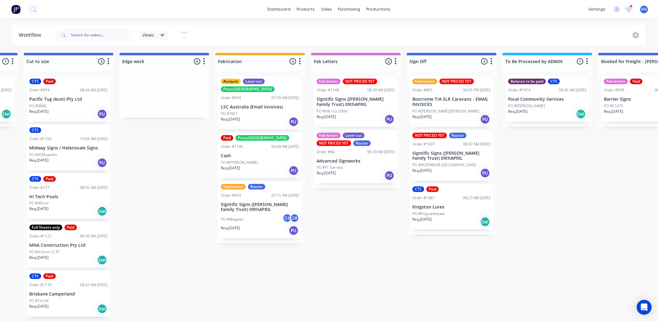
scroll to position [0, 566]
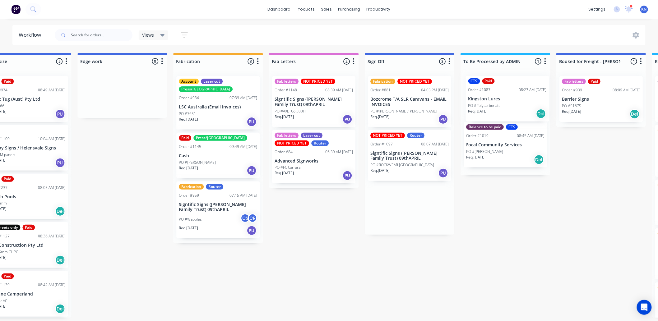
drag, startPoint x: 439, startPoint y: 221, endPoint x: 506, endPoint y: 113, distance: 127.0
click at [506, 113] on div "Submitted 0 Status colour #273444 hex #273444 Save Cancel Summaries Total order…" at bounding box center [133, 185] width 1488 height 265
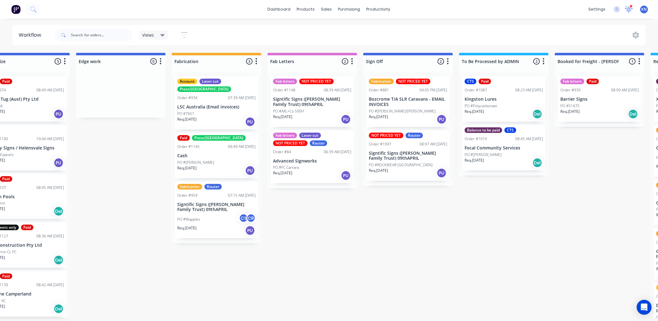
click at [629, 8] on icon at bounding box center [629, 8] width 6 height 5
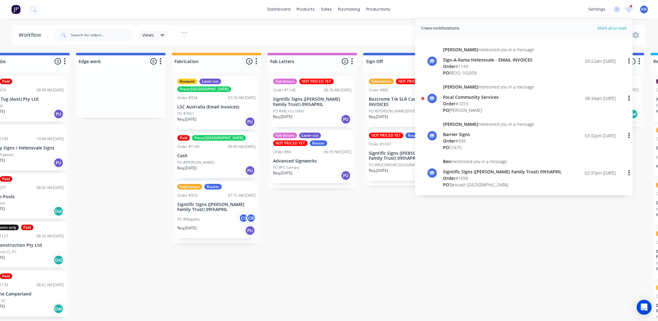
click at [464, 102] on div "Order # 1019" at bounding box center [488, 103] width 91 height 7
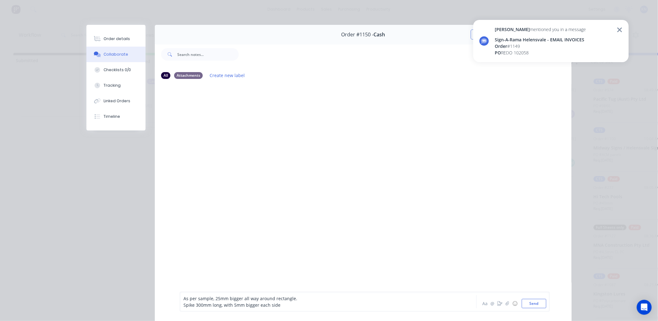
click at [118, 194] on div "Order #1150 - Cash Close Options Edit Order All Attachments Create new label As…" at bounding box center [328, 179] width 485 height 309
click at [619, 29] on icon at bounding box center [619, 29] width 5 height 5
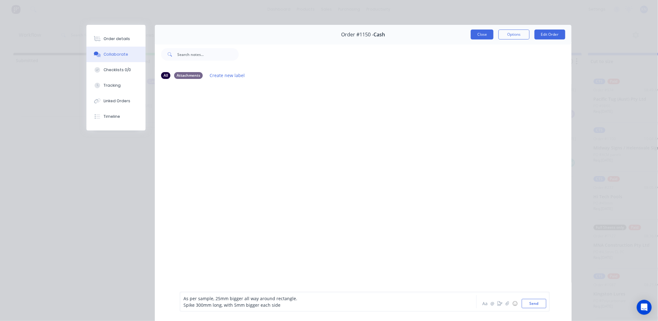
click at [473, 32] on button "Close" at bounding box center [482, 35] width 23 height 10
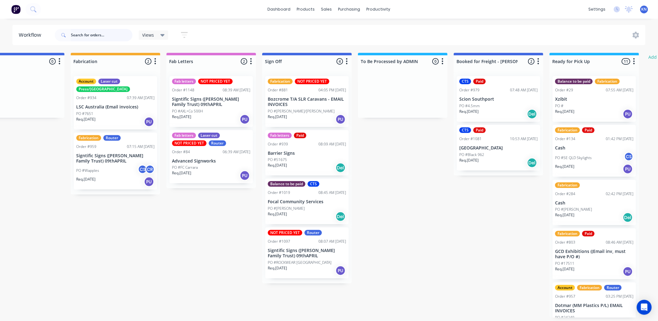
scroll to position [0, 830]
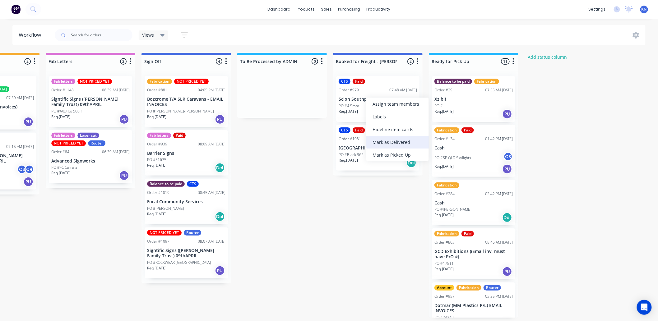
click at [386, 141] on div "Mark as Delivered" at bounding box center [397, 142] width 62 height 13
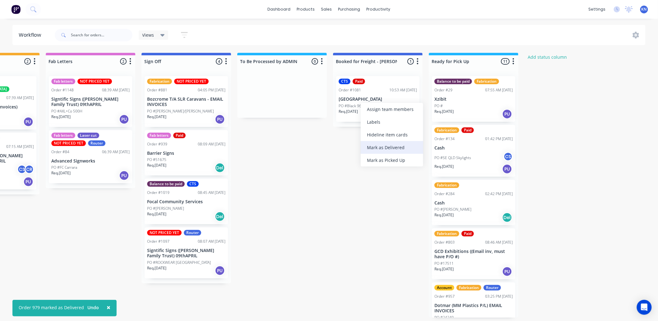
click at [389, 147] on div "Mark as Delivered" at bounding box center [392, 147] width 62 height 13
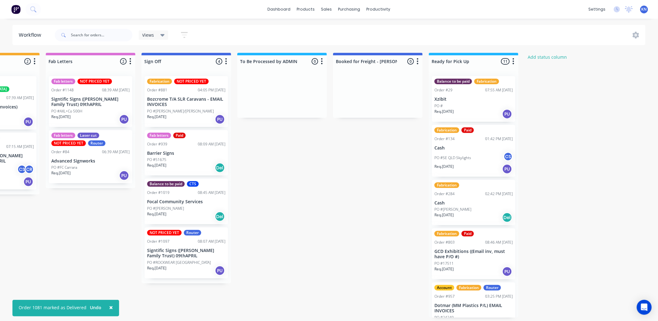
scroll to position [0, 829]
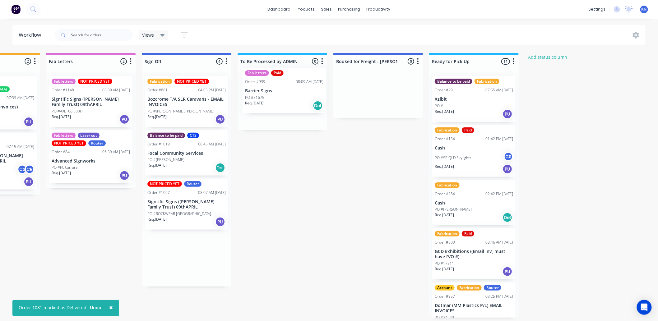
drag, startPoint x: 160, startPoint y: 163, endPoint x: 261, endPoint y: 101, distance: 117.9
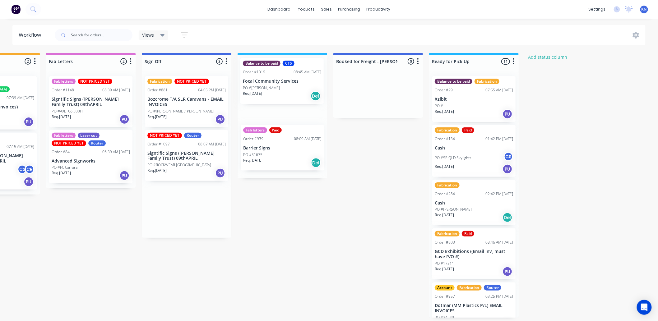
drag, startPoint x: 169, startPoint y: 157, endPoint x: 269, endPoint y: 85, distance: 123.4
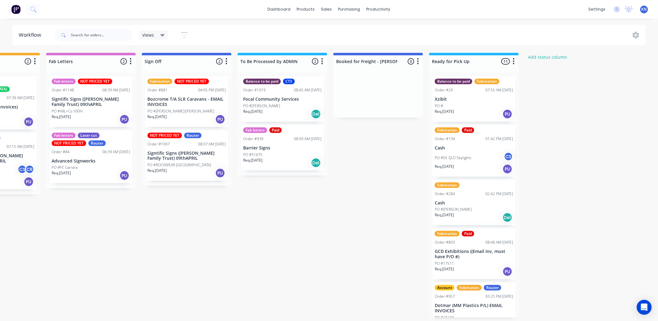
click at [276, 90] on div "Order #1019 08:45 AM 12/08/25" at bounding box center [282, 90] width 78 height 6
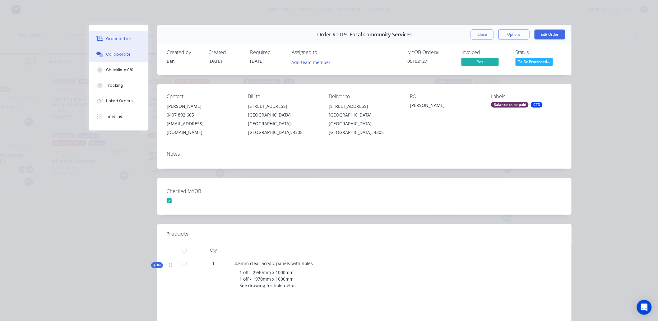
click at [122, 54] on div "Collaborate" at bounding box center [118, 55] width 25 height 6
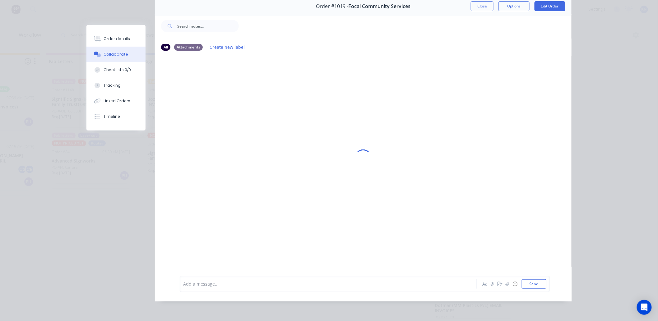
scroll to position [2, 829]
click at [213, 287] on div at bounding box center [319, 284] width 272 height 7
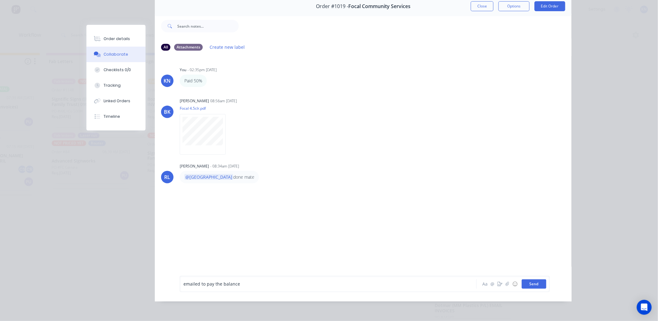
click at [535, 283] on button "Send" at bounding box center [534, 284] width 25 height 9
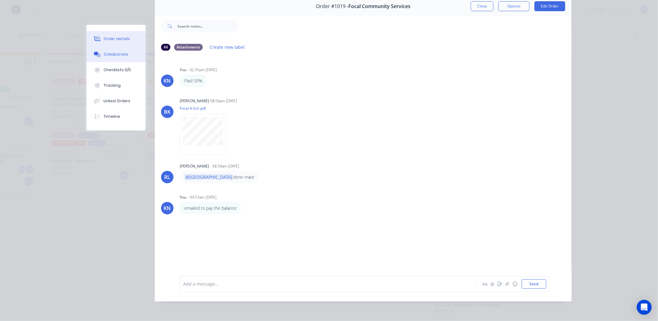
click at [109, 37] on div "Order details" at bounding box center [117, 39] width 26 height 6
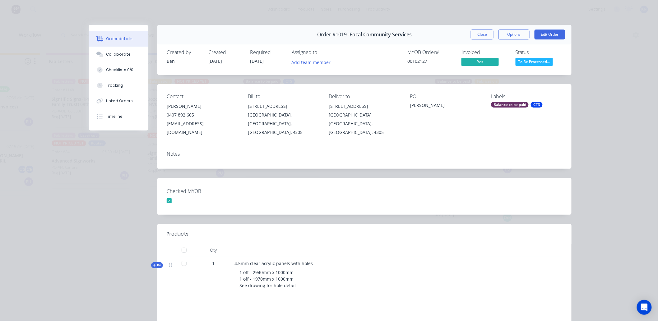
scroll to position [0, 829]
click at [476, 33] on button "Close" at bounding box center [482, 35] width 23 height 10
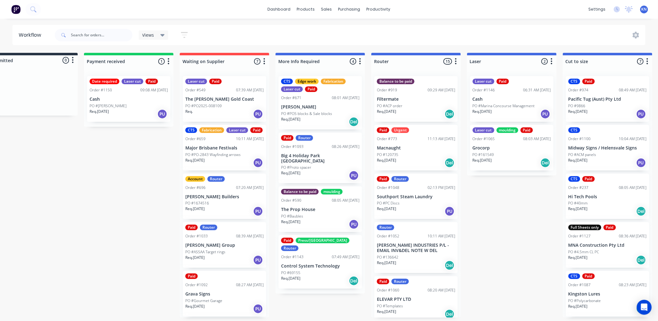
scroll to position [0, 0]
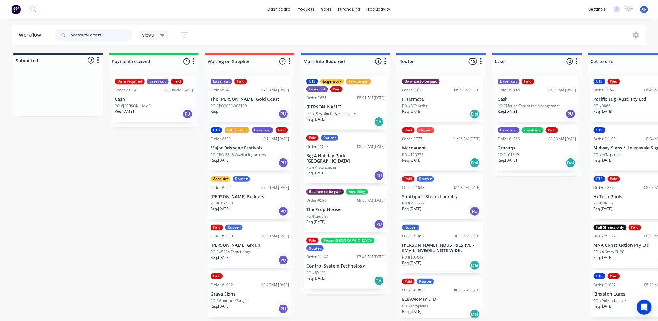
click at [98, 33] on input "text" at bounding box center [102, 35] width 62 height 12
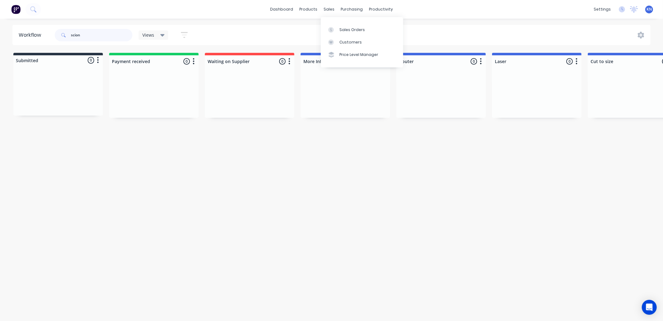
type input "scion"
click at [331, 8] on div "sales" at bounding box center [329, 9] width 17 height 9
click at [349, 29] on div "Sales Orders" at bounding box center [352, 30] width 25 height 6
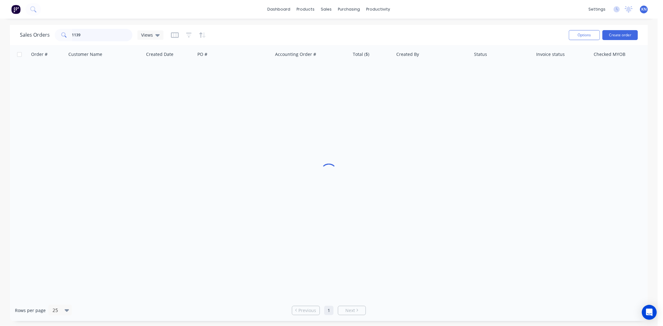
click at [103, 36] on input "1139" at bounding box center [102, 35] width 61 height 12
drag, startPoint x: 102, startPoint y: 37, endPoint x: 45, endPoint y: 33, distance: 57.0
click at [45, 33] on div "Sales Orders 1139 Views" at bounding box center [92, 35] width 144 height 12
type input "scion"
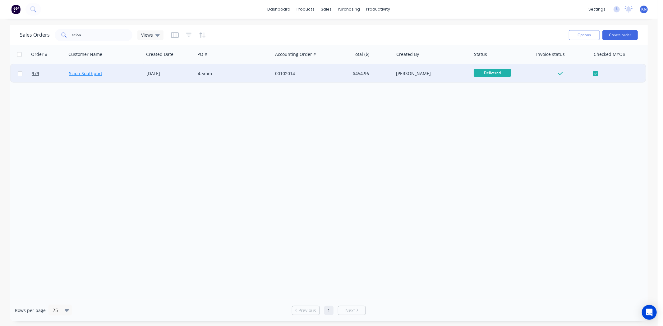
click at [90, 73] on link "Scion Southport" at bounding box center [85, 74] width 33 height 6
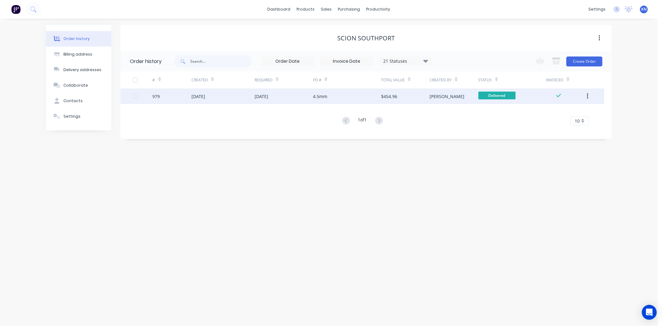
click at [159, 98] on div "979" at bounding box center [156, 96] width 7 height 7
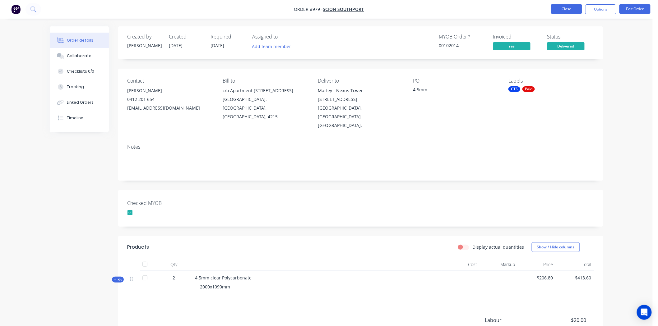
click at [569, 8] on button "Close" at bounding box center [566, 8] width 31 height 9
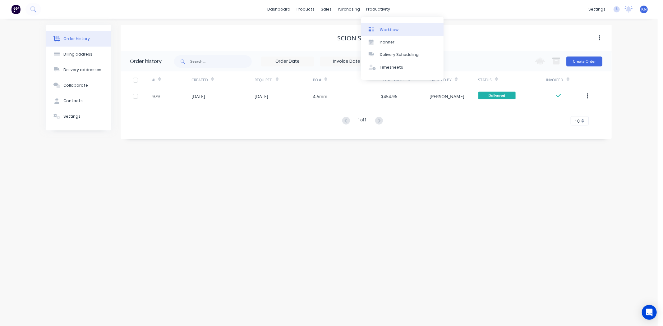
click at [386, 31] on div "Workflow" at bounding box center [389, 30] width 19 height 6
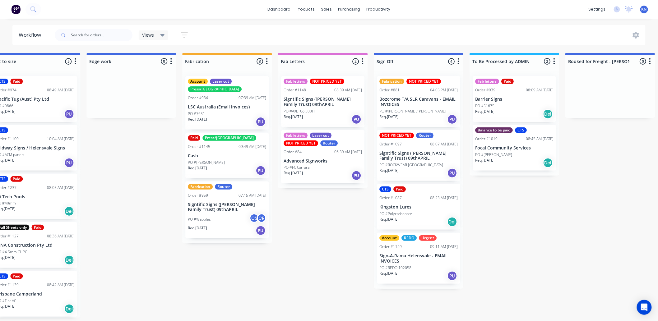
scroll to position [0, 609]
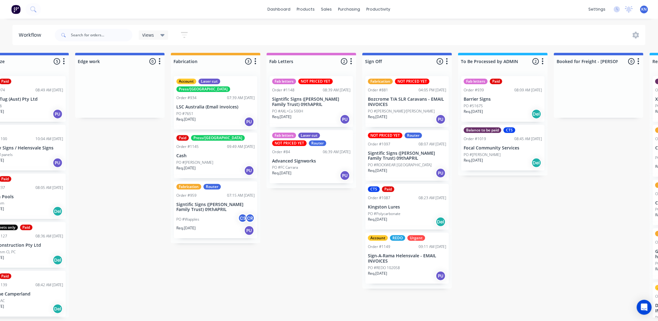
click at [493, 101] on p "Barrier Signs" at bounding box center [503, 99] width 78 height 5
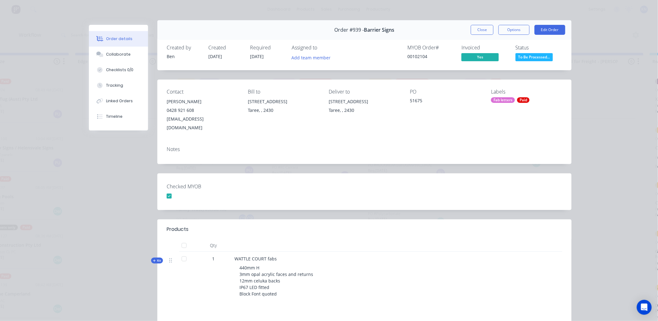
scroll to position [0, 0]
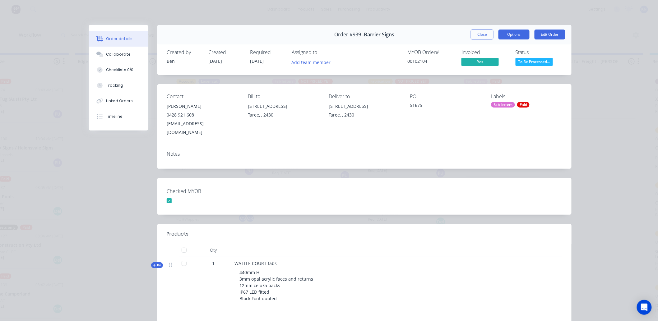
click at [517, 34] on button "Options" at bounding box center [513, 35] width 31 height 10
click at [511, 37] on button "Options" at bounding box center [513, 35] width 31 height 10
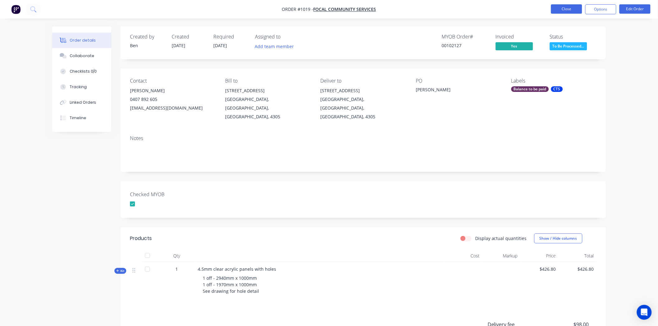
click at [574, 8] on button "Close" at bounding box center [566, 8] width 31 height 9
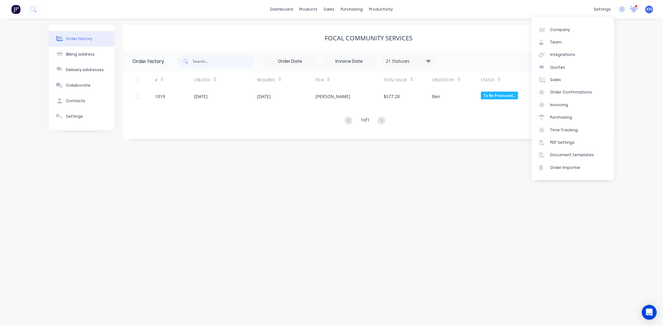
click at [632, 10] on icon at bounding box center [634, 9] width 6 height 6
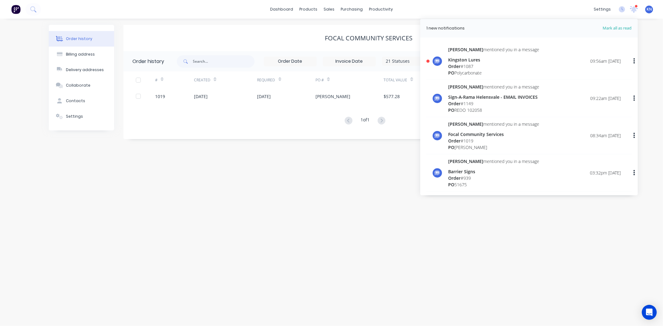
click at [474, 64] on div "Order # 1087" at bounding box center [493, 66] width 91 height 7
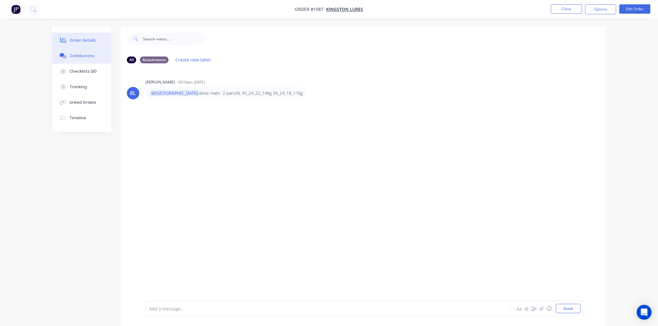
click at [87, 39] on div "Order details" at bounding box center [83, 41] width 26 height 6
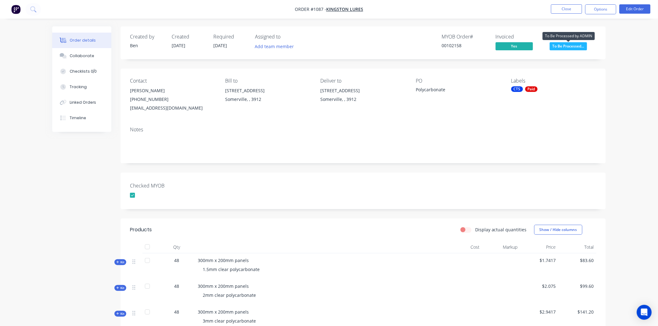
click at [575, 47] on span "To Be Processed..." at bounding box center [568, 46] width 37 height 8
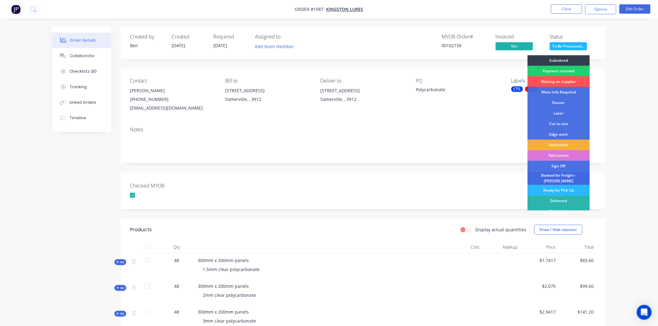
click at [558, 175] on div "Booked for Freight - [PERSON_NAME]" at bounding box center [559, 179] width 62 height 14
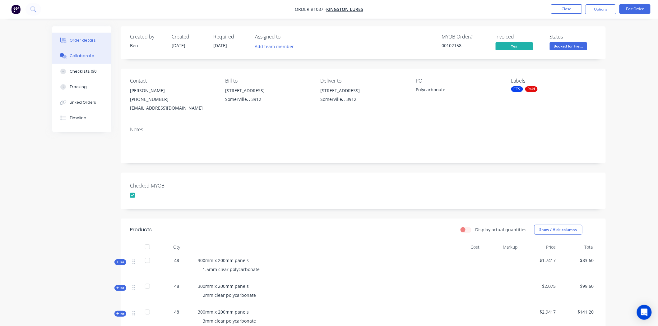
click at [97, 50] on button "Collaborate" at bounding box center [81, 56] width 59 height 16
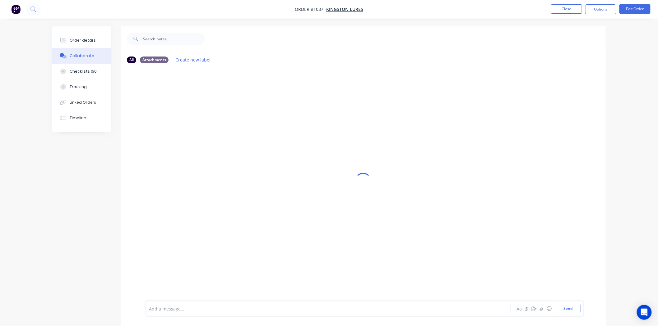
click at [165, 306] on div at bounding box center [310, 309] width 323 height 7
click at [157, 308] on div at bounding box center [310, 309] width 323 height 7
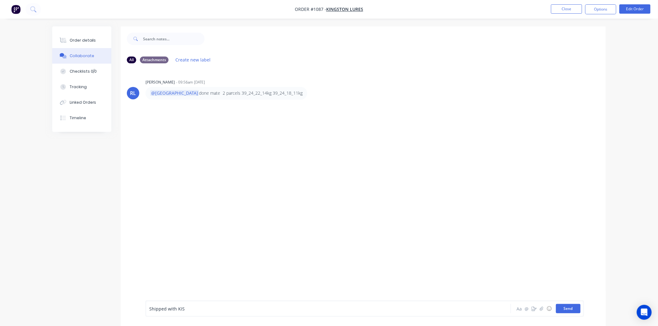
click at [558, 307] on button "Send" at bounding box center [568, 308] width 25 height 9
click at [567, 7] on button "Close" at bounding box center [566, 8] width 31 height 9
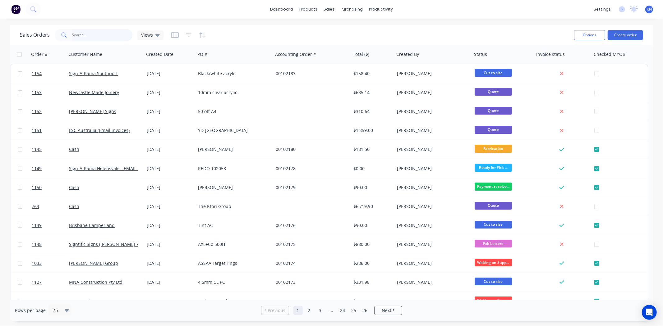
click at [91, 34] on input "text" at bounding box center [102, 35] width 61 height 12
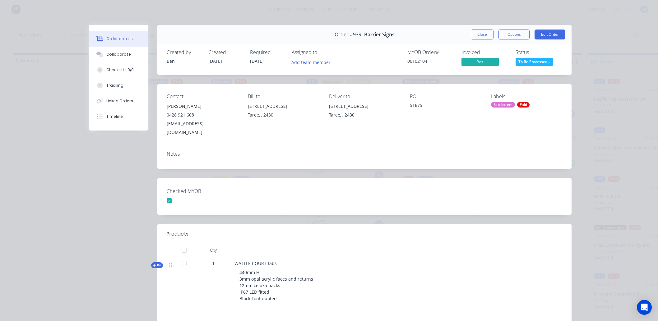
click at [473, 32] on button "Close" at bounding box center [482, 35] width 23 height 10
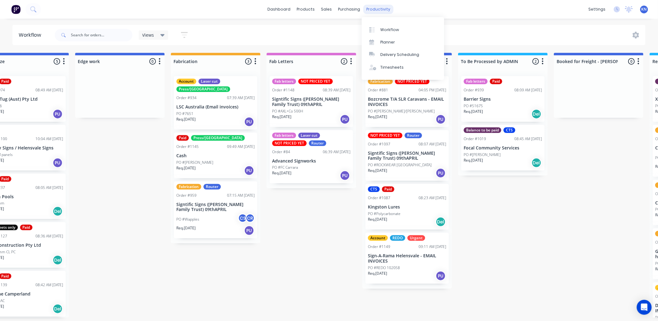
click at [372, 8] on div "productivity" at bounding box center [378, 9] width 30 height 9
click at [387, 27] on div "Workflow" at bounding box center [389, 30] width 19 height 6
click at [586, 247] on div "Submitted 0 Status colour #273444 hex #273444 Save Cancel Summaries Total order…" at bounding box center [131, 185] width 1488 height 265
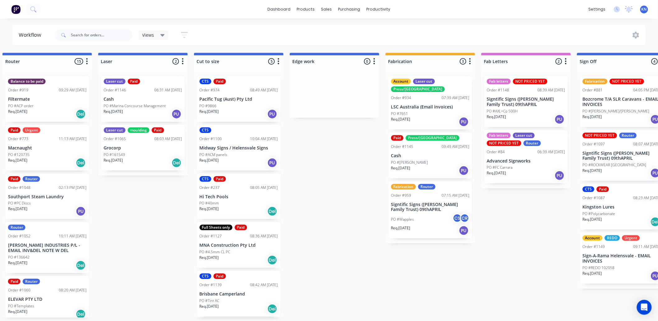
scroll to position [0, 357]
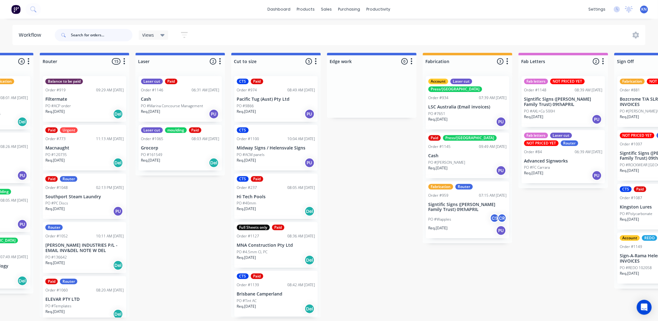
click at [97, 36] on input "text" at bounding box center [102, 35] width 62 height 12
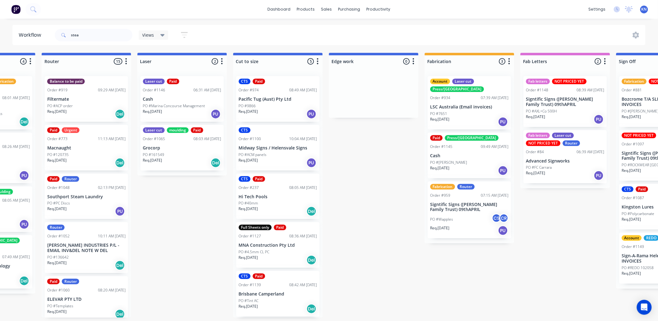
drag, startPoint x: 128, startPoint y: 53, endPoint x: 133, endPoint y: 58, distance: 6.2
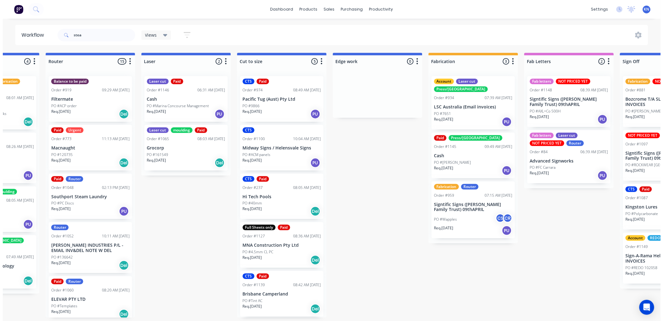
scroll to position [0, 0]
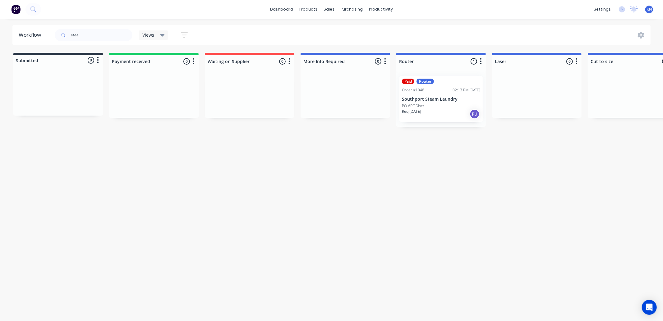
drag, startPoint x: 446, startPoint y: 108, endPoint x: 449, endPoint y: 113, distance: 6.2
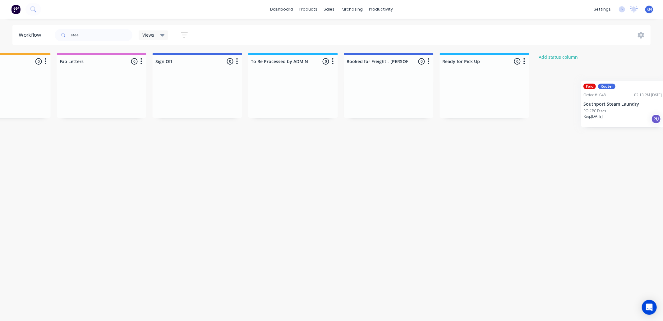
scroll to position [0, 825]
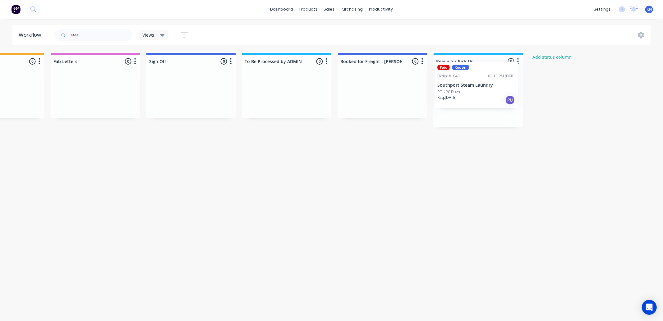
drag, startPoint x: 454, startPoint y: 96, endPoint x: 493, endPoint y: 83, distance: 40.4
click at [114, 34] on input "stea" at bounding box center [102, 35] width 62 height 12
type input "s"
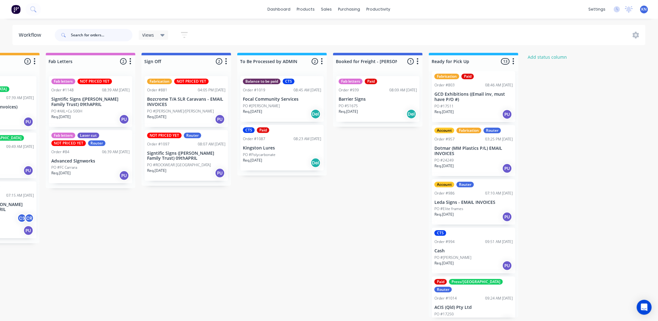
scroll to position [173, 0]
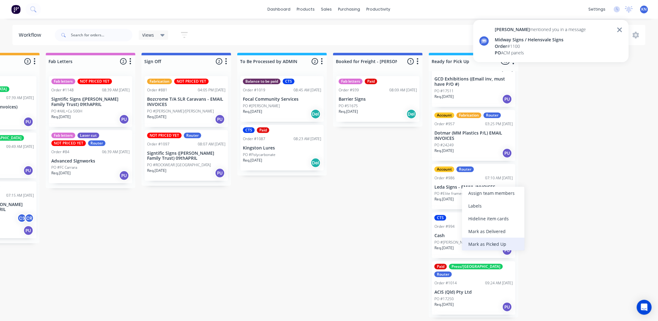
click at [495, 243] on div "Mark as Picked Up" at bounding box center [493, 244] width 62 height 13
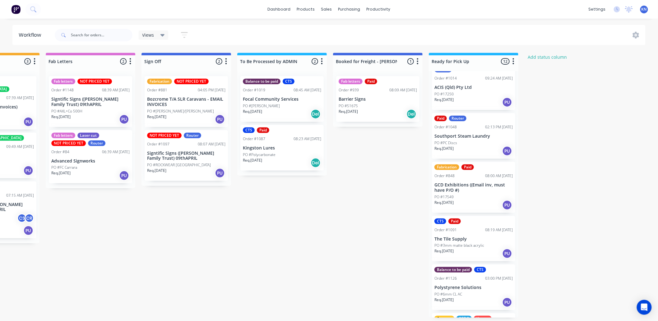
scroll to position [366, 0]
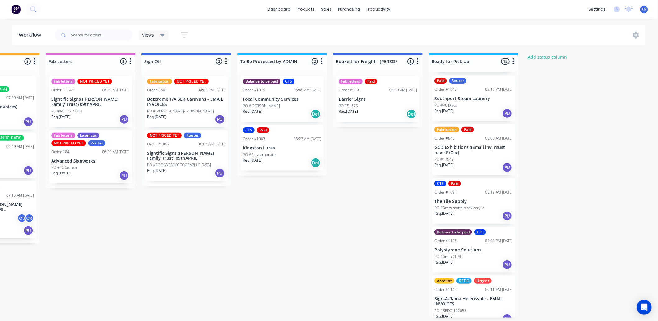
click at [465, 296] on p "Sign-A-Rama Helensvale - EMAIL INVOICES" at bounding box center [473, 301] width 78 height 11
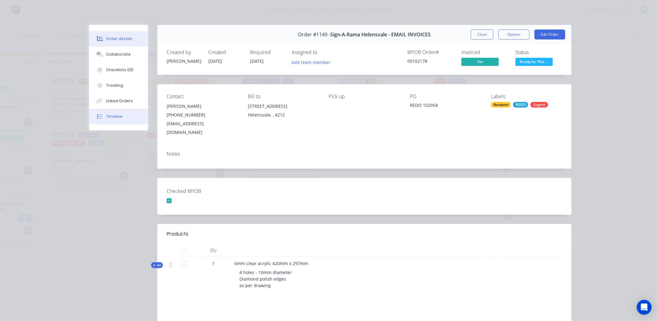
click at [106, 114] on div "Timeline" at bounding box center [114, 117] width 16 height 6
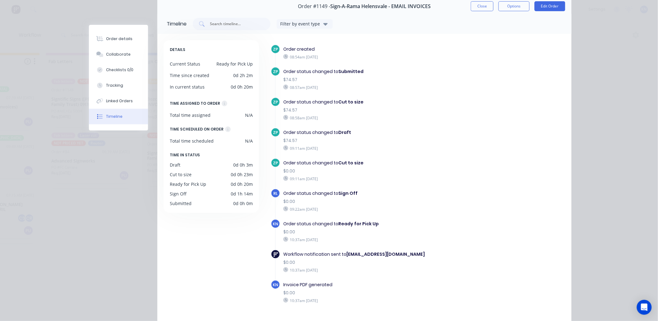
scroll to position [0, 0]
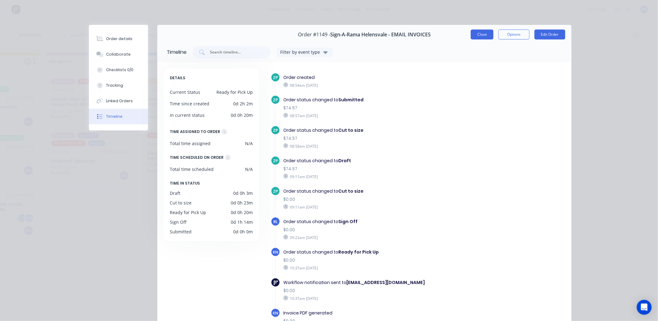
click at [481, 35] on button "Close" at bounding box center [482, 35] width 23 height 10
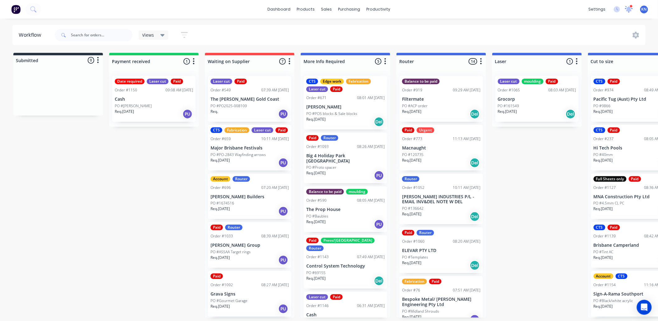
click at [628, 10] on icon at bounding box center [629, 9] width 6 height 6
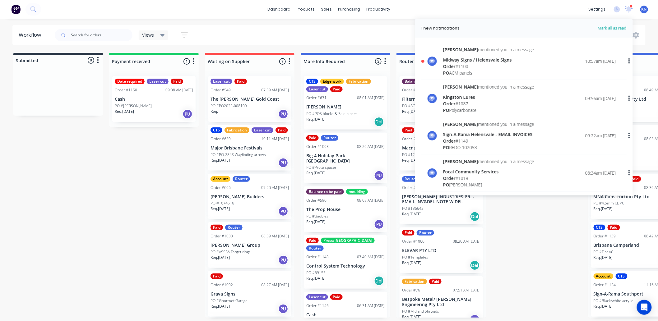
click at [456, 60] on div "Midway Signs / Helensvale Signs" at bounding box center [488, 60] width 91 height 7
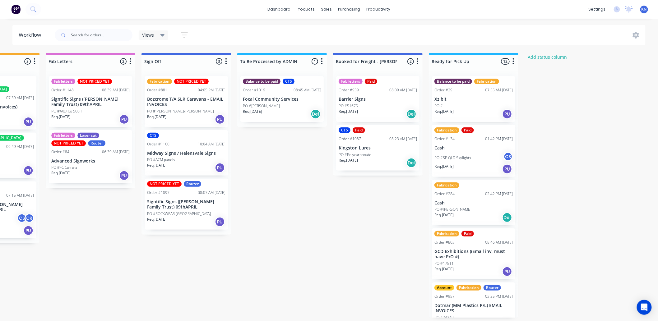
scroll to position [0, 829]
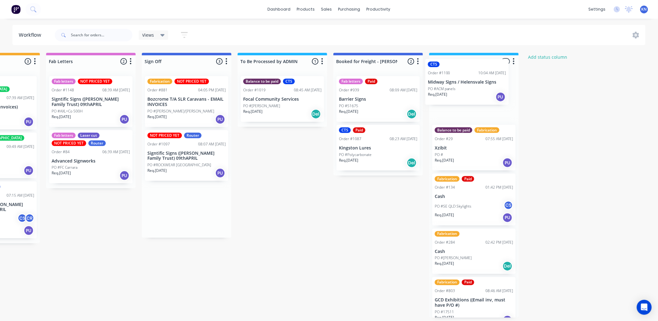
drag, startPoint x: 158, startPoint y: 153, endPoint x: 442, endPoint y: 82, distance: 292.7
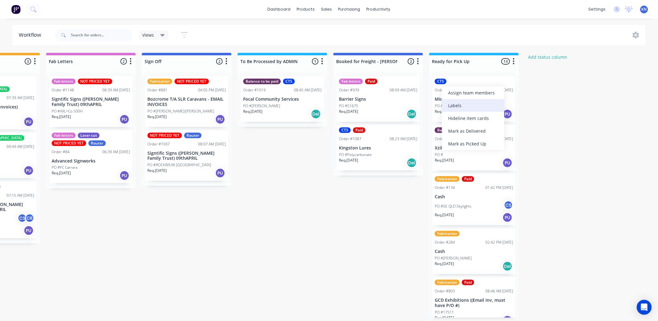
click at [456, 106] on div "Labels" at bounding box center [473, 105] width 62 height 13
drag, startPoint x: 627, startPoint y: 7, endPoint x: 624, endPoint y: 14, distance: 7.5
click at [627, 7] on icon at bounding box center [629, 9] width 8 height 6
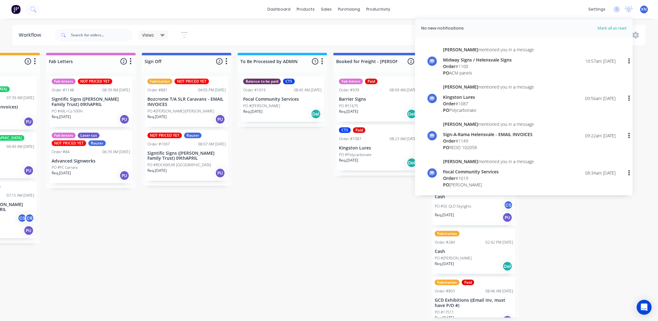
click at [477, 62] on div "Midway Signs / Helensvale Signs" at bounding box center [488, 60] width 91 height 7
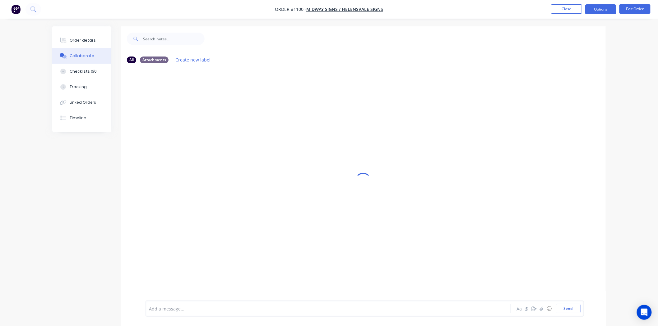
click at [605, 8] on button "Options" at bounding box center [600, 9] width 31 height 10
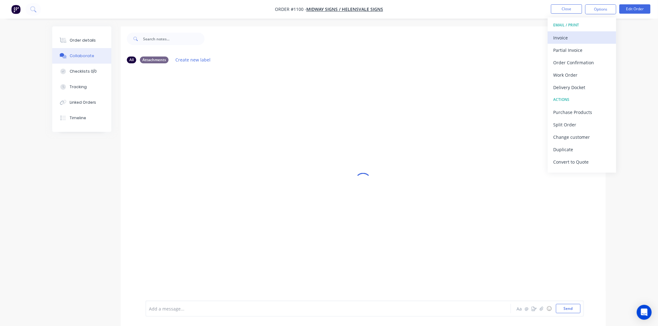
click at [568, 38] on div "Invoice" at bounding box center [581, 37] width 57 height 9
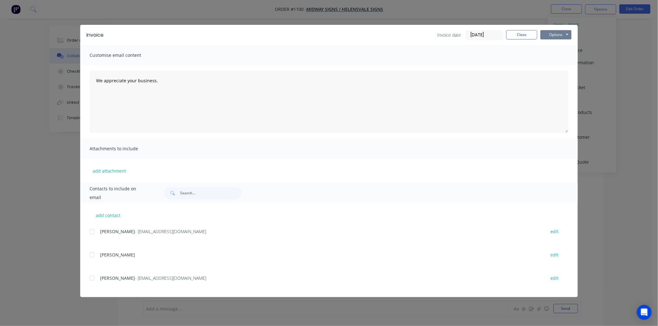
click at [561, 33] on button "Options" at bounding box center [555, 34] width 31 height 9
click at [557, 55] on button "Print" at bounding box center [560, 56] width 40 height 10
click at [517, 37] on button "Close" at bounding box center [521, 34] width 31 height 9
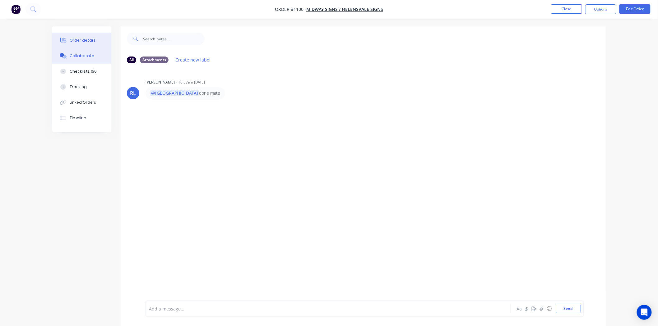
click at [84, 40] on div "Order details" at bounding box center [83, 41] width 26 height 6
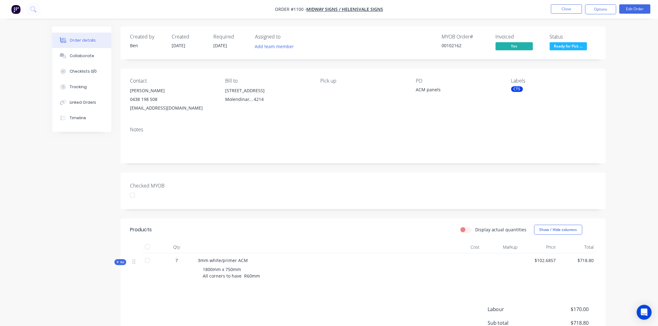
click at [132, 197] on div at bounding box center [132, 195] width 12 height 12
click at [80, 114] on button "Timeline" at bounding box center [81, 118] width 59 height 16
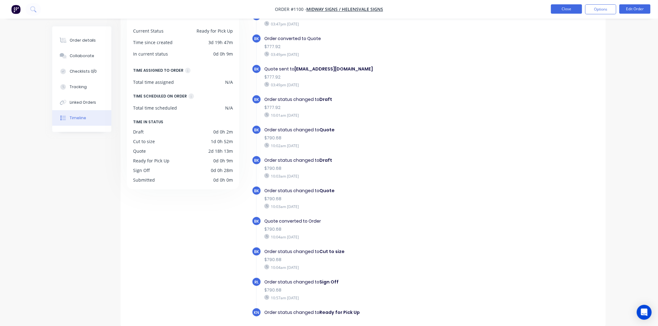
click at [568, 11] on button "Close" at bounding box center [566, 8] width 31 height 9
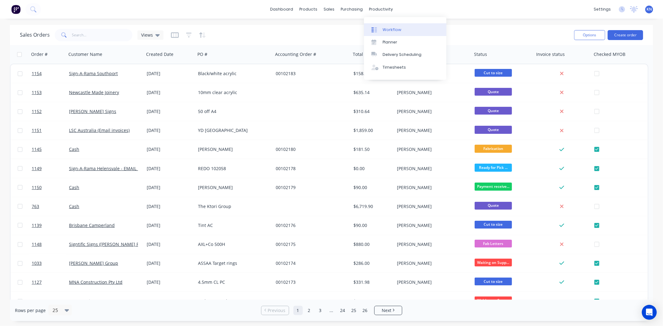
click at [390, 27] on div "Workflow" at bounding box center [392, 30] width 19 height 6
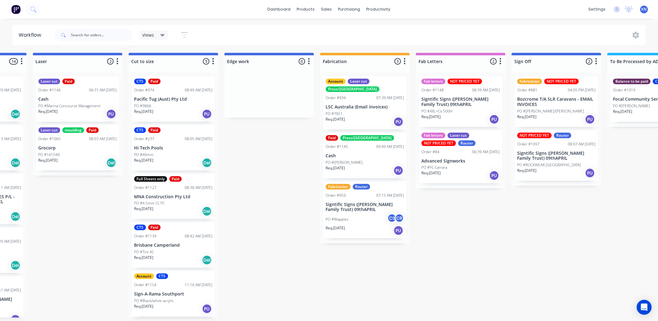
scroll to position [2, 459]
click at [159, 243] on p "Brisbane Camperland" at bounding box center [173, 245] width 78 height 5
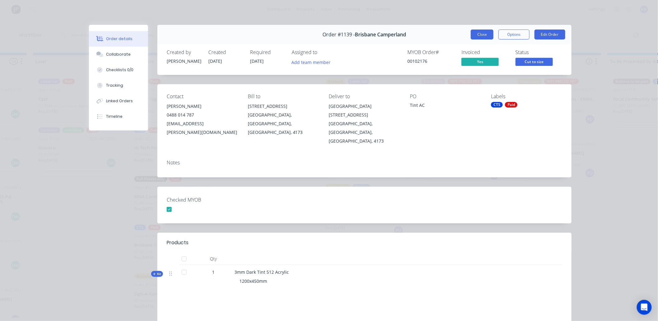
click at [479, 36] on button "Close" at bounding box center [482, 35] width 23 height 10
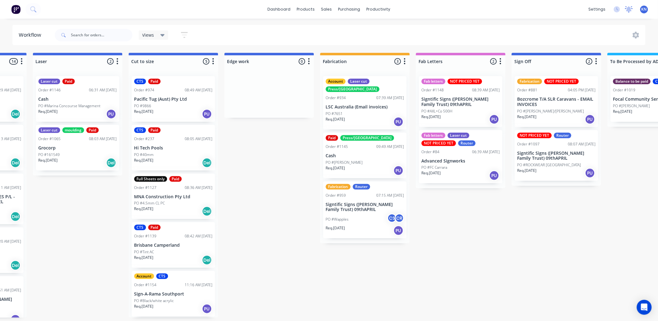
click at [629, 11] on icon at bounding box center [629, 8] width 6 height 5
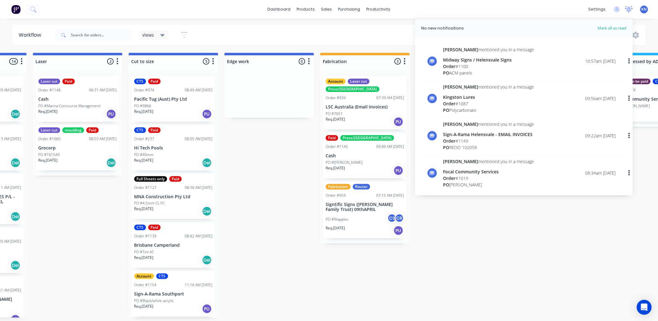
click at [629, 11] on icon at bounding box center [629, 8] width 6 height 5
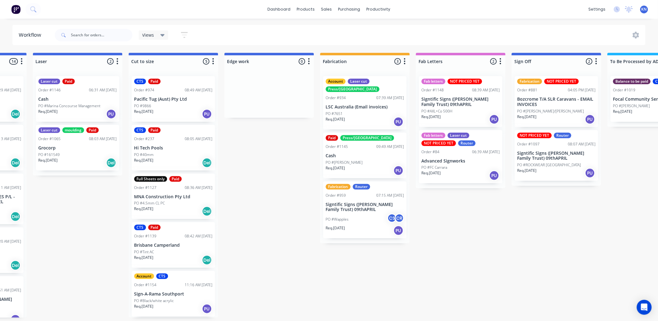
click at [263, 149] on div "Submitted 0 Status colour #273444 hex #273444 Save Cancel Summaries Total order…" at bounding box center [280, 185] width 1488 height 265
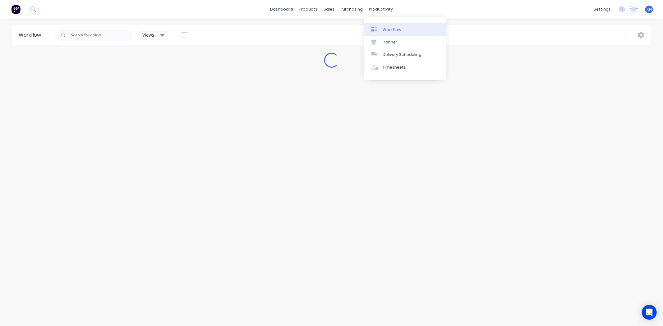
click at [396, 30] on div "Workflow" at bounding box center [392, 30] width 19 height 6
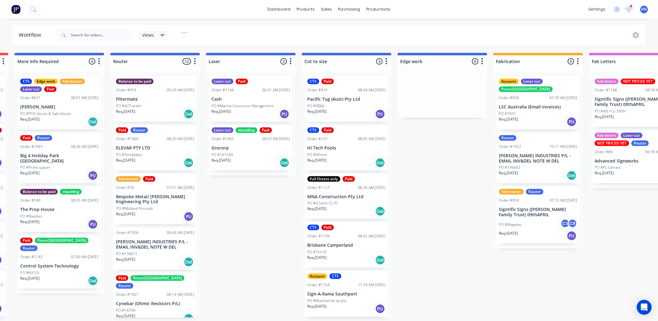
scroll to position [0, 830]
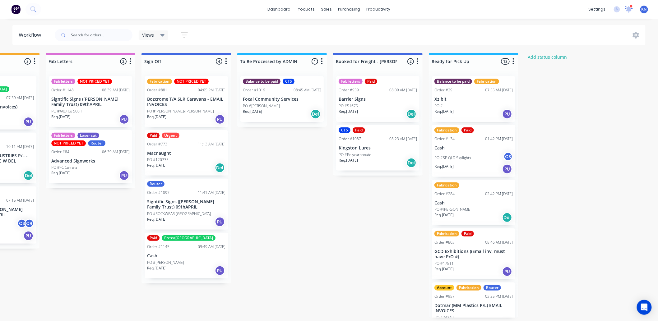
click at [628, 9] on icon at bounding box center [629, 8] width 6 height 5
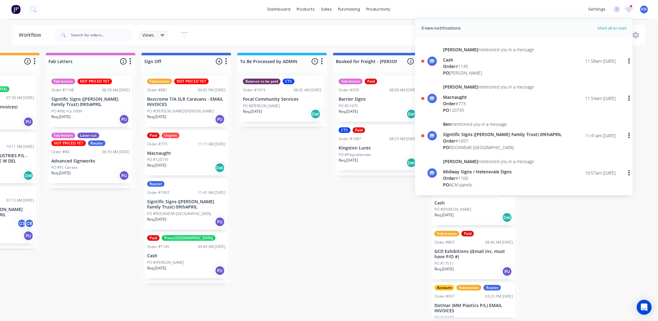
click at [453, 64] on span "Order" at bounding box center [449, 66] width 12 height 6
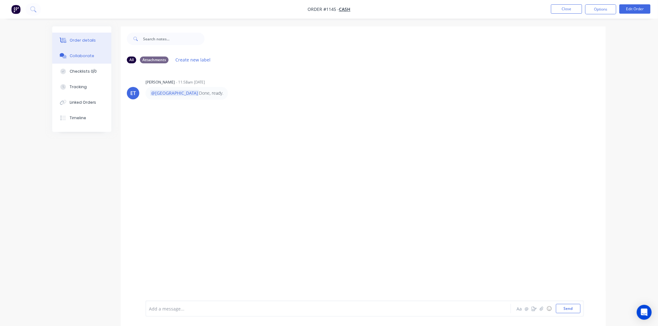
click at [86, 36] on button "Order details" at bounding box center [81, 41] width 59 height 16
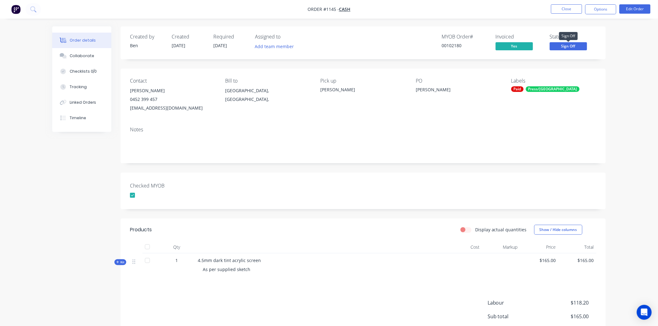
click at [569, 47] on span "Sign Off" at bounding box center [568, 46] width 37 height 8
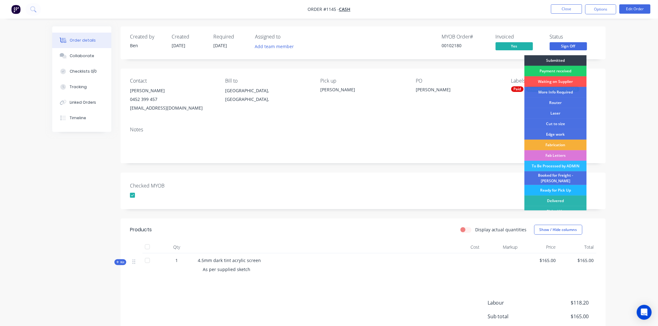
click at [557, 187] on div "Ready for Pick Up" at bounding box center [556, 190] width 62 height 11
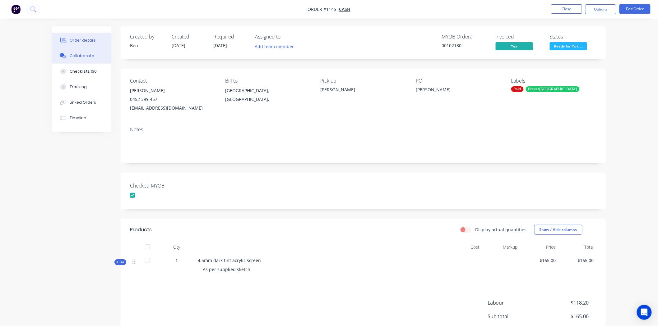
click at [83, 53] on div "Collaborate" at bounding box center [82, 56] width 25 height 6
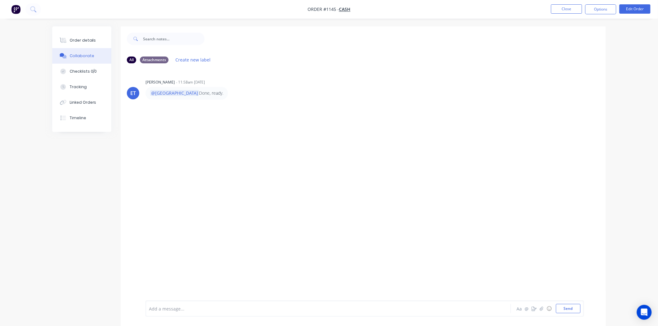
click at [183, 309] on div at bounding box center [310, 309] width 323 height 7
click at [568, 305] on button "Send" at bounding box center [568, 308] width 25 height 9
click at [565, 7] on button "Close" at bounding box center [566, 8] width 31 height 9
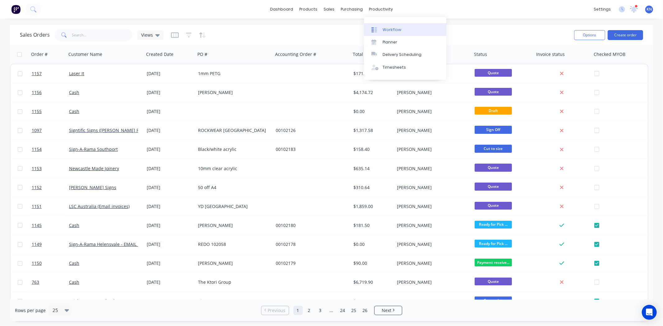
click at [390, 27] on div "Workflow" at bounding box center [392, 30] width 19 height 6
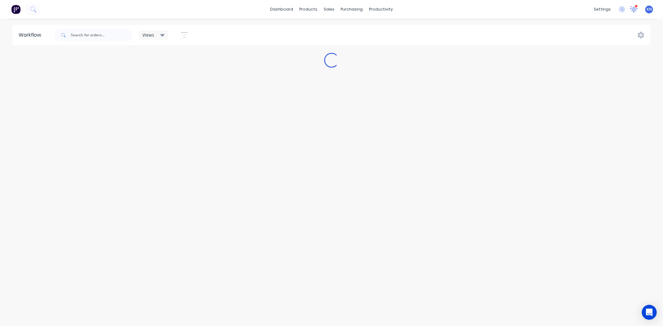
click at [634, 9] on icon at bounding box center [634, 9] width 6 height 6
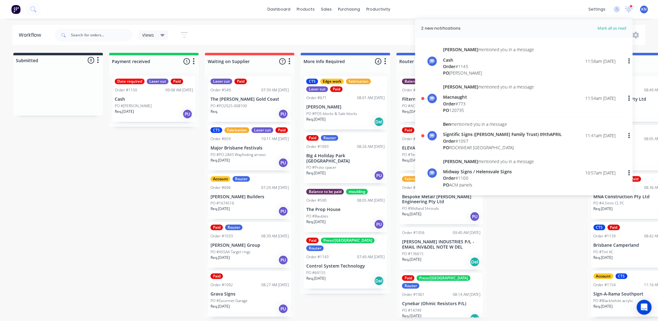
click at [450, 99] on div "Macnaught" at bounding box center [488, 97] width 91 height 7
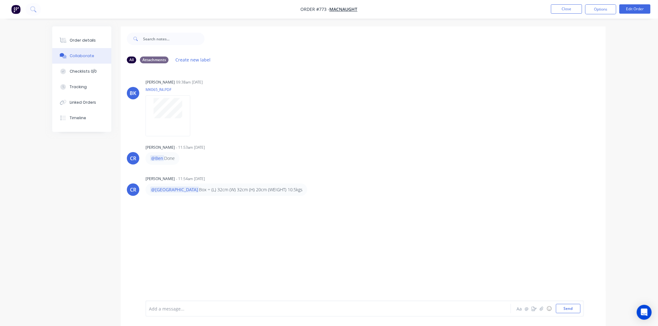
drag, startPoint x: 185, startPoint y: 309, endPoint x: 174, endPoint y: 306, distance: 11.6
click at [185, 309] on div at bounding box center [310, 309] width 323 height 7
click at [565, 307] on button "Send" at bounding box center [568, 308] width 25 height 9
click at [572, 11] on button "Close" at bounding box center [566, 8] width 31 height 9
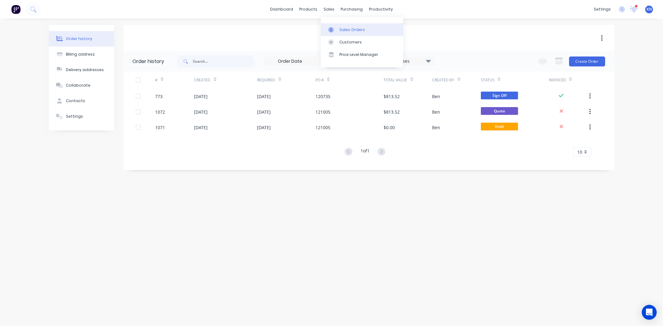
click at [349, 29] on div "Sales Orders" at bounding box center [352, 30] width 25 height 6
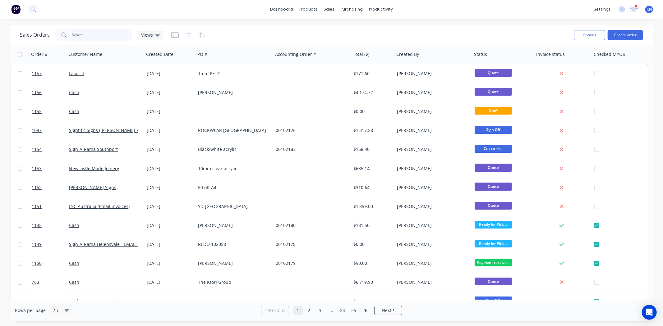
click at [124, 30] on input "text" at bounding box center [102, 35] width 61 height 12
type input "1156"
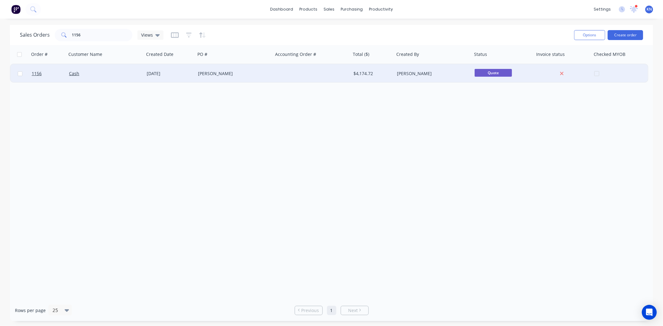
click at [215, 73] on div "Mark Cowan" at bounding box center [232, 74] width 69 height 6
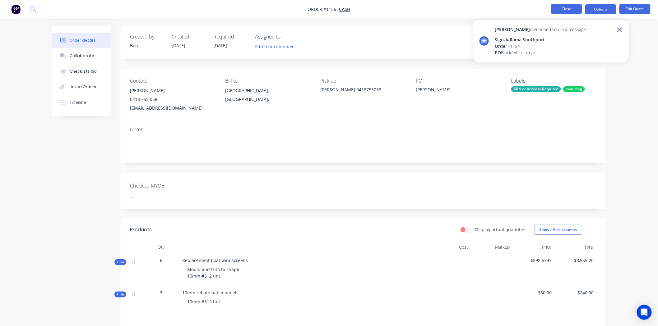
click at [572, 8] on button "Close" at bounding box center [566, 8] width 31 height 9
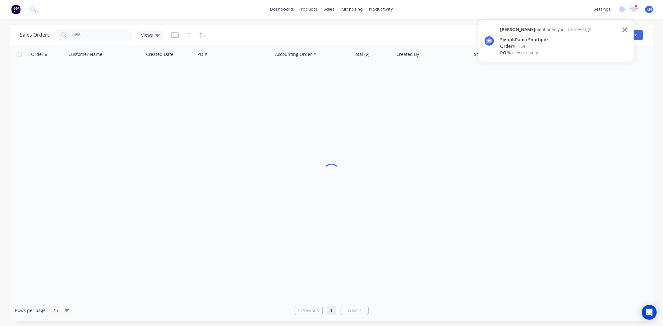
click at [377, 11] on div "productivity" at bounding box center [381, 9] width 30 height 9
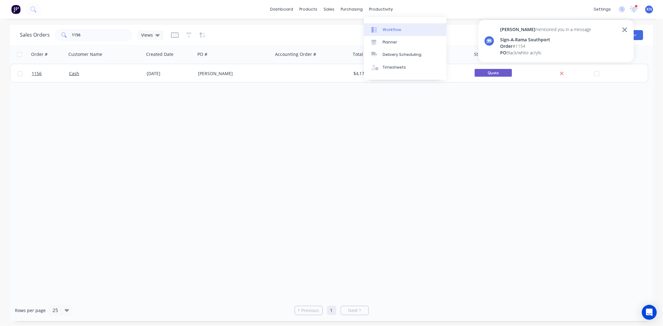
click at [384, 27] on div "Workflow" at bounding box center [392, 30] width 19 height 6
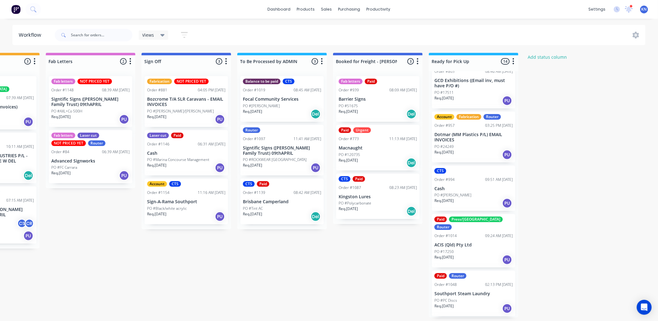
scroll to position [173, 0]
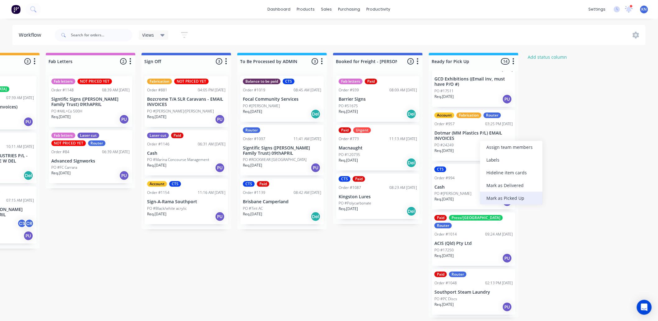
click at [491, 197] on div "Mark as Picked Up" at bounding box center [511, 198] width 62 height 13
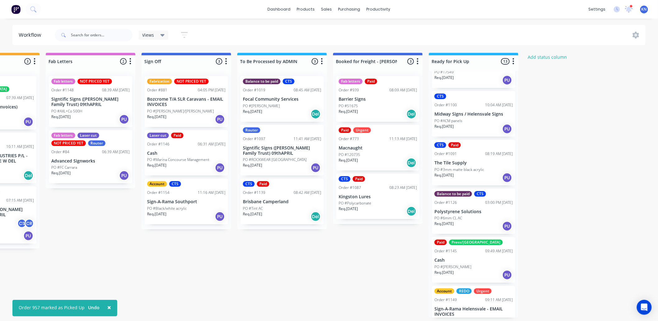
scroll to position [410, 0]
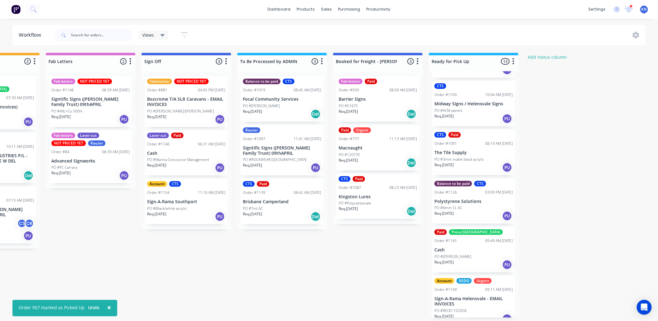
drag, startPoint x: 471, startPoint y: 252, endPoint x: 467, endPoint y: 250, distance: 4.5
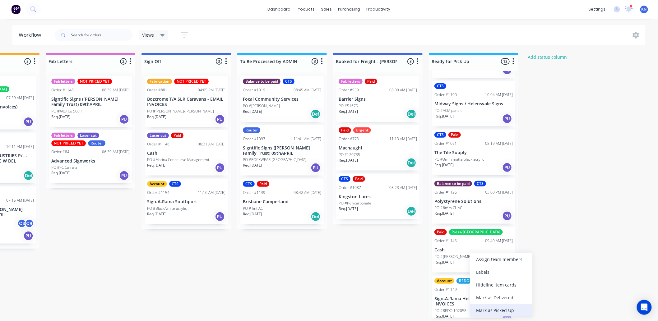
click at [495, 310] on div "Mark as Picked Up" at bounding box center [501, 310] width 62 height 13
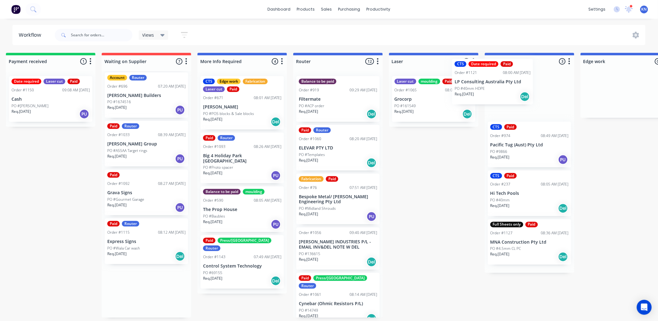
scroll to position [2, 104]
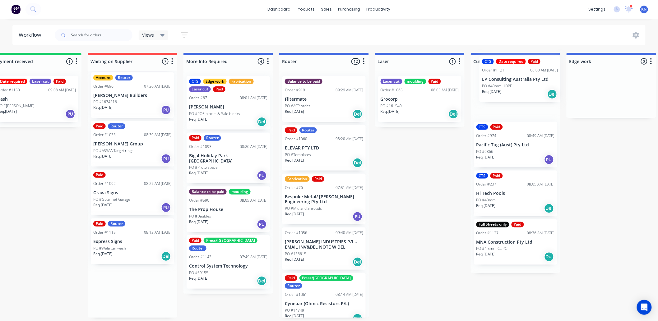
drag, startPoint x: 216, startPoint y: 299, endPoint x: 508, endPoint y: 84, distance: 362.7
click at [508, 84] on div "Submitted 0 Status colour #273444 hex #273444 Save Cancel Summaries Total order…" at bounding box center [622, 185] width 1488 height 265
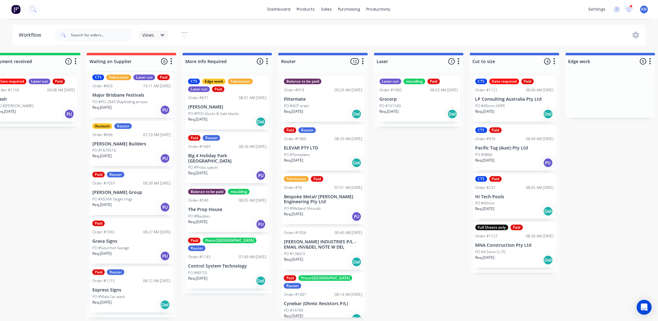
scroll to position [2, 118]
click at [325, 7] on div "sales" at bounding box center [326, 9] width 17 height 9
click at [345, 29] on div "Sales Orders" at bounding box center [349, 32] width 25 height 6
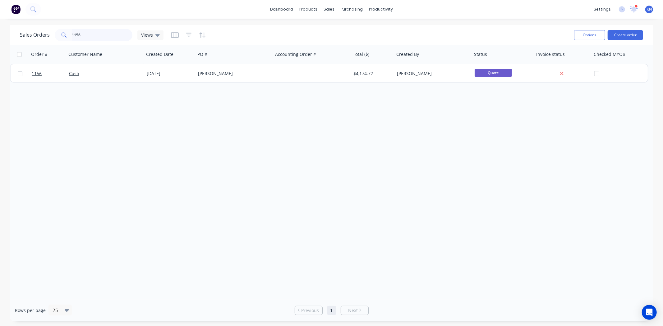
click at [108, 31] on input "1156" at bounding box center [102, 35] width 61 height 12
type input "1"
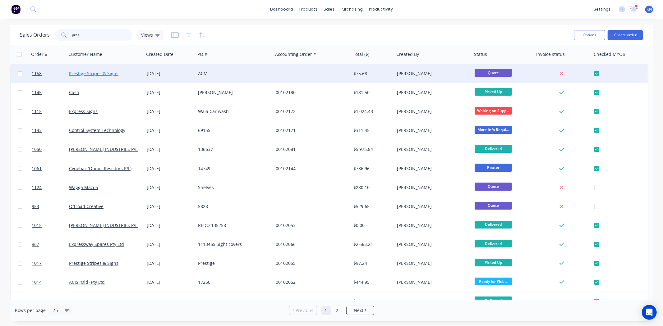
type input "pres"
click at [83, 72] on link "Prestige Stripes & Signs" at bounding box center [93, 74] width 49 height 6
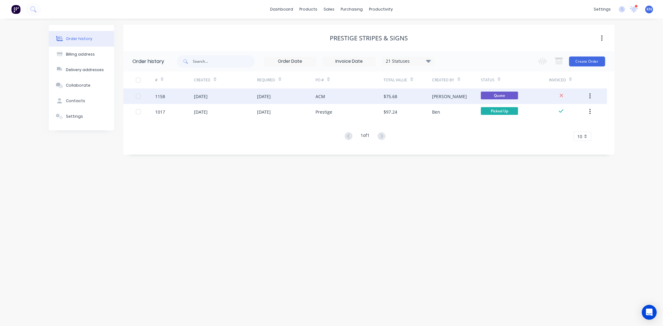
click at [157, 97] on div "1158" at bounding box center [160, 96] width 10 height 7
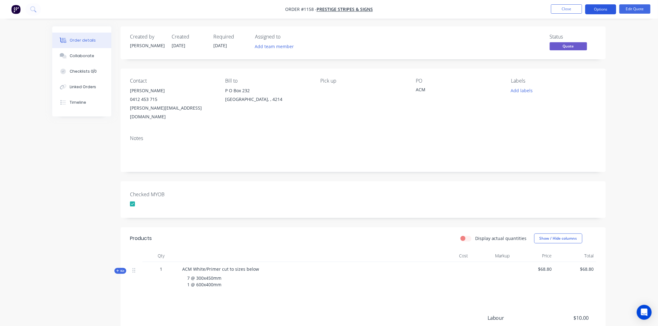
click at [607, 9] on button "Options" at bounding box center [600, 9] width 31 height 10
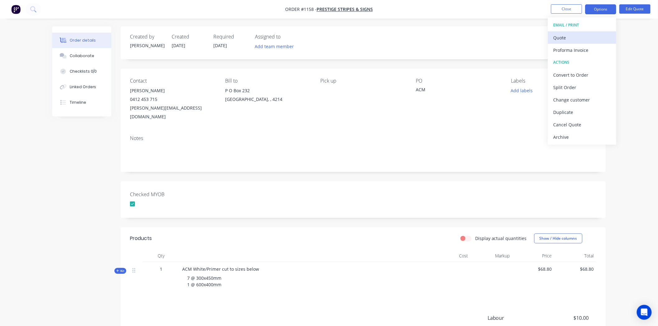
click at [571, 34] on div "Quote" at bounding box center [581, 37] width 57 height 9
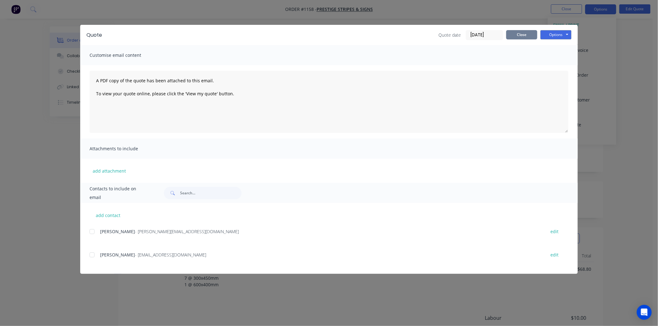
click at [519, 32] on button "Close" at bounding box center [521, 34] width 31 height 9
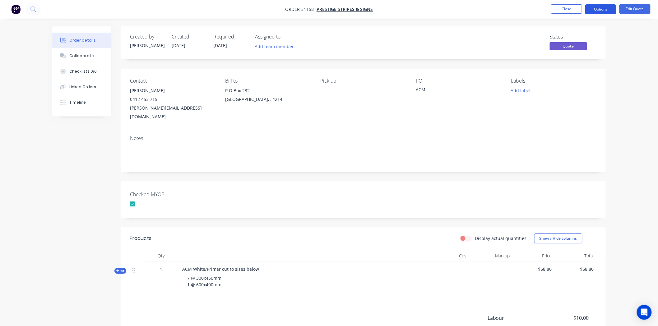
click at [600, 8] on button "Options" at bounding box center [600, 9] width 31 height 10
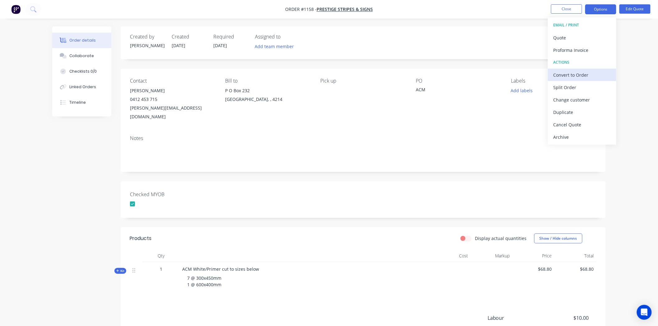
click at [582, 73] on div "Convert to Order" at bounding box center [581, 75] width 57 height 9
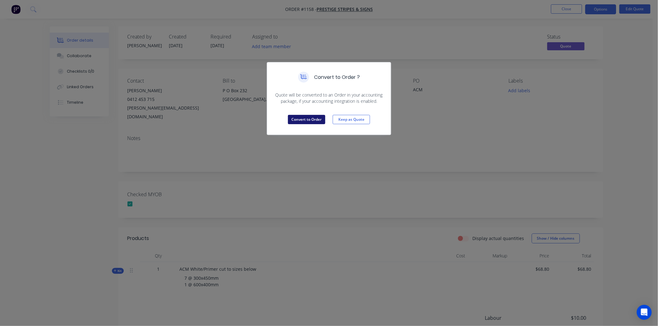
click at [304, 122] on button "Convert to Order" at bounding box center [306, 119] width 37 height 9
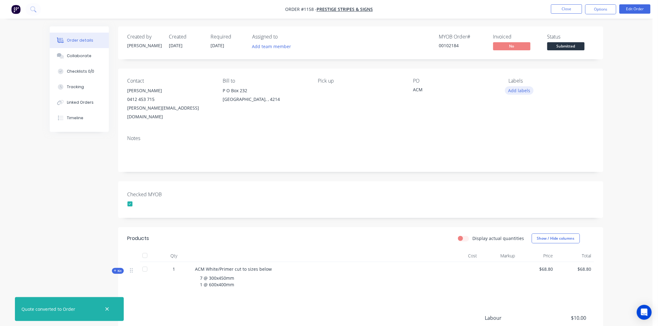
click at [518, 90] on button "Add labels" at bounding box center [519, 90] width 29 height 8
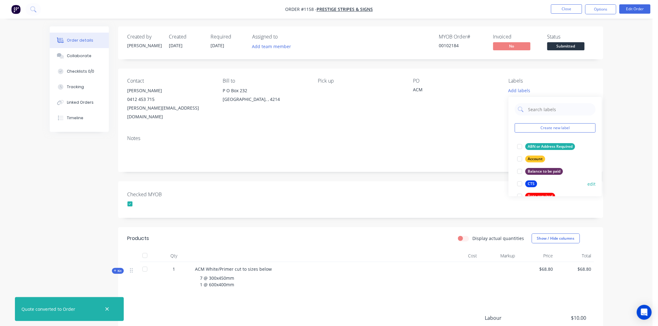
click at [520, 183] on div at bounding box center [520, 184] width 12 height 12
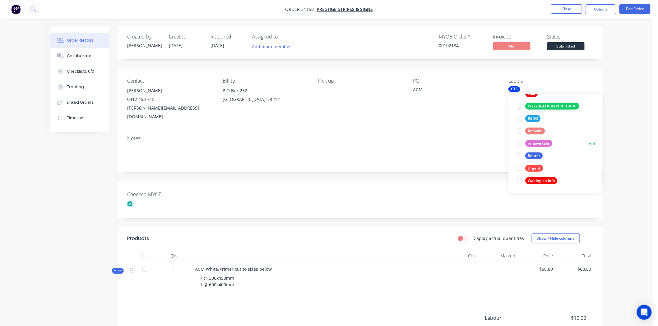
scroll to position [201, 0]
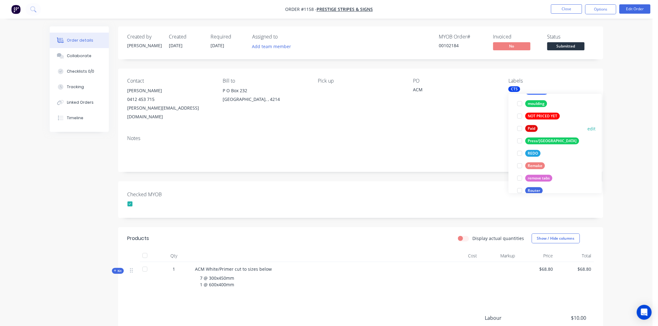
click at [520, 127] on div at bounding box center [520, 129] width 12 height 12
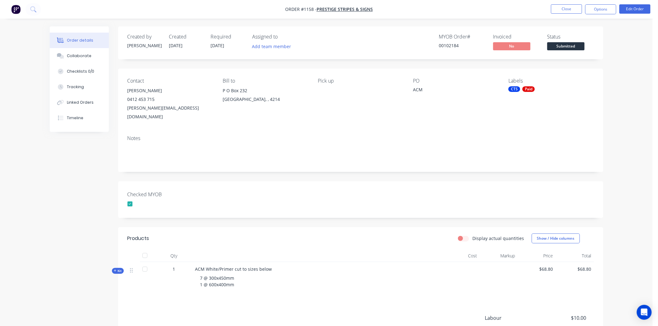
drag, startPoint x: 447, startPoint y: 187, endPoint x: 339, endPoint y: 183, distance: 107.6
click at [447, 185] on div "Checked MYOB" at bounding box center [360, 200] width 485 height 37
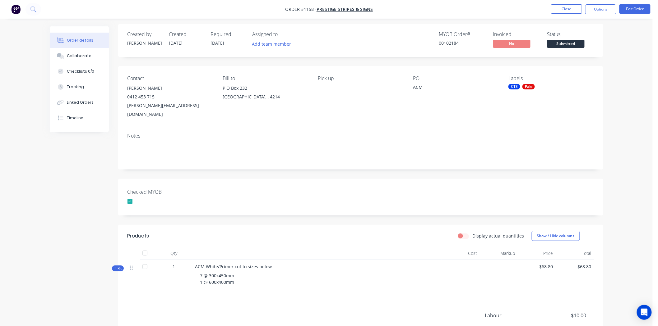
scroll to position [0, 0]
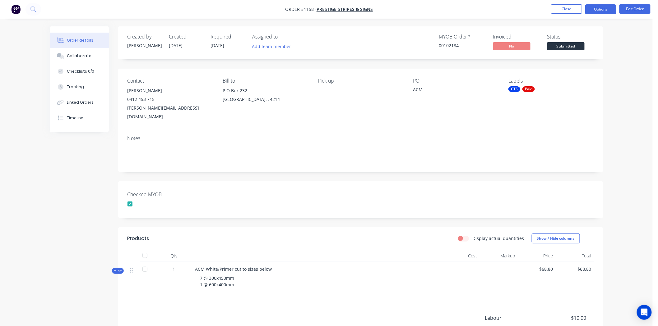
click at [607, 6] on button "Options" at bounding box center [600, 9] width 31 height 10
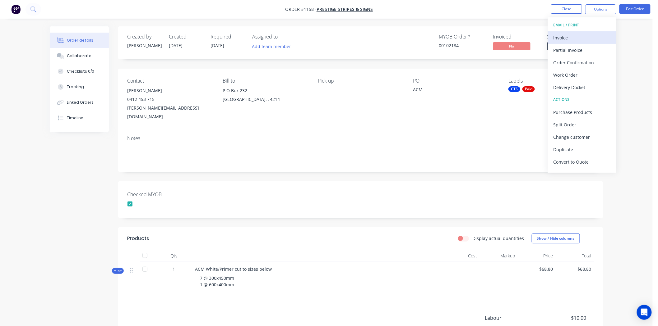
click at [570, 34] on div "Invoice" at bounding box center [581, 37] width 57 height 9
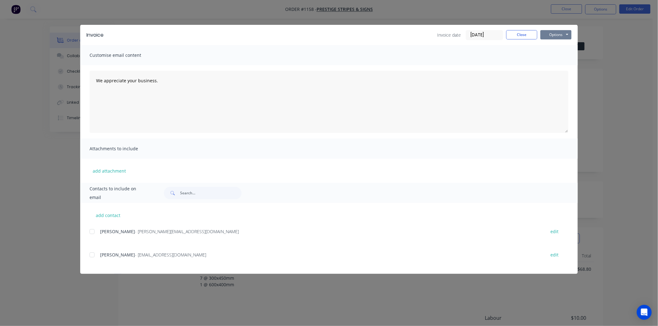
click at [560, 34] on button "Options" at bounding box center [555, 34] width 31 height 9
click at [557, 55] on button "Print" at bounding box center [560, 56] width 40 height 10
click at [524, 34] on button "Close" at bounding box center [521, 34] width 31 height 9
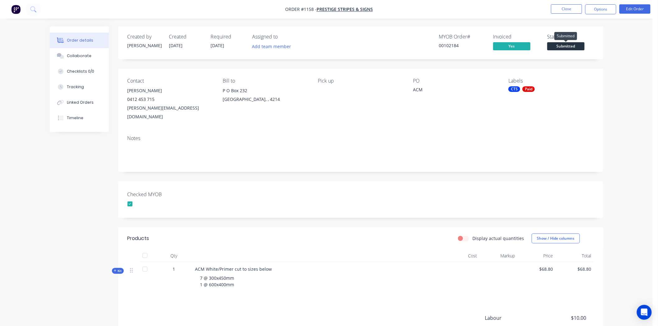
click at [570, 47] on span "Submitted" at bounding box center [565, 46] width 37 height 8
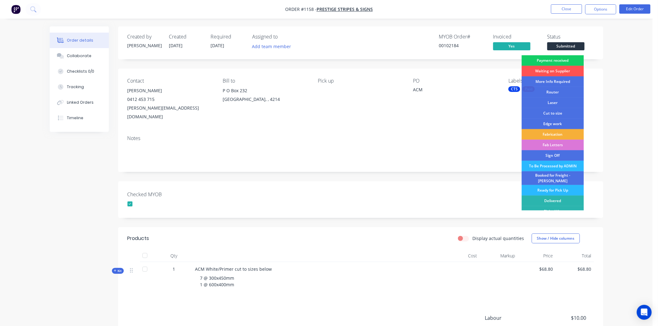
click at [564, 59] on div "Payment received" at bounding box center [553, 60] width 62 height 11
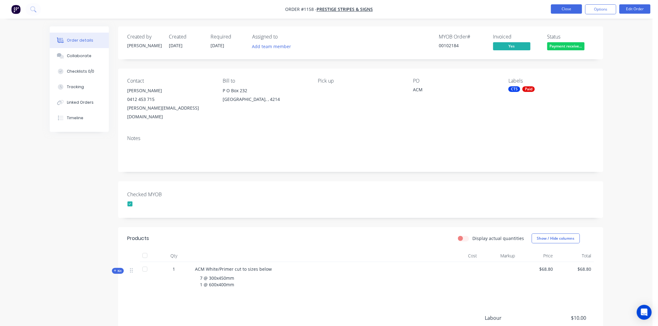
click at [567, 10] on button "Close" at bounding box center [566, 8] width 31 height 9
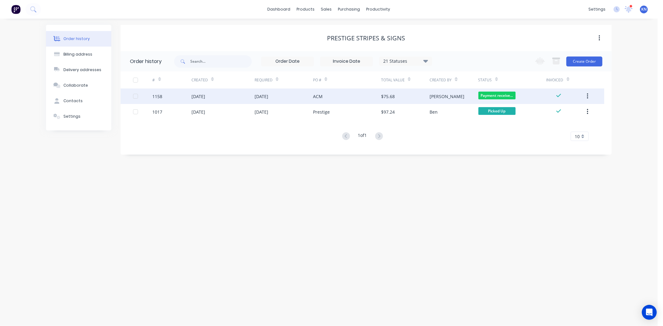
click at [205, 95] on div "[DATE]" at bounding box center [199, 96] width 14 height 7
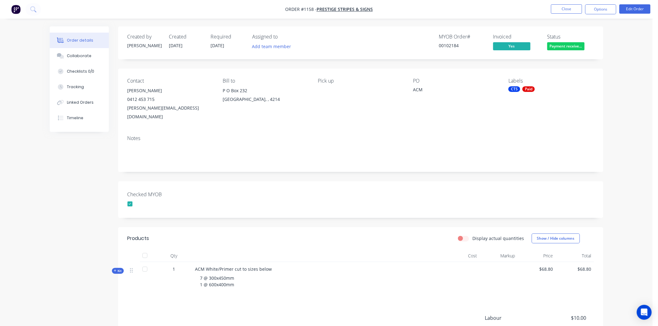
click at [526, 91] on div "Paid" at bounding box center [528, 89] width 12 height 6
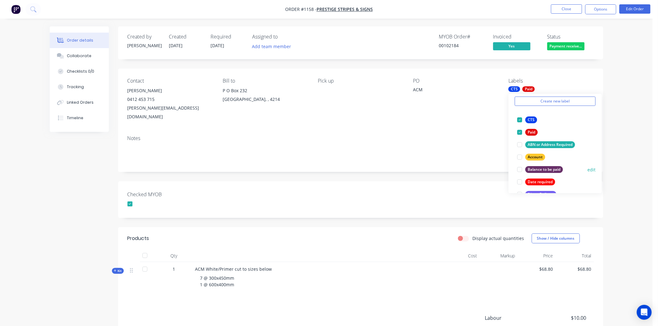
scroll to position [104, 0]
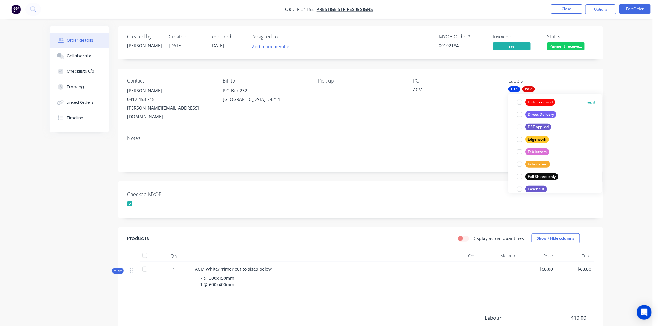
click at [520, 101] on div at bounding box center [520, 102] width 12 height 12
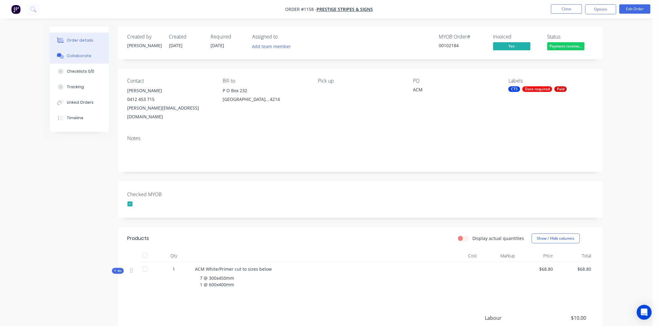
click at [88, 55] on div "Collaborate" at bounding box center [79, 56] width 25 height 6
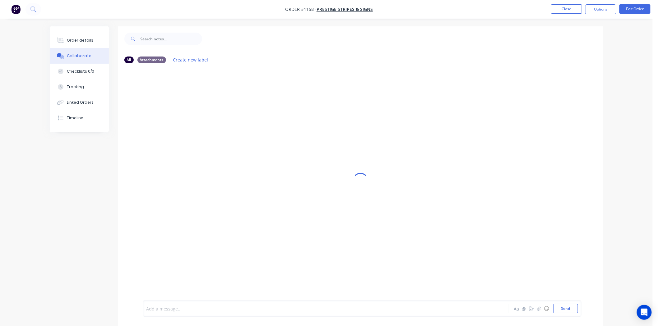
click at [186, 309] on div at bounding box center [308, 309] width 323 height 7
click at [567, 307] on button "Send" at bounding box center [565, 308] width 25 height 9
click at [65, 38] on div at bounding box center [60, 41] width 9 height 6
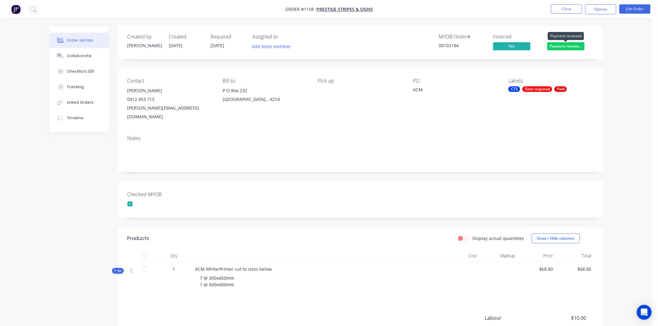
click at [570, 46] on span "Payment receive..." at bounding box center [565, 46] width 37 height 8
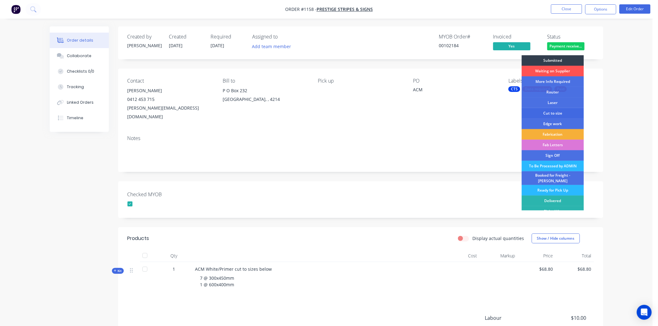
click at [549, 112] on div "Cut to size" at bounding box center [553, 113] width 62 height 11
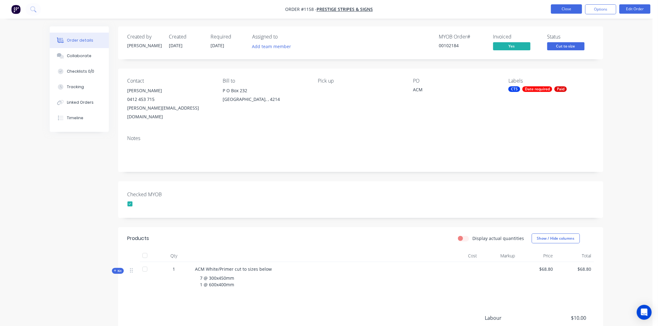
click at [561, 8] on button "Close" at bounding box center [566, 8] width 31 height 9
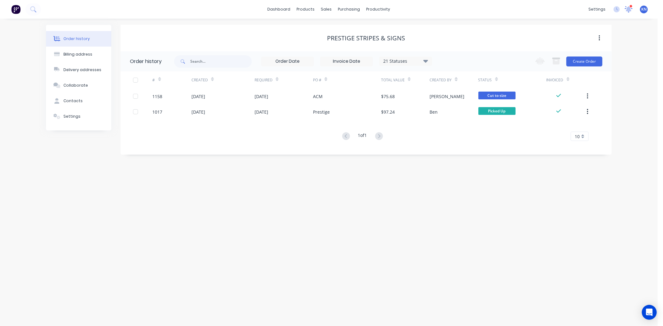
click at [627, 9] on icon at bounding box center [629, 8] width 6 height 5
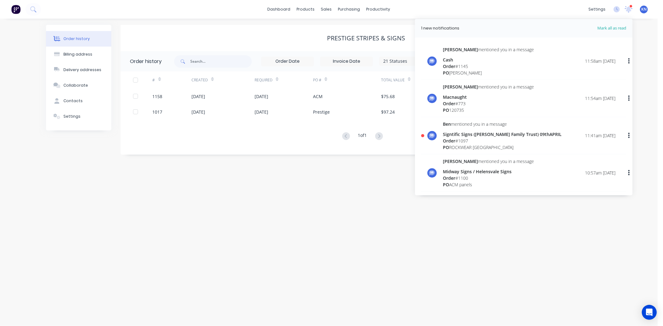
click at [433, 241] on div "Order history Billing address Delivery addresses Collaborate Contacts Settings …" at bounding box center [329, 173] width 658 height 308
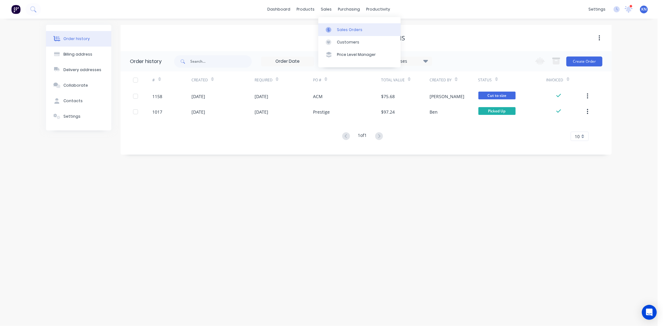
click at [355, 29] on div "Sales Orders" at bounding box center [349, 30] width 25 height 6
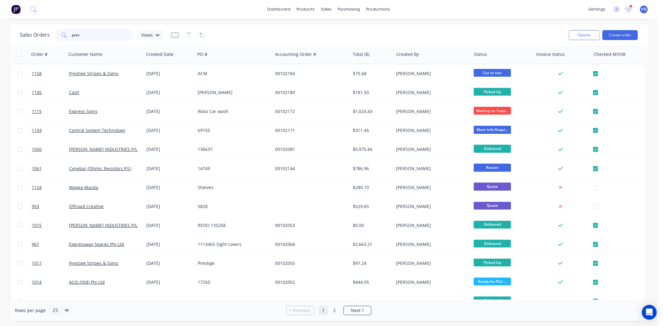
click at [94, 38] on input "pres" at bounding box center [102, 35] width 61 height 12
type input "p"
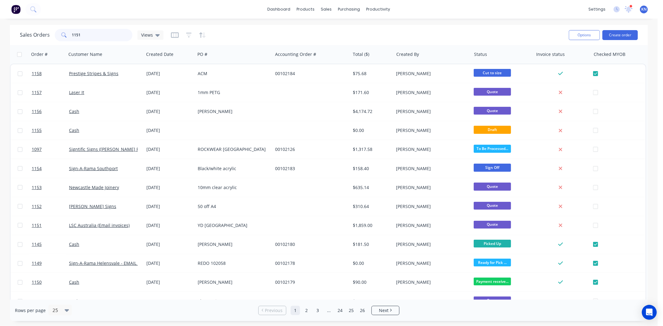
type input "1151"
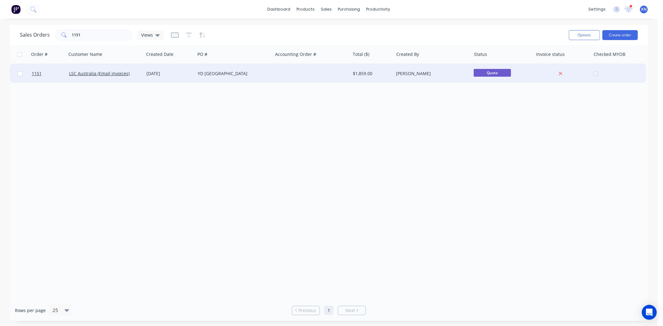
click at [215, 76] on div "YD [GEOGRAPHIC_DATA]" at bounding box center [232, 74] width 69 height 6
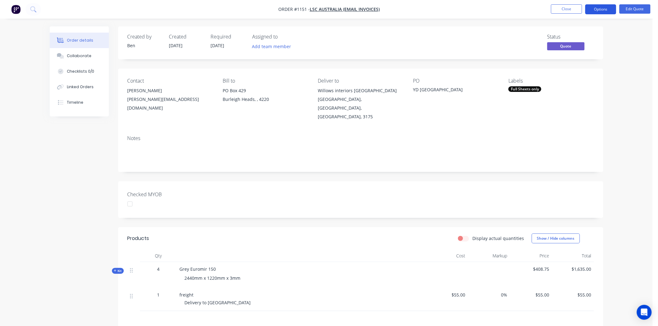
click at [604, 7] on button "Options" at bounding box center [600, 9] width 31 height 10
click at [479, 182] on div "Checked MYOB" at bounding box center [360, 200] width 485 height 37
click at [562, 8] on button "Close" at bounding box center [566, 8] width 31 height 9
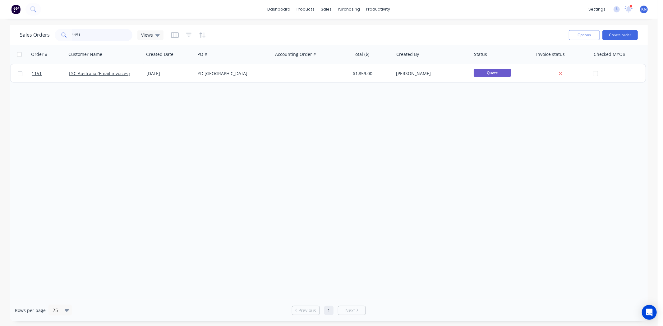
click at [113, 38] on input "1151" at bounding box center [102, 35] width 61 height 12
type input "1"
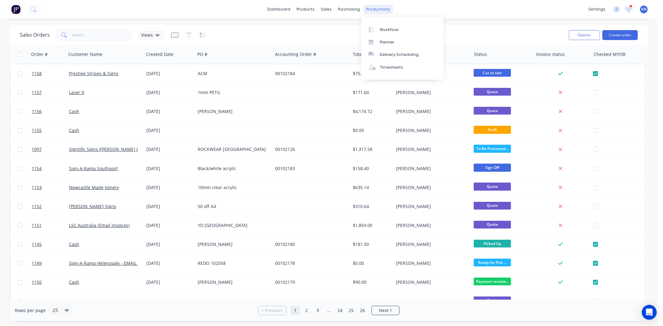
click at [377, 9] on div "productivity" at bounding box center [378, 9] width 30 height 9
click at [393, 27] on div "Workflow" at bounding box center [389, 30] width 19 height 6
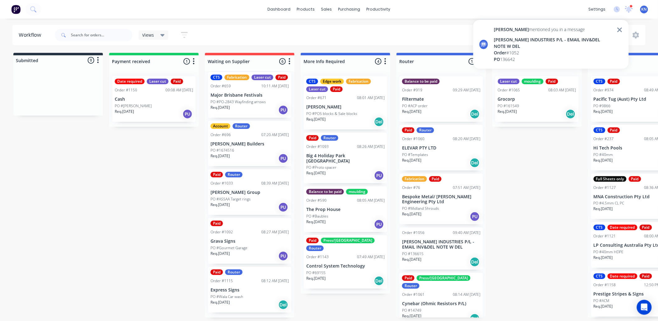
scroll to position [2, 0]
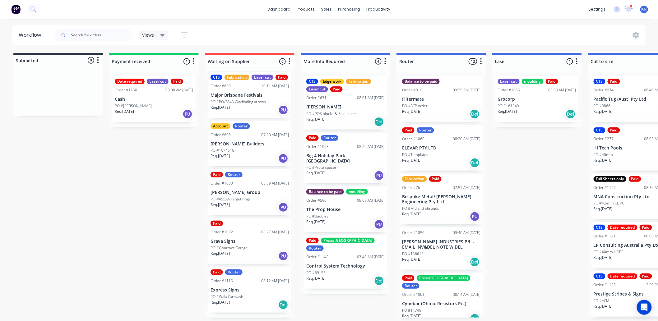
click at [247, 244] on p "Grava Signs" at bounding box center [250, 241] width 78 height 5
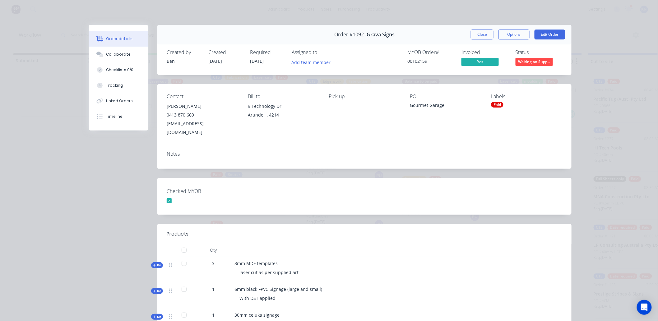
scroll to position [0, 0]
drag, startPoint x: 528, startPoint y: 61, endPoint x: 521, endPoint y: 87, distance: 27.5
click at [521, 87] on div "Contact Matt 0413 870 669 grava2911@gmail.com Bill to 9 Technology Dr Arundel, …" at bounding box center [364, 115] width 414 height 62
click at [526, 61] on span "Waiting on Supp..." at bounding box center [534, 62] width 37 height 8
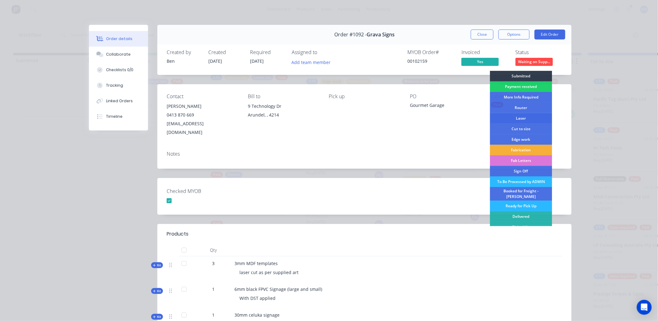
click at [521, 117] on div "Laser" at bounding box center [521, 118] width 62 height 11
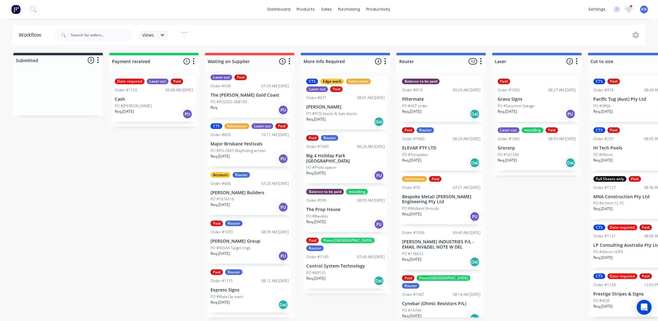
scroll to position [6, 0]
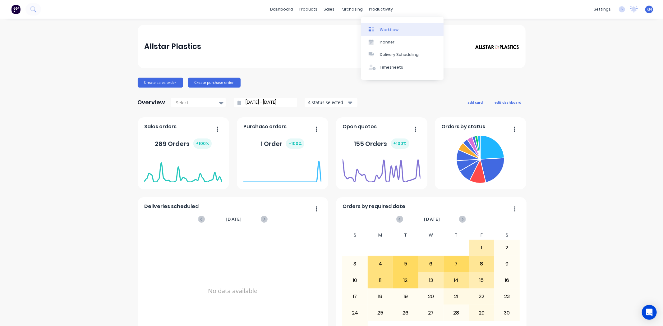
click at [396, 29] on div "Workflow" at bounding box center [389, 30] width 19 height 6
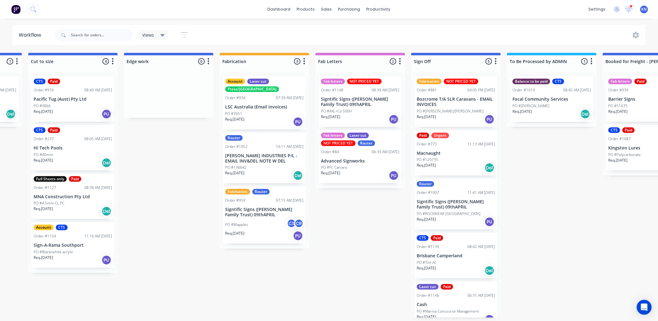
scroll to position [0, 572]
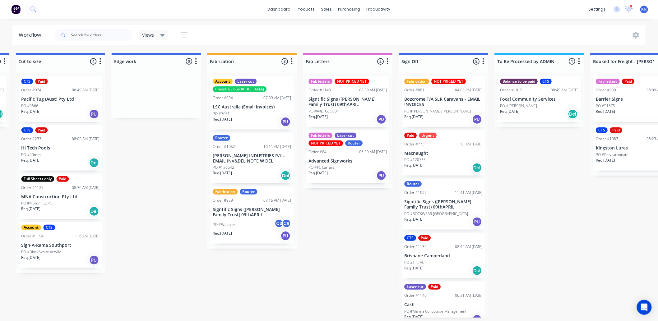
click at [336, 170] on div "Req. [DATE] PU" at bounding box center [347, 175] width 78 height 11
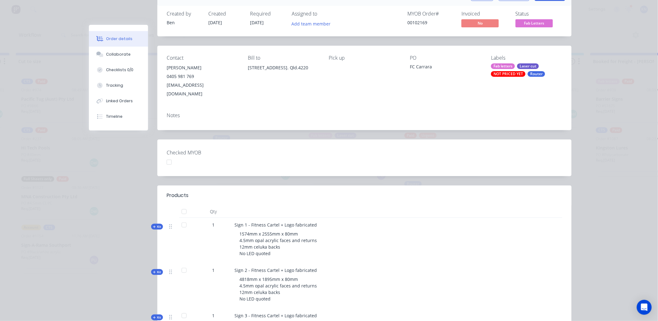
scroll to position [0, 0]
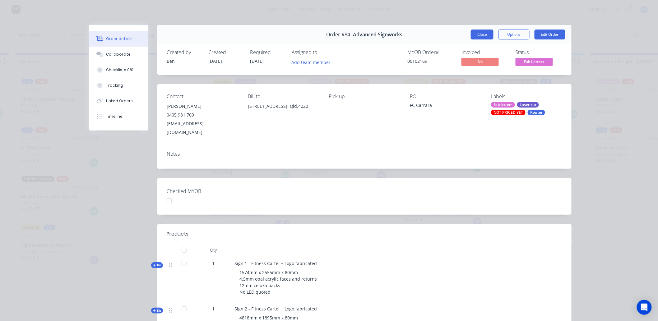
click at [476, 33] on button "Close" at bounding box center [482, 35] width 23 height 10
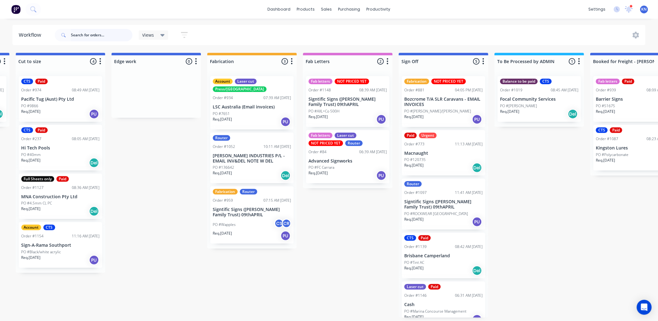
click at [97, 36] on input "text" at bounding box center [102, 35] width 62 height 12
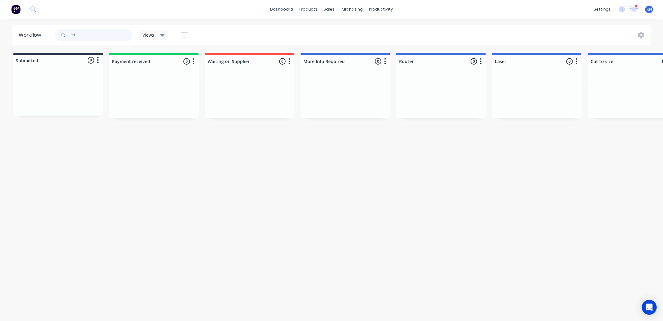
type input "1"
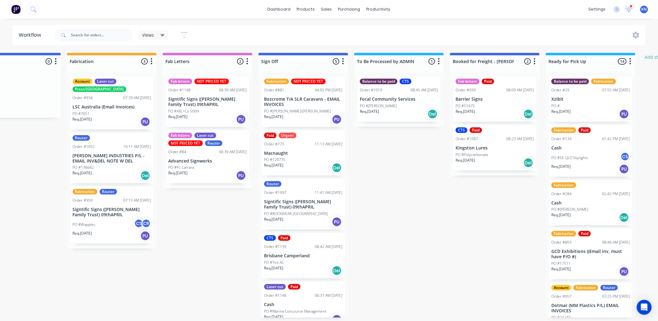
scroll to position [0, 713]
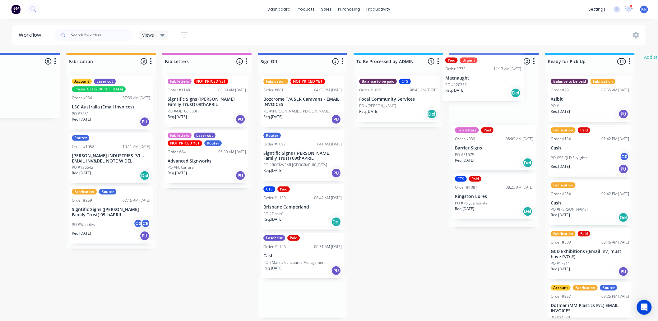
drag, startPoint x: 282, startPoint y: 155, endPoint x: 467, endPoint y: 79, distance: 200.1
click at [467, 79] on div "Submitted 0 Status colour #273444 hex #273444 Save Cancel Summaries Total order…" at bounding box center [26, 185] width 1488 height 265
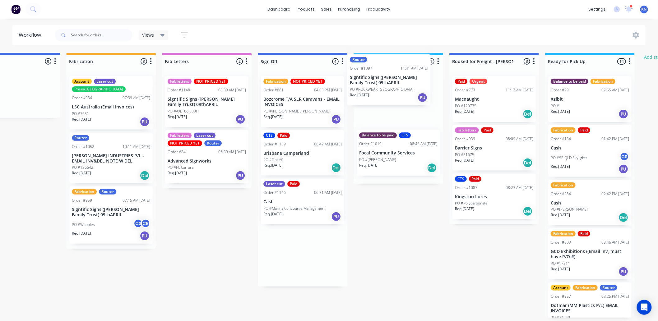
drag, startPoint x: 281, startPoint y: 162, endPoint x: 371, endPoint y: 85, distance: 118.8
click at [371, 85] on div "Submitted 0 Status colour #273444 hex #273444 Save Cancel Summaries Total order…" at bounding box center [26, 185] width 1488 height 265
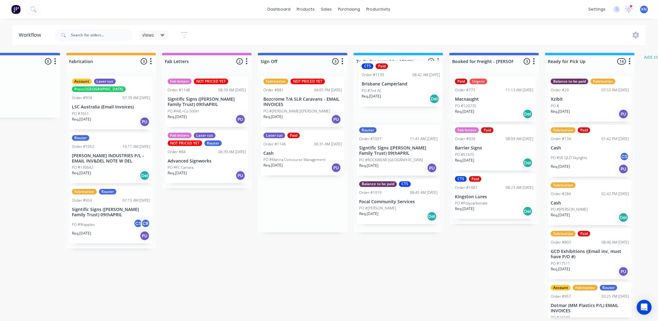
drag, startPoint x: 278, startPoint y: 154, endPoint x: 380, endPoint y: 85, distance: 123.4
click at [380, 85] on div "Submitted 0 Status colour #273444 hex #273444 Save Cancel Summaries Total order…" at bounding box center [26, 185] width 1488 height 265
click at [627, 8] on icon at bounding box center [629, 9] width 6 height 6
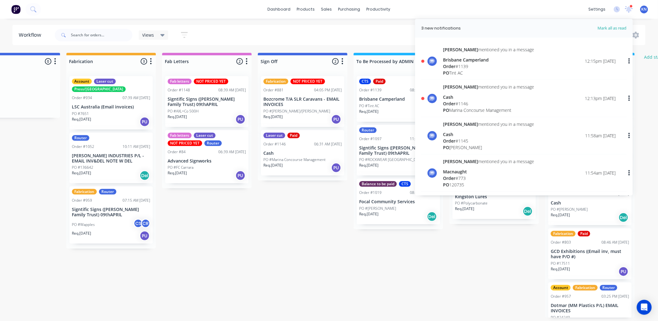
click at [459, 101] on div "Order # 1146" at bounding box center [488, 103] width 91 height 7
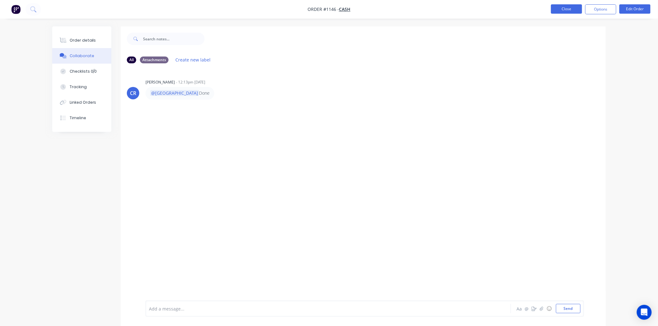
click at [572, 7] on button "Close" at bounding box center [566, 8] width 31 height 9
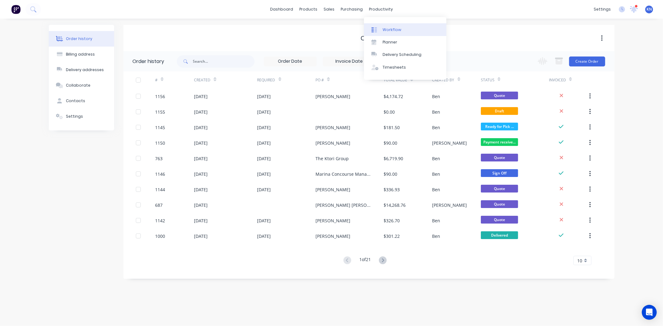
click at [388, 28] on div "Workflow" at bounding box center [392, 30] width 19 height 6
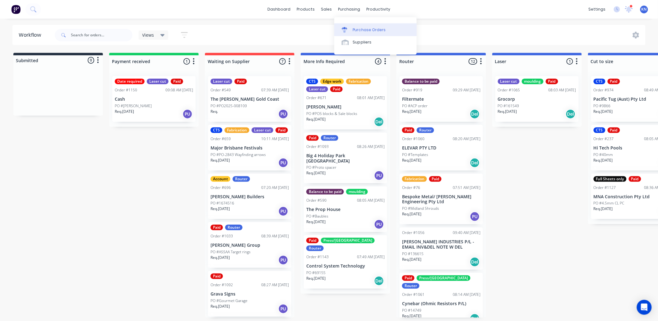
click at [378, 29] on div "Purchase Orders" at bounding box center [369, 30] width 33 height 6
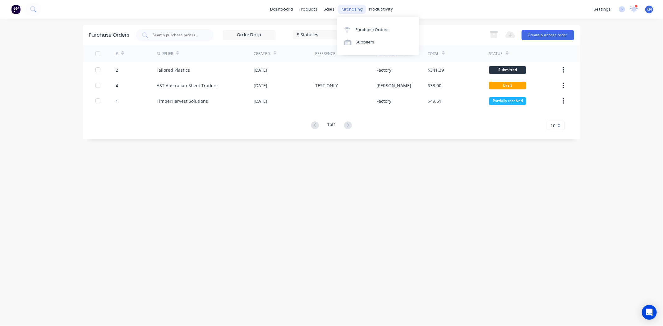
click at [349, 7] on div "purchasing" at bounding box center [352, 9] width 28 height 9
click at [350, 11] on div "purchasing" at bounding box center [352, 9] width 28 height 9
drag, startPoint x: 329, startPoint y: 8, endPoint x: 327, endPoint y: 11, distance: 3.8
click at [329, 7] on div "sales" at bounding box center [329, 9] width 17 height 9
click at [340, 27] on div "Sales Orders" at bounding box center [352, 30] width 25 height 6
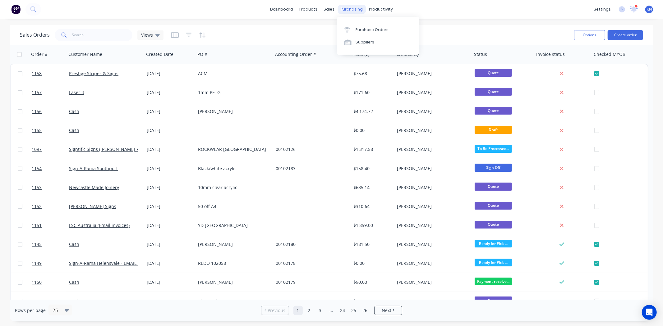
click at [351, 7] on div "purchasing" at bounding box center [352, 9] width 28 height 9
click at [383, 7] on div "productivity" at bounding box center [381, 9] width 30 height 9
click at [115, 6] on div "dashboard products sales purchasing productivity dashboard products Product Cat…" at bounding box center [331, 9] width 663 height 19
click at [387, 7] on div "productivity" at bounding box center [381, 9] width 30 height 9
click at [393, 29] on div "Workflow" at bounding box center [392, 30] width 19 height 6
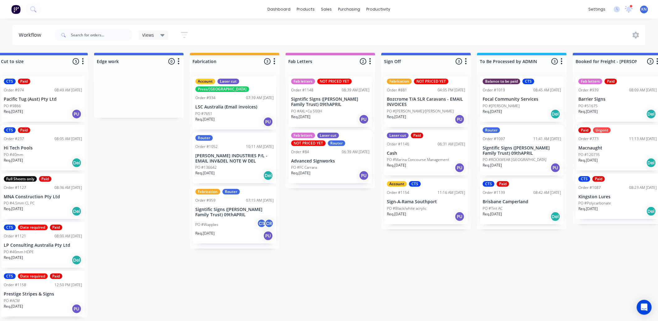
scroll to position [0, 830]
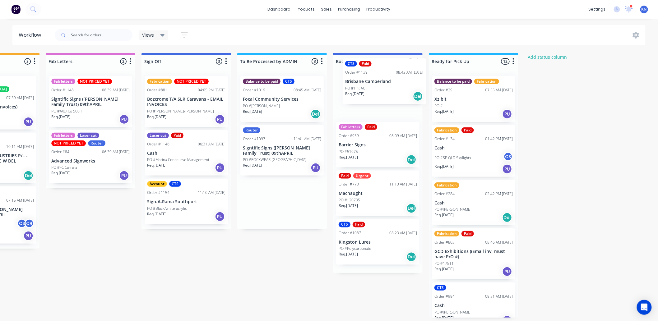
drag, startPoint x: 272, startPoint y: 212, endPoint x: 377, endPoint y: 90, distance: 160.3
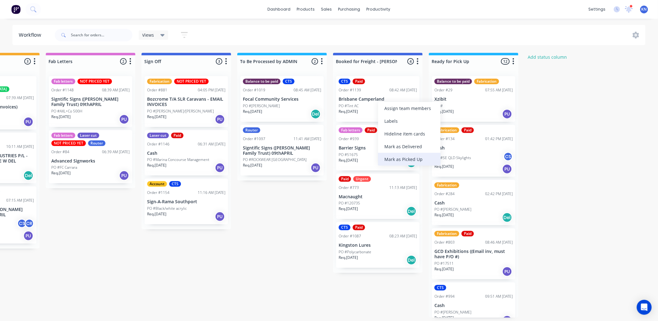
click at [398, 157] on div "Mark as Picked Up" at bounding box center [409, 159] width 62 height 13
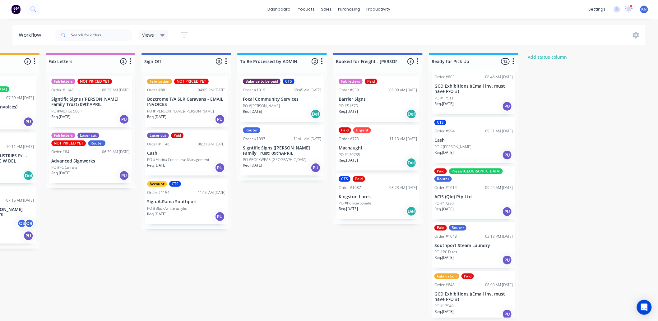
scroll to position [207, 0]
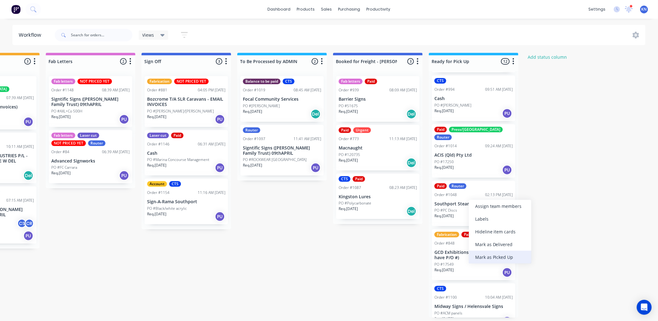
click at [497, 256] on div "Mark as Picked Up" at bounding box center [500, 257] width 62 height 13
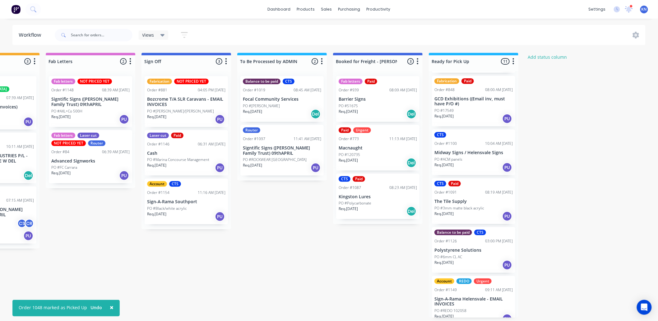
scroll to position [312, 0]
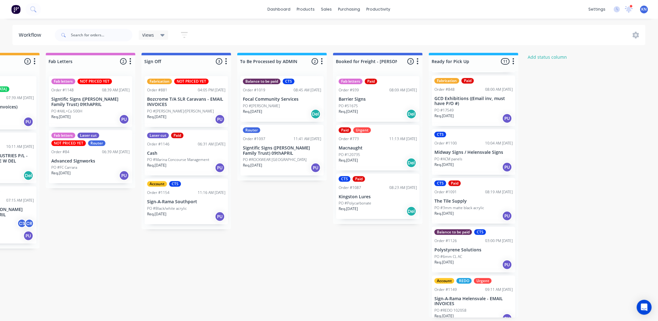
click at [442, 298] on div "Account REDO Urgent Order #1149 09:11 AM [DATE] Sign-A-Rama Helensvale - EMAIL …" at bounding box center [473, 301] width 83 height 51
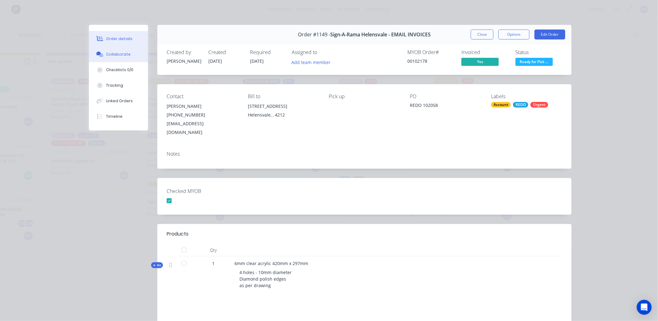
click at [119, 52] on div "Collaborate" at bounding box center [118, 55] width 25 height 6
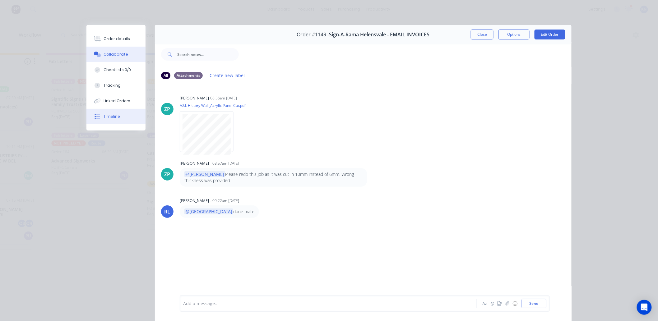
click at [104, 118] on div "Timeline" at bounding box center [112, 117] width 16 height 6
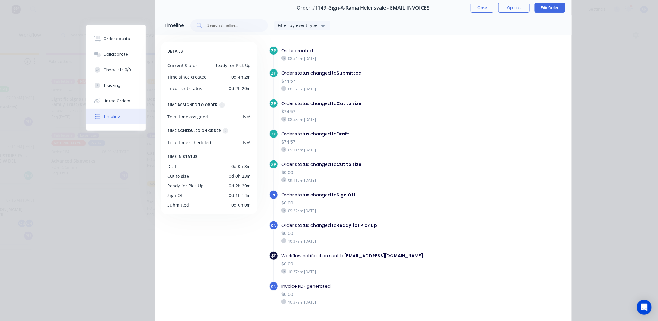
scroll to position [0, 0]
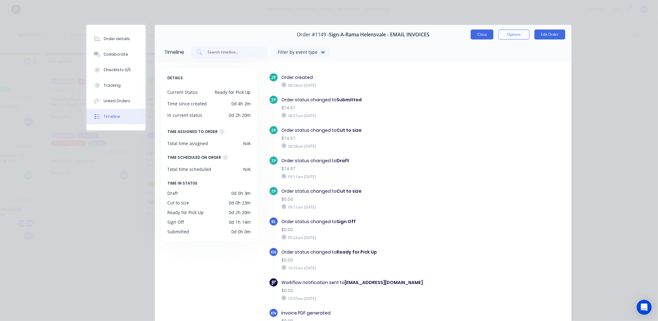
click at [483, 36] on button "Close" at bounding box center [482, 35] width 23 height 10
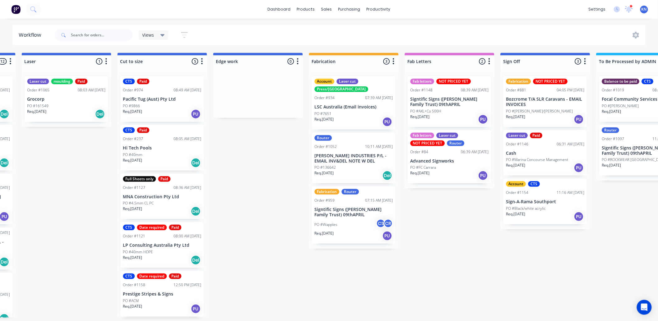
scroll to position [0, 444]
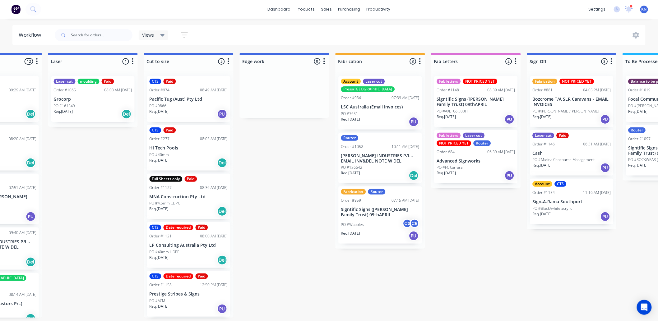
click at [176, 246] on p "LP Consulting Australia Pty Ltd" at bounding box center [189, 245] width 78 height 5
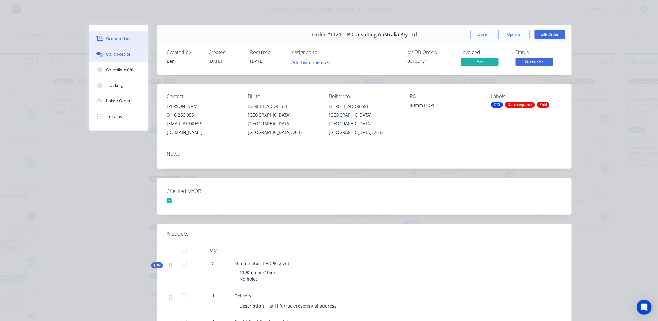
click at [125, 51] on button "Collaborate" at bounding box center [118, 55] width 59 height 16
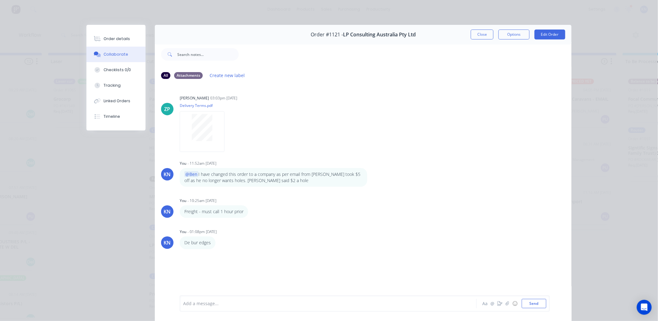
click at [283, 302] on div at bounding box center [319, 304] width 272 height 7
click at [535, 304] on button "Send" at bounding box center [534, 303] width 25 height 9
click at [111, 119] on div "Timeline" at bounding box center [112, 117] width 16 height 6
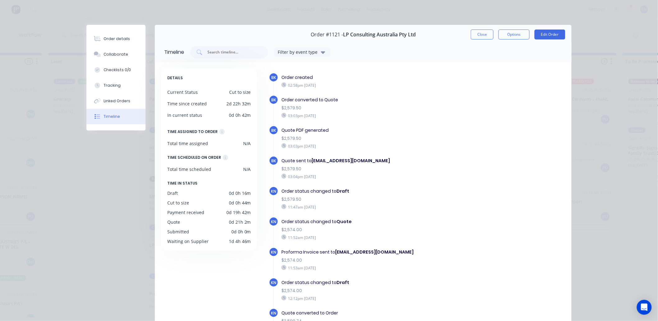
scroll to position [0, 0]
click at [483, 33] on button "Close" at bounding box center [482, 35] width 23 height 10
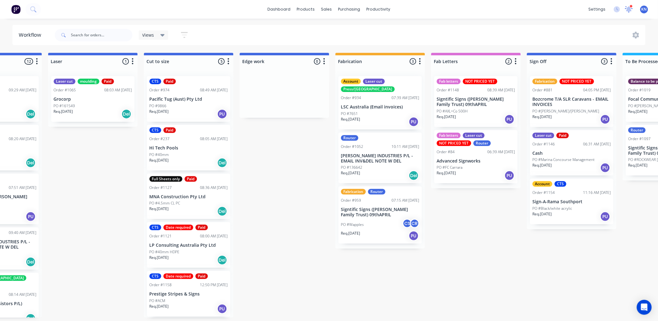
click at [629, 7] on icon at bounding box center [629, 8] width 6 height 5
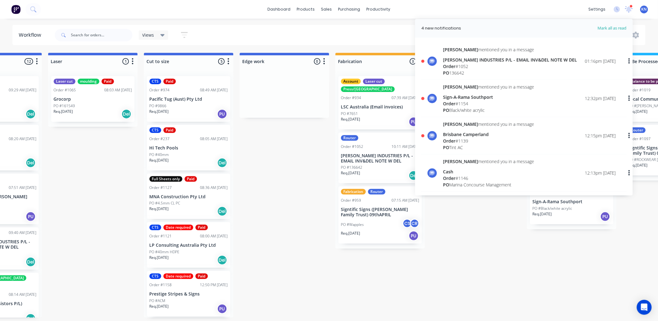
click at [449, 101] on span "Order" at bounding box center [449, 104] width 12 height 6
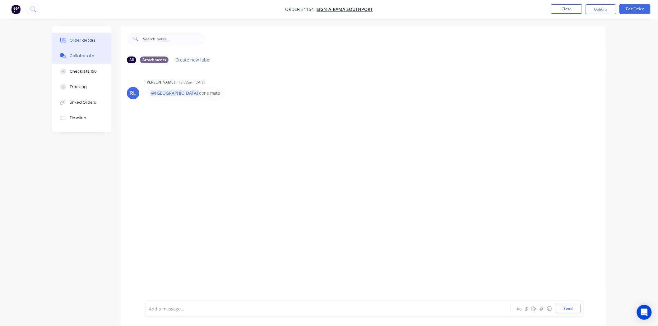
click at [79, 41] on div "Order details" at bounding box center [83, 41] width 26 height 6
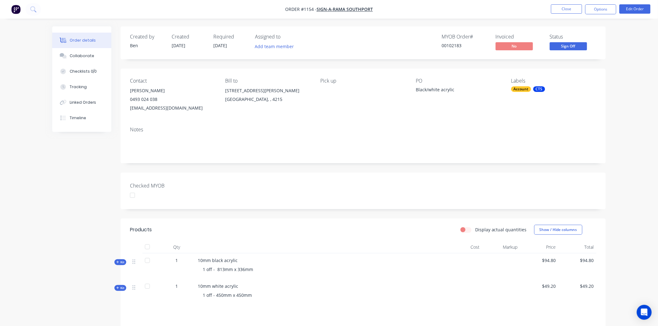
click at [135, 195] on div at bounding box center [132, 195] width 12 height 12
click at [607, 8] on button "Options" at bounding box center [600, 9] width 31 height 10
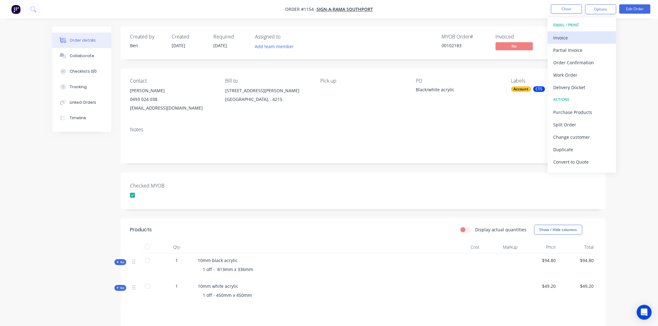
click at [567, 35] on div "Invoice" at bounding box center [581, 37] width 57 height 9
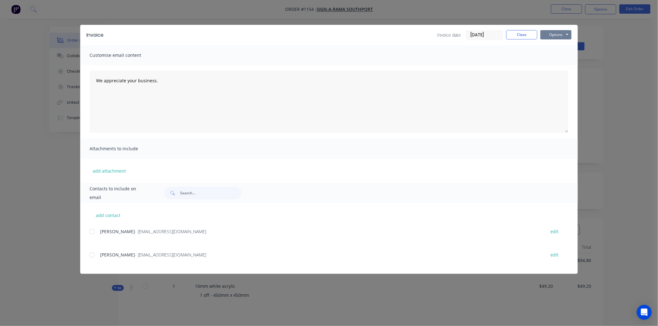
click at [557, 33] on button "Options" at bounding box center [555, 34] width 31 height 9
click at [556, 55] on button "Print" at bounding box center [560, 56] width 40 height 10
click at [529, 32] on button "Close" at bounding box center [521, 34] width 31 height 9
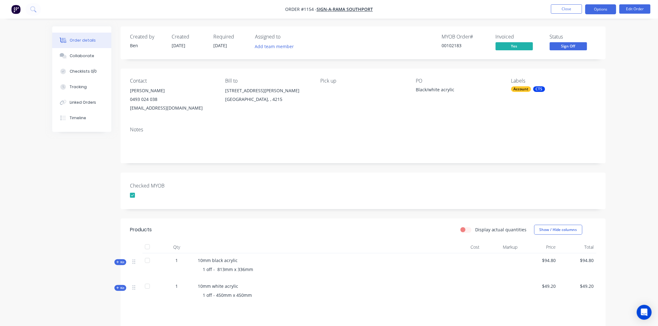
click at [598, 8] on button "Options" at bounding box center [600, 9] width 31 height 10
click at [475, 162] on div "Notes" at bounding box center [363, 143] width 485 height 42
drag, startPoint x: 583, startPoint y: 46, endPoint x: 576, endPoint y: 45, distance: 6.6
click at [576, 45] on span "Sign Off" at bounding box center [568, 46] width 37 height 8
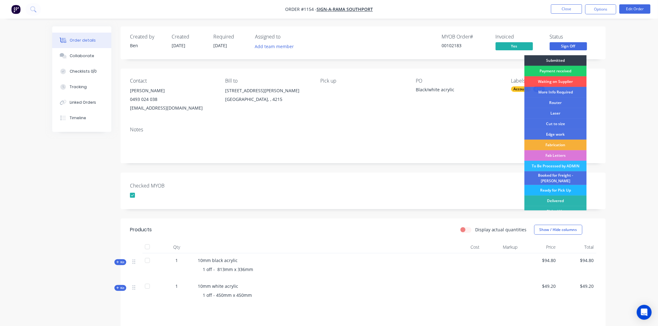
click at [553, 186] on div "Ready for Pick Up" at bounding box center [556, 190] width 62 height 11
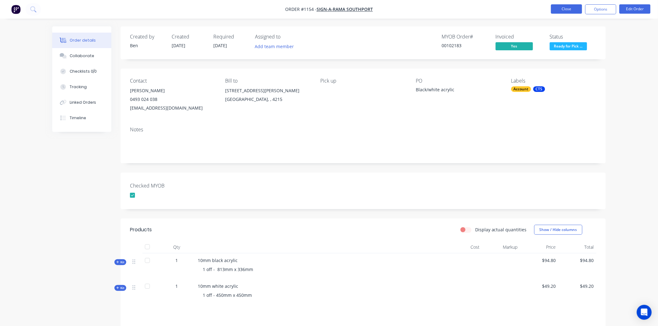
click at [565, 9] on button "Close" at bounding box center [566, 8] width 31 height 9
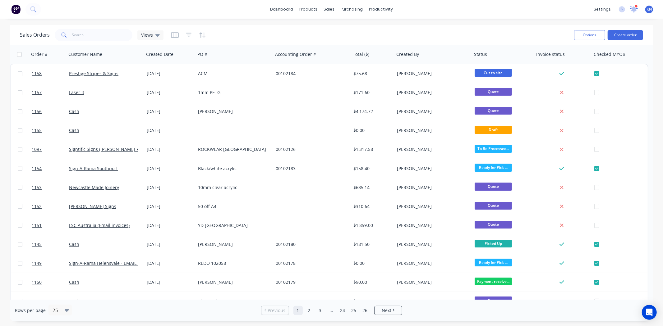
click at [634, 10] on icon at bounding box center [634, 9] width 6 height 6
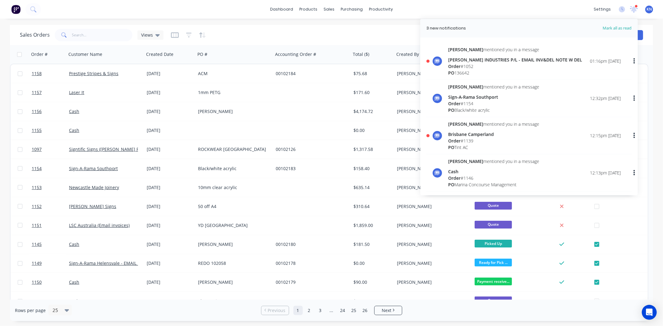
click at [528, 317] on div "Rows per page 25 Previous 1 2 3 ... 24 25 26 Next" at bounding box center [331, 310] width 643 height 21
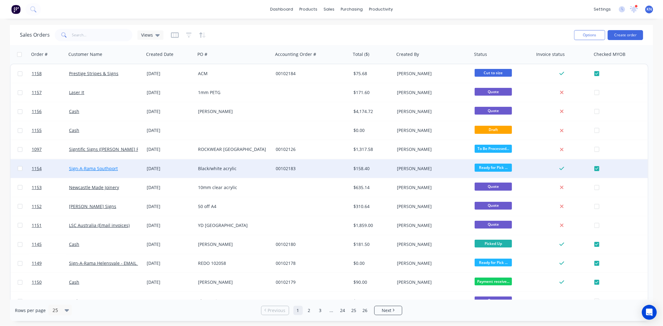
click at [80, 169] on link "Sign-A-Rama Southport" at bounding box center [93, 169] width 49 height 6
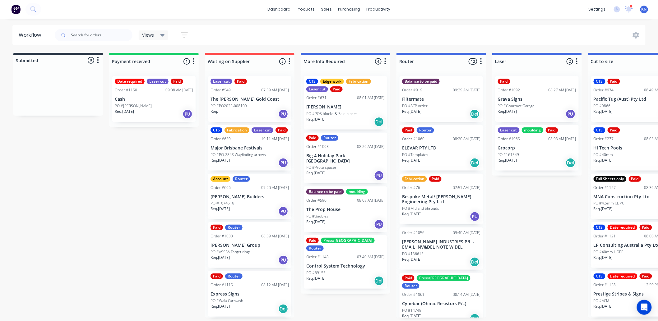
click at [231, 297] on p "Express Signs" at bounding box center [250, 294] width 78 height 5
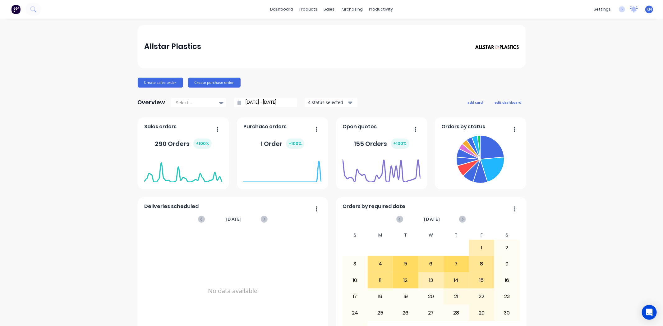
click at [632, 10] on icon at bounding box center [635, 8] width 6 height 5
click at [632, 9] on icon at bounding box center [635, 8] width 6 height 5
click at [394, 28] on div "Workflow" at bounding box center [389, 30] width 19 height 6
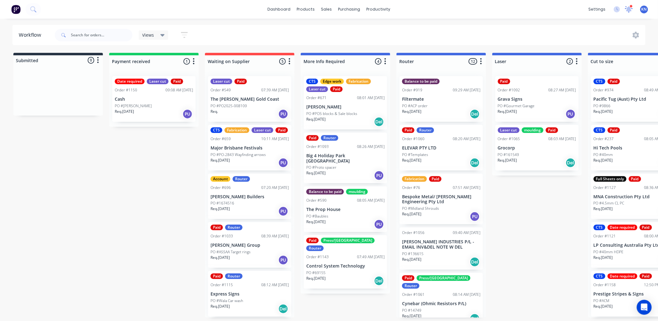
click at [630, 10] on icon at bounding box center [629, 9] width 6 height 6
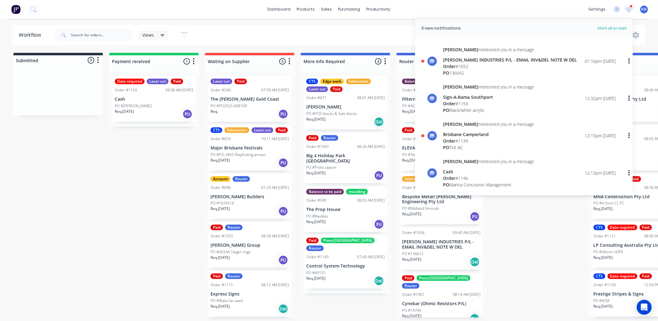
click at [463, 133] on div "Brisbane Camperland" at bounding box center [488, 134] width 91 height 7
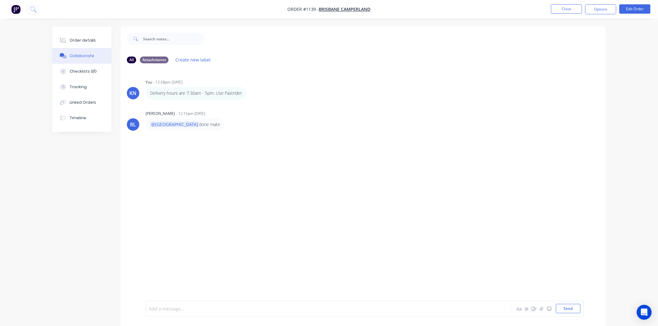
click at [163, 306] on div at bounding box center [310, 309] width 323 height 7
click at [565, 307] on button "Send" at bounding box center [568, 308] width 25 height 9
click at [564, 8] on button "Close" at bounding box center [566, 8] width 31 height 9
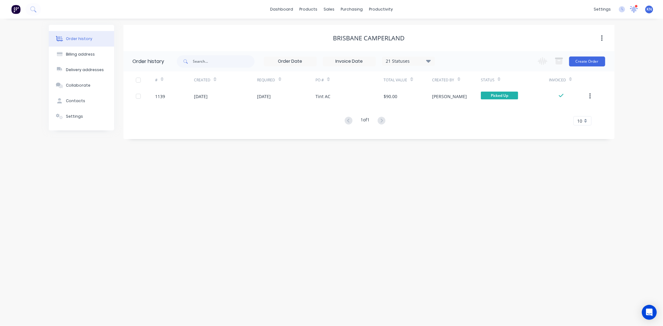
click at [634, 9] on icon at bounding box center [634, 9] width 6 height 6
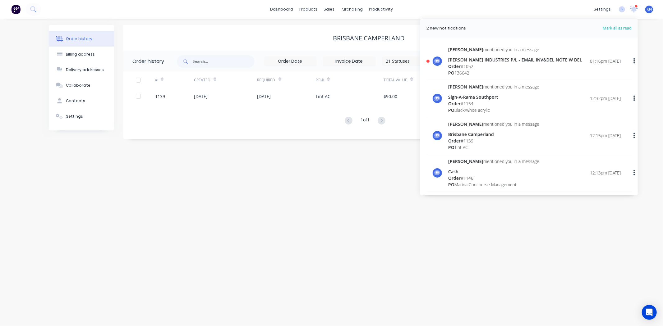
click at [468, 61] on div "[PERSON_NAME] INDUSTRIES P/L - EMAIL INV&DEL NOTE W DEL" at bounding box center [515, 60] width 134 height 7
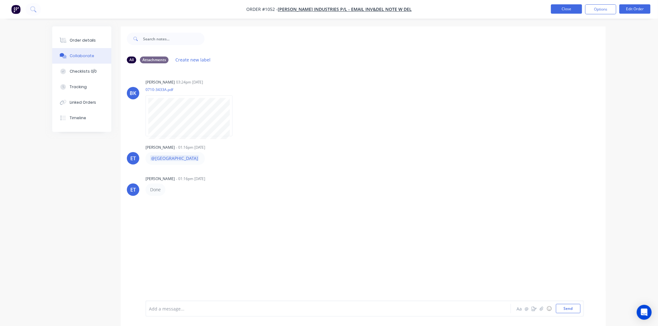
click at [567, 9] on button "Close" at bounding box center [566, 8] width 31 height 9
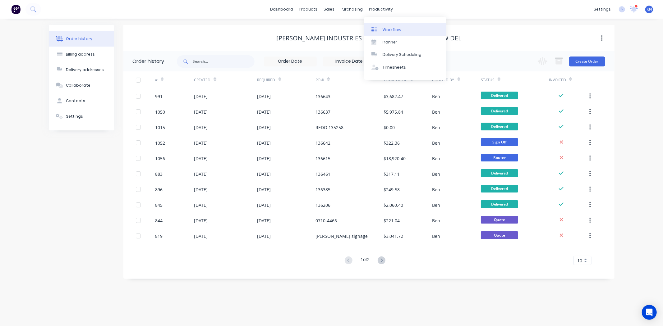
click at [393, 28] on div "Workflow" at bounding box center [392, 30] width 19 height 6
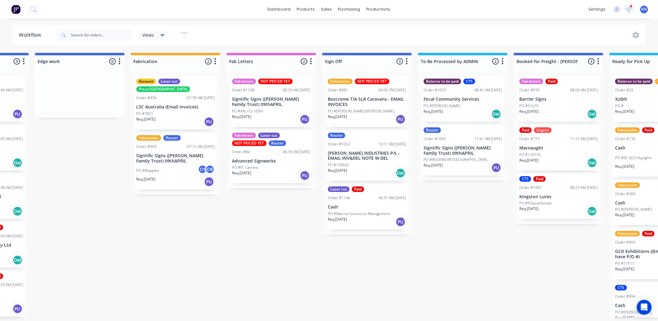
scroll to position [0, 830]
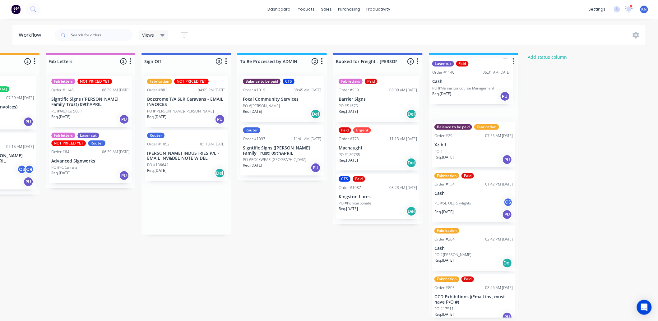
drag, startPoint x: 164, startPoint y: 209, endPoint x: 452, endPoint y: 84, distance: 314.0
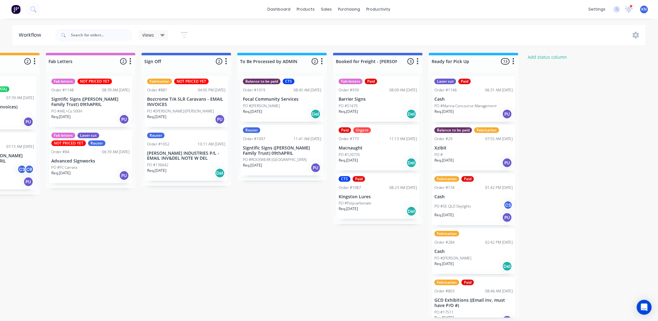
click at [469, 105] on p "PO #Marina Concourse Management" at bounding box center [465, 106] width 62 height 6
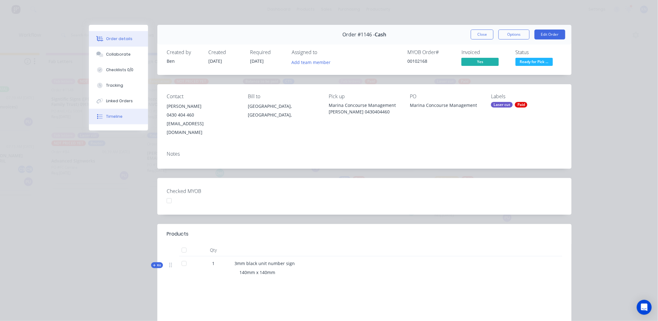
click at [113, 116] on div "Timeline" at bounding box center [114, 117] width 16 height 6
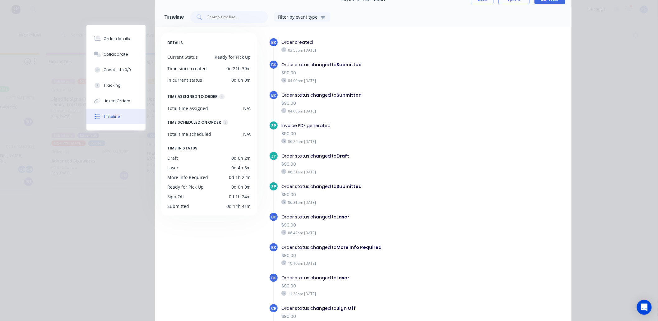
scroll to position [0, 0]
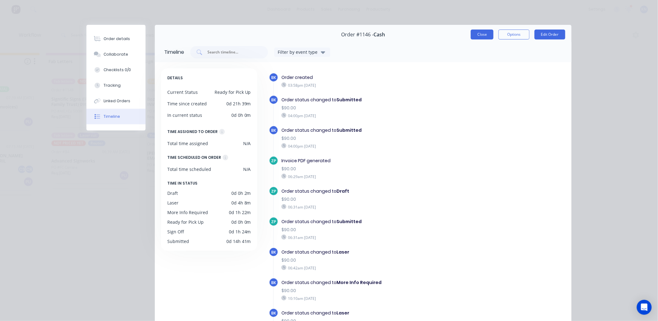
click at [479, 32] on button "Close" at bounding box center [482, 35] width 23 height 10
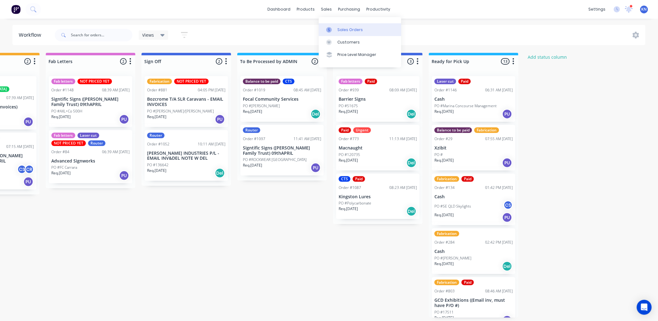
click at [350, 27] on div "Sales Orders" at bounding box center [349, 30] width 25 height 6
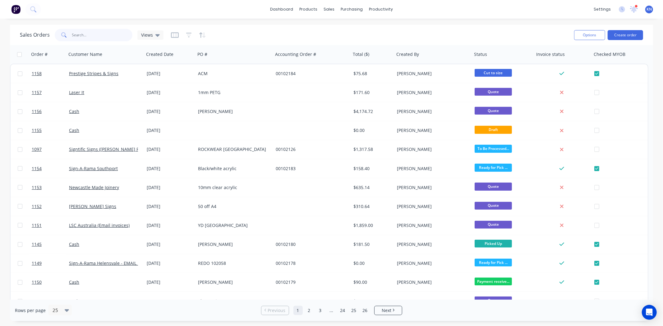
click at [96, 35] on input "text" at bounding box center [102, 35] width 61 height 12
type input "1146"
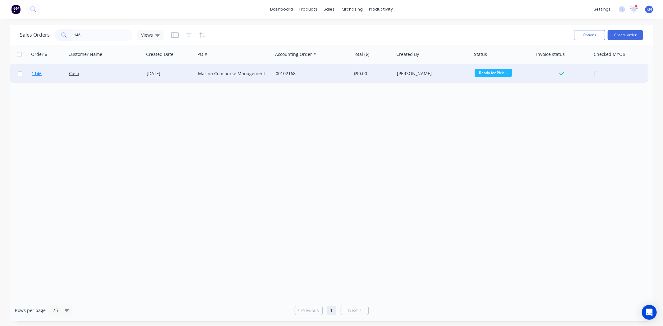
click at [36, 72] on span "1146" at bounding box center [37, 74] width 10 height 6
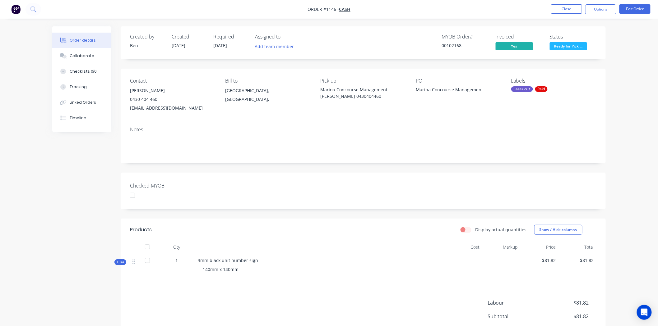
click at [132, 197] on div at bounding box center [132, 195] width 12 height 12
click at [79, 55] on div "Collaborate" at bounding box center [82, 56] width 25 height 6
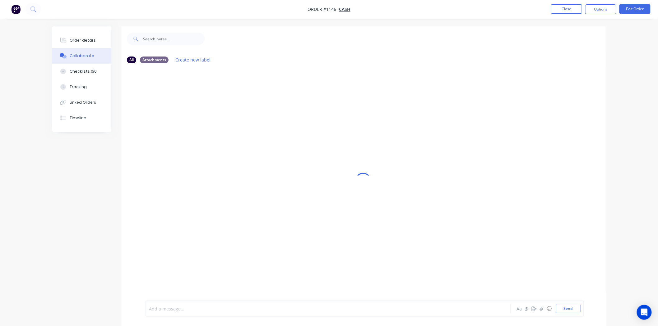
click at [180, 310] on div at bounding box center [310, 309] width 323 height 7
click at [562, 310] on button "Send" at bounding box center [568, 308] width 25 height 9
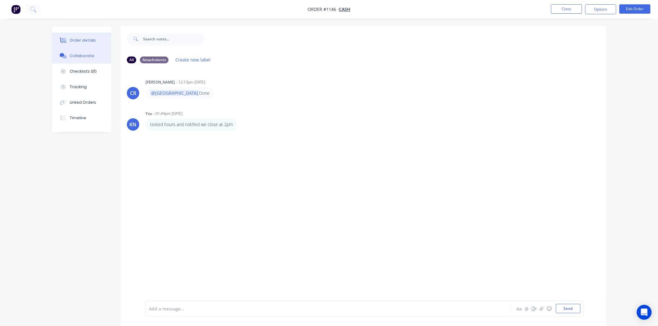
click at [82, 39] on div "Order details" at bounding box center [83, 41] width 26 height 6
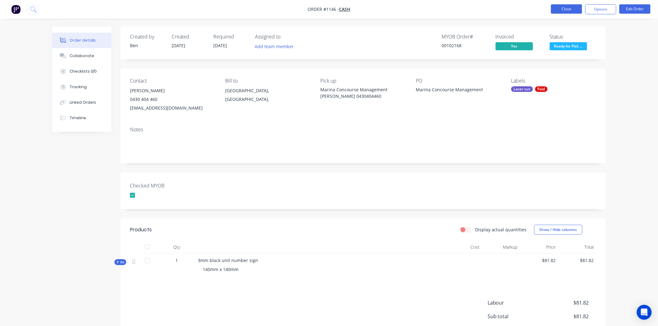
click at [578, 8] on button "Close" at bounding box center [566, 8] width 31 height 9
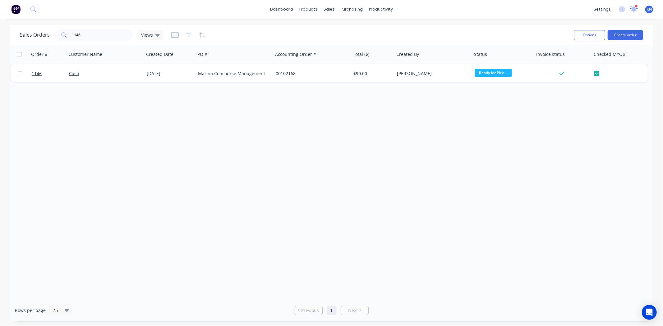
click at [633, 11] on icon at bounding box center [634, 9] width 6 height 6
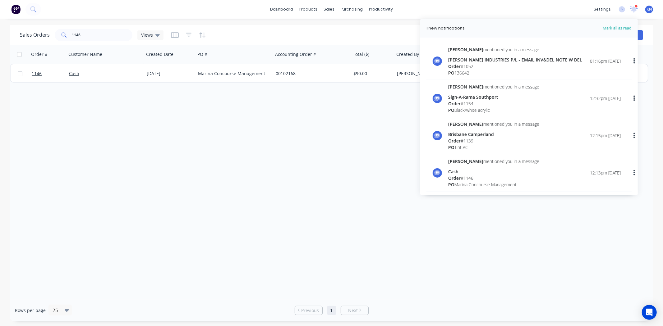
click at [479, 58] on div "[PERSON_NAME] INDUSTRIES P/L - EMAIL INV&DEL NOTE W DEL" at bounding box center [515, 60] width 134 height 7
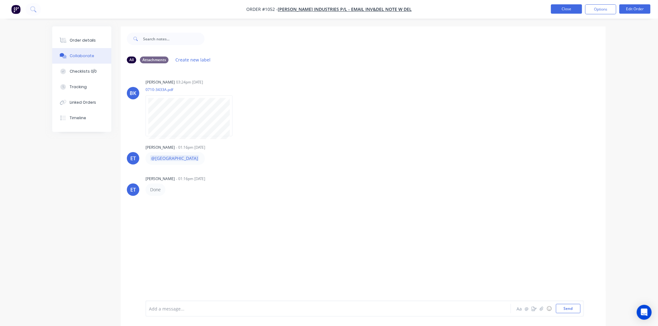
click at [562, 9] on button "Close" at bounding box center [566, 8] width 31 height 9
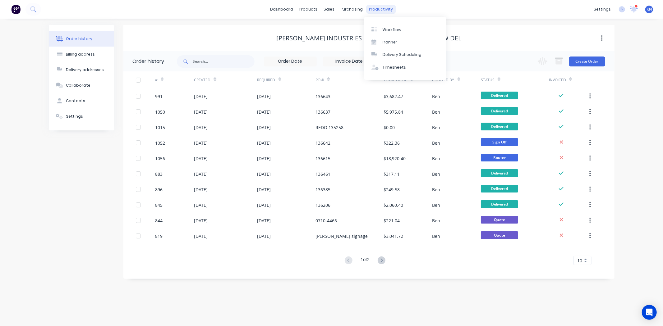
click at [381, 9] on div "productivity" at bounding box center [381, 9] width 30 height 9
click at [391, 29] on div "Workflow" at bounding box center [392, 30] width 19 height 6
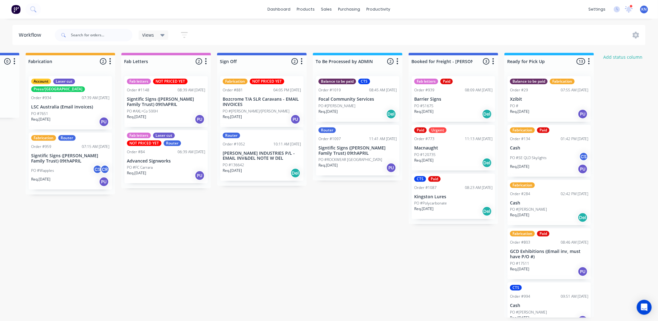
scroll to position [0, 830]
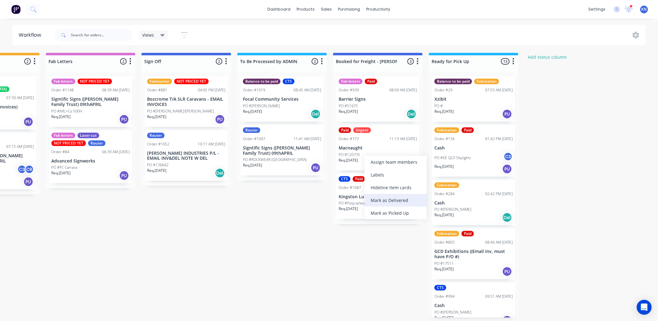
click at [392, 200] on div "Mark as Delivered" at bounding box center [395, 200] width 62 height 13
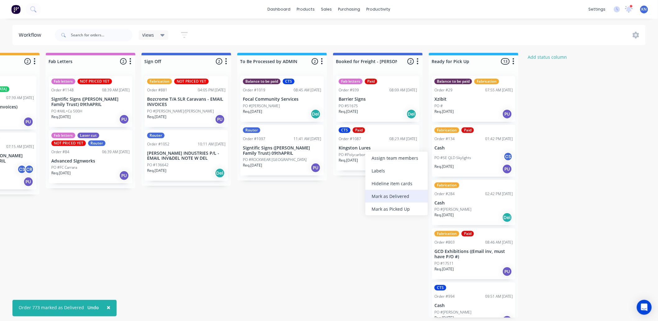
click at [392, 194] on div "Mark as Delivered" at bounding box center [396, 196] width 62 height 13
click at [263, 150] on p "Signtific Signs ([PERSON_NAME] Family Trust) 09thAPRIL" at bounding box center [282, 151] width 78 height 11
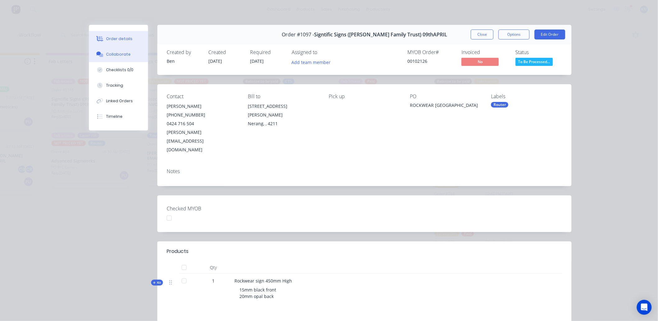
click at [117, 54] on div "Collaborate" at bounding box center [118, 55] width 25 height 6
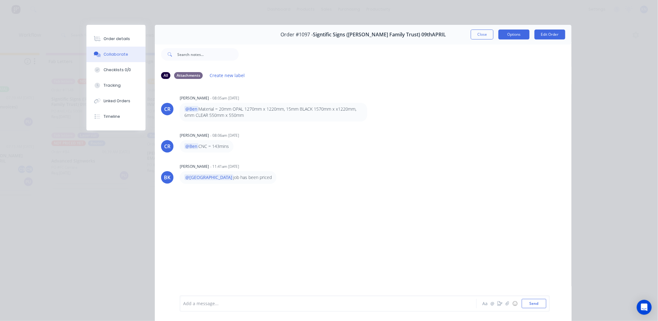
click at [515, 30] on button "Options" at bounding box center [513, 35] width 31 height 10
click at [95, 37] on icon at bounding box center [97, 38] width 5 height 5
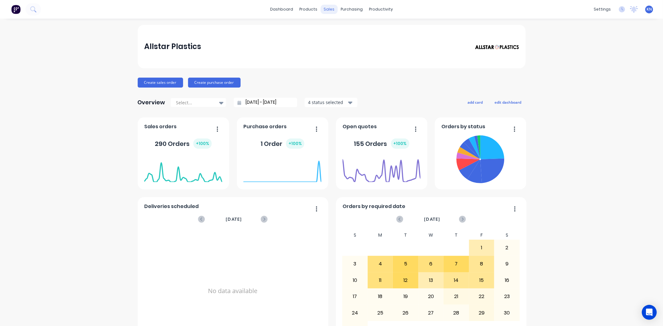
click at [327, 10] on div "sales" at bounding box center [329, 9] width 17 height 9
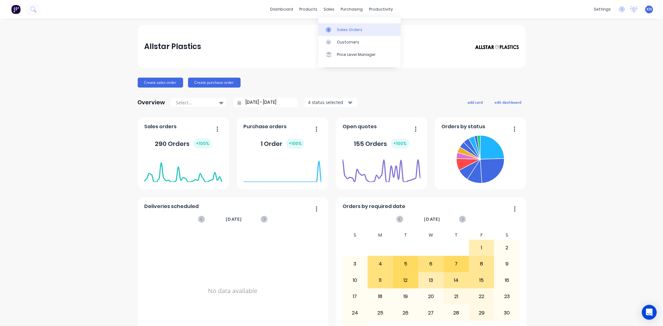
click at [340, 31] on div "Sales Orders" at bounding box center [349, 30] width 25 height 6
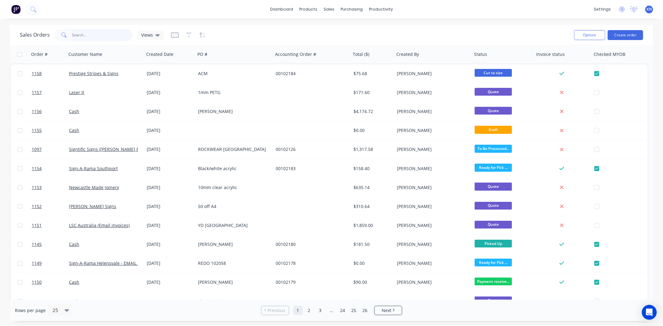
click at [111, 38] on input "text" at bounding box center [102, 35] width 61 height 12
type input "1097"
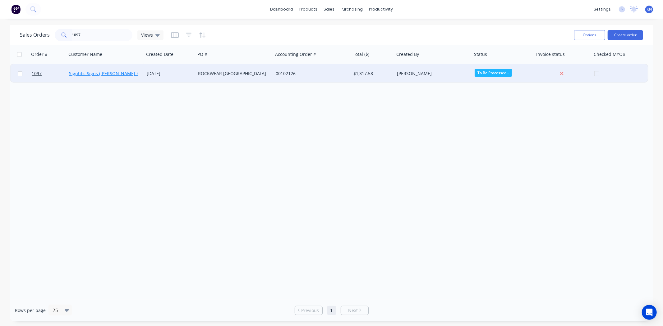
click at [95, 72] on link "Signtific Signs ([PERSON_NAME] Family Trust) 09thAPRIL" at bounding box center [127, 74] width 116 height 6
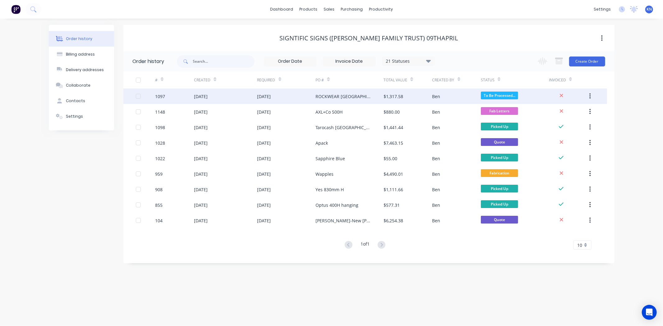
click at [166, 94] on div "1097" at bounding box center [174, 97] width 39 height 16
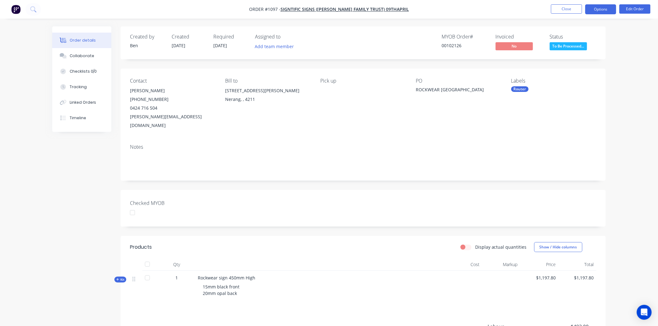
click at [605, 9] on button "Options" at bounding box center [600, 9] width 31 height 10
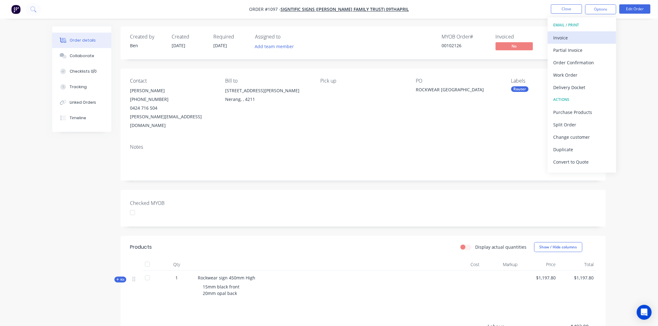
click at [570, 37] on div "Invoice" at bounding box center [581, 37] width 57 height 9
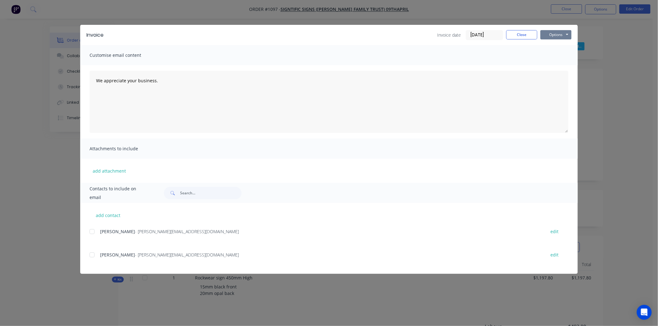
click at [548, 35] on button "Options" at bounding box center [555, 34] width 31 height 9
click at [550, 55] on button "Print" at bounding box center [560, 56] width 40 height 10
click at [516, 35] on button "Close" at bounding box center [521, 34] width 31 height 9
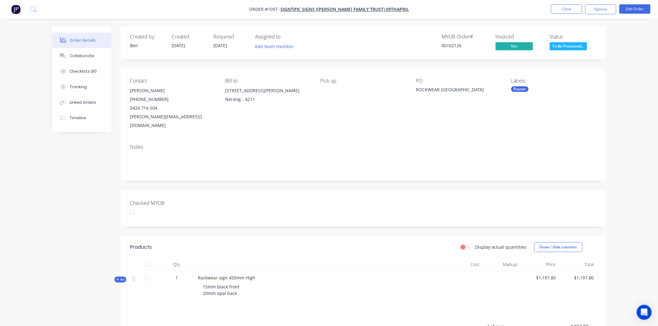
click at [132, 207] on div at bounding box center [132, 213] width 12 height 12
click at [574, 8] on button "Close" at bounding box center [566, 8] width 31 height 9
